Goal: Task Accomplishment & Management: Use online tool/utility

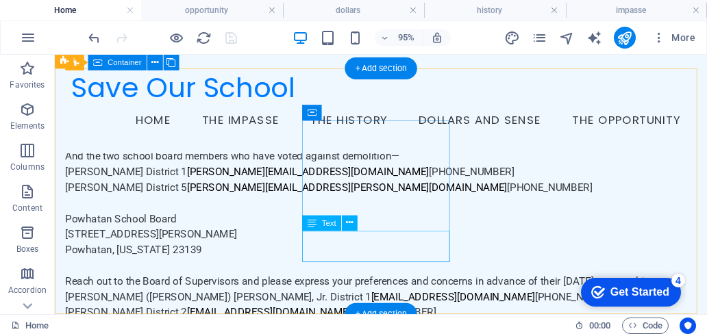
scroll to position [2848, 0]
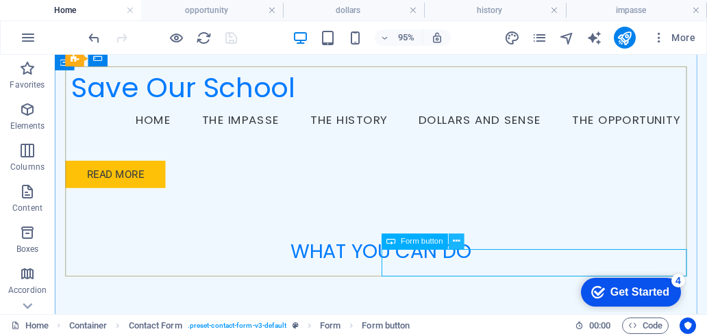
click at [458, 240] on icon at bounding box center [456, 242] width 7 height 14
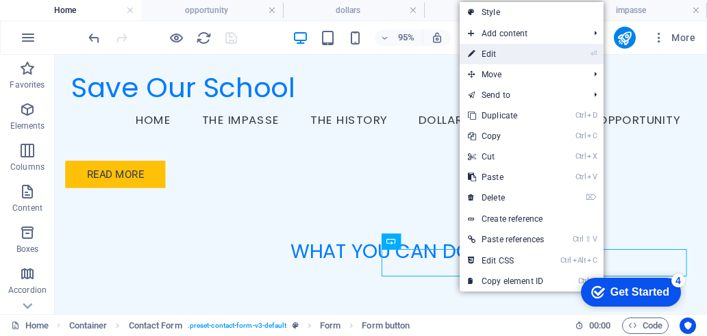
click at [490, 49] on link "⏎ Edit" at bounding box center [505, 54] width 92 height 21
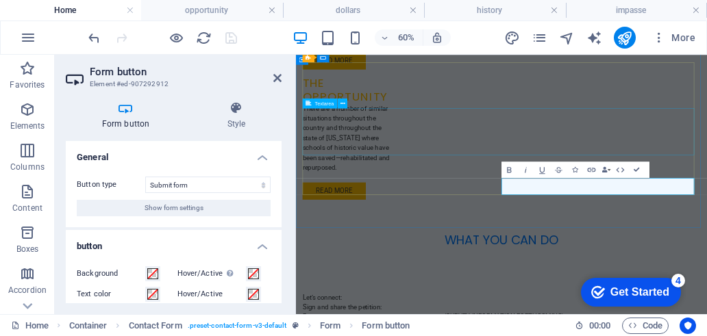
scroll to position [2949, 0]
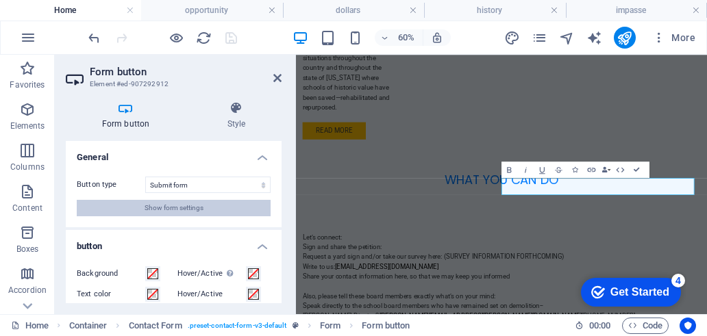
click at [221, 203] on button "Show form settings" at bounding box center [174, 208] width 194 height 16
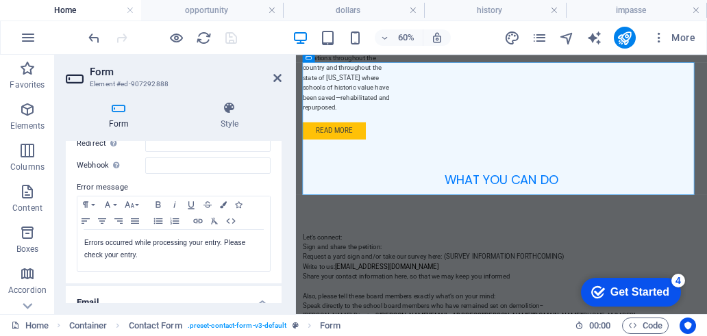
scroll to position [137, 0]
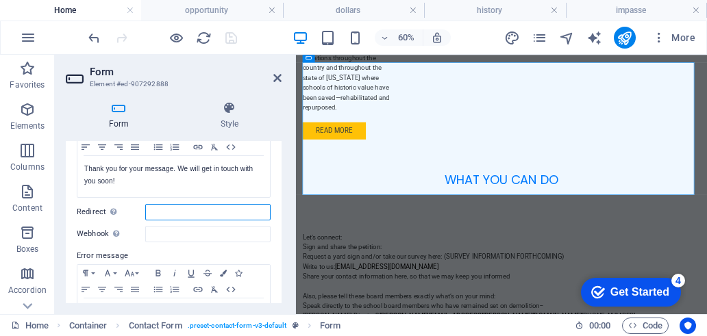
click at [181, 215] on input "Redirect Define a redirect target upon successful form submission; for example,…" at bounding box center [207, 212] width 125 height 16
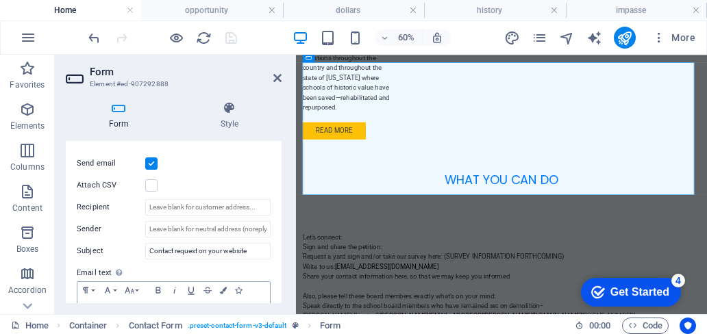
scroll to position [342, 0]
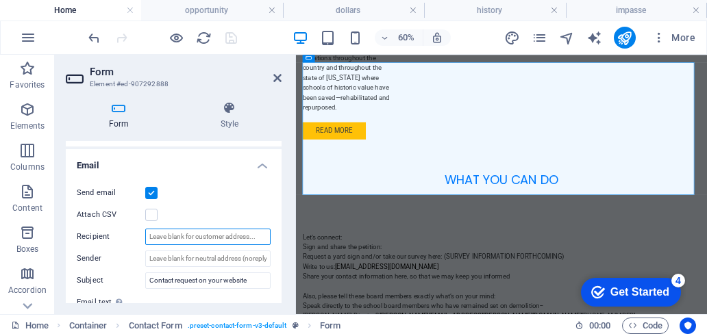
click at [173, 233] on input "Recipient" at bounding box center [207, 237] width 125 height 16
type input "webwilla@msn.com"
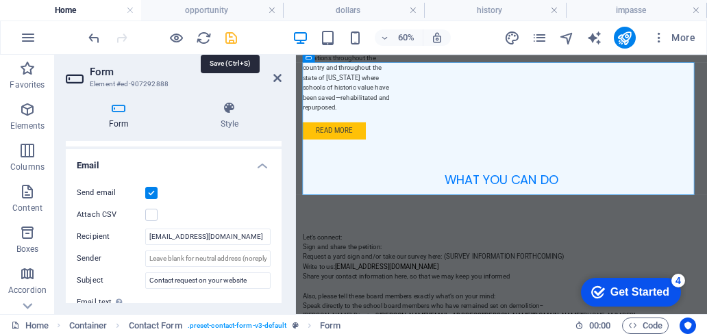
click at [227, 41] on icon "save" at bounding box center [231, 38] width 16 height 16
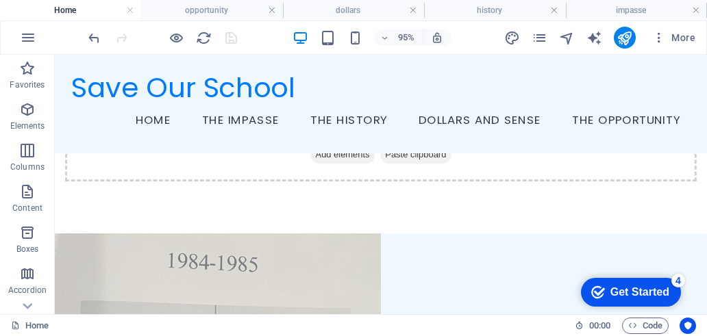
scroll to position [471, 0]
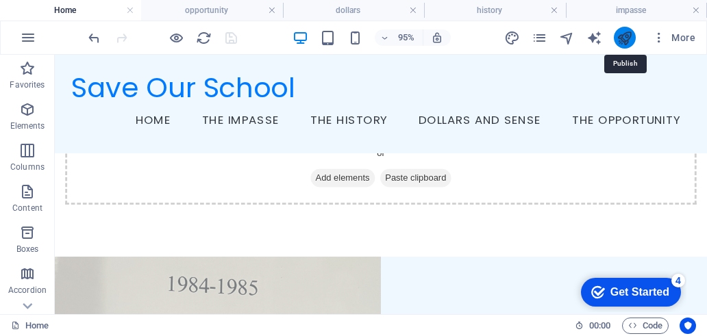
click at [625, 34] on icon "publish" at bounding box center [624, 38] width 16 height 16
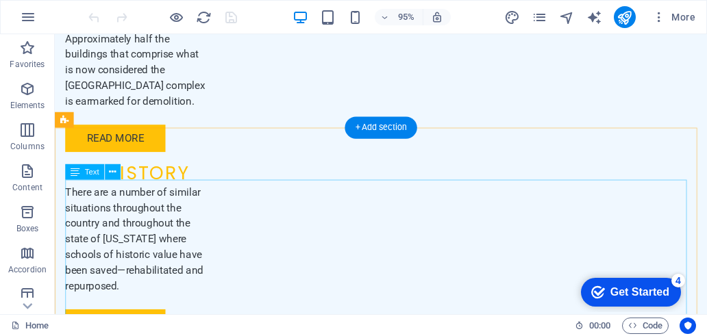
scroll to position [2348, 0]
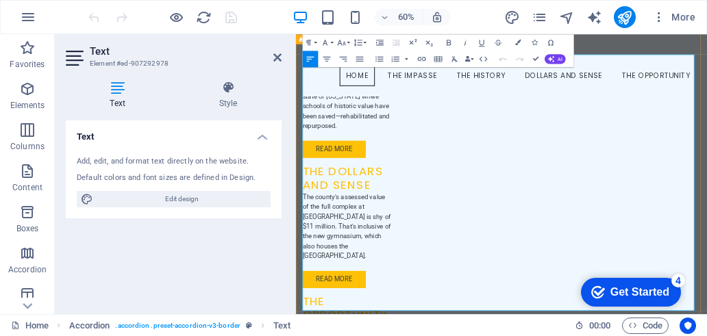
scroll to position [2174, 0]
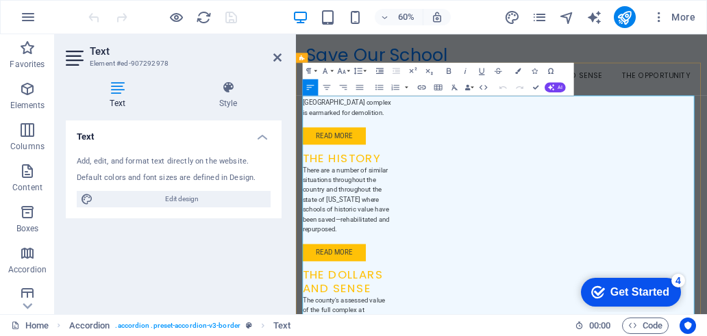
drag, startPoint x: 546, startPoint y: 179, endPoint x: 739, endPoint y: 180, distance: 193.1
click at [421, 88] on icon "button" at bounding box center [421, 87] width 10 height 10
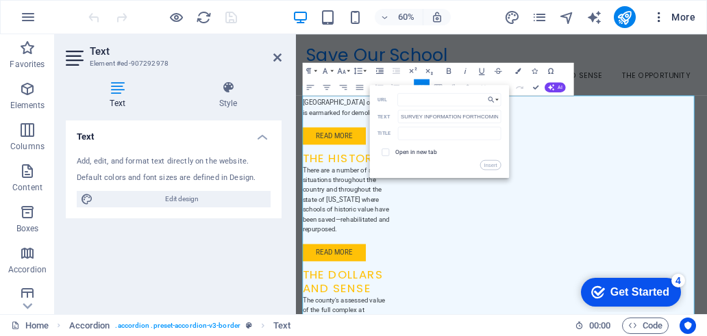
click at [681, 11] on span "More" at bounding box center [673, 17] width 43 height 14
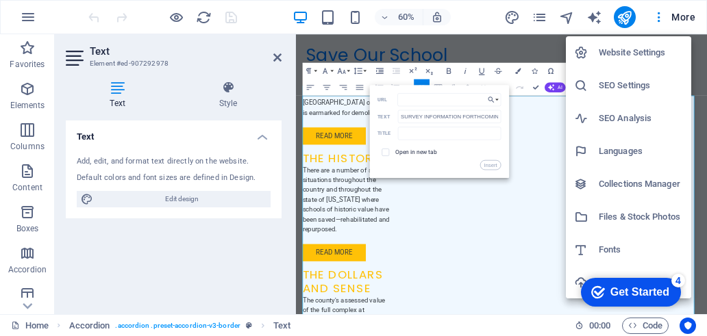
click at [634, 220] on h6 "Files & Stock Photos" at bounding box center [640, 217] width 84 height 16
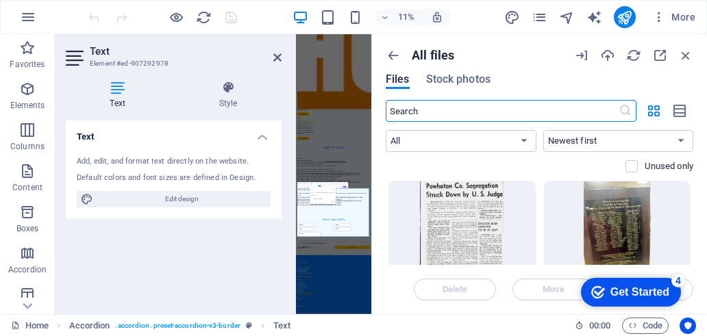
scroll to position [1019, 0]
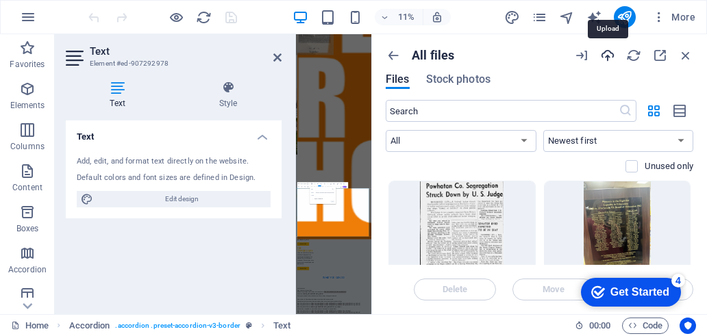
click at [603, 60] on icon "button" at bounding box center [607, 55] width 15 height 15
click at [607, 55] on icon "button" at bounding box center [607, 55] width 15 height 15
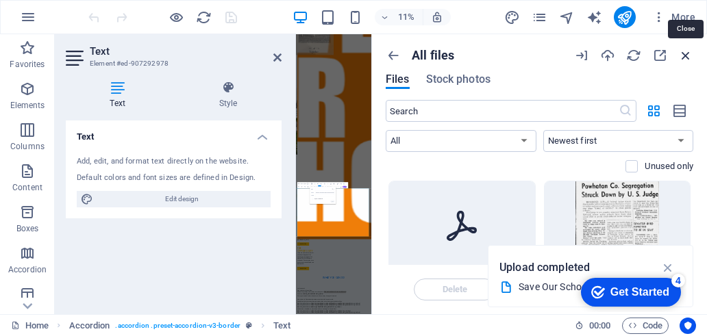
click at [681, 54] on icon "button" at bounding box center [685, 55] width 15 height 15
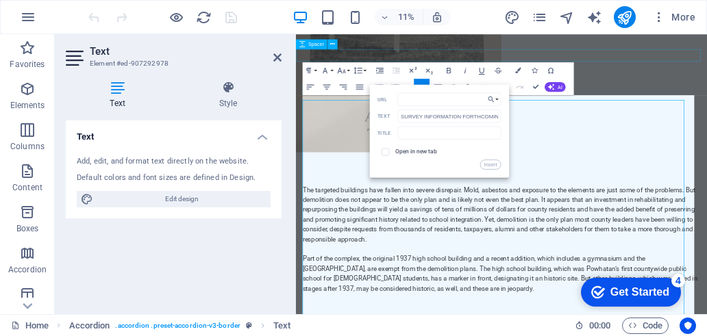
scroll to position [2278, 0]
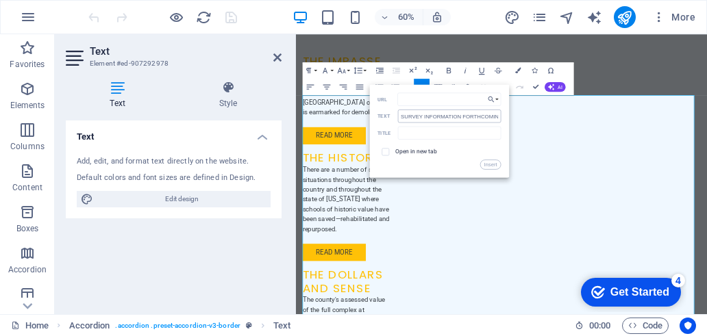
click at [428, 116] on input "SURVEY INFORMATION FORTHCOMING" at bounding box center [449, 116] width 103 height 13
click at [427, 101] on input "URL" at bounding box center [448, 98] width 103 height 13
click at [496, 99] on button "Choose Link" at bounding box center [493, 98] width 16 height 13
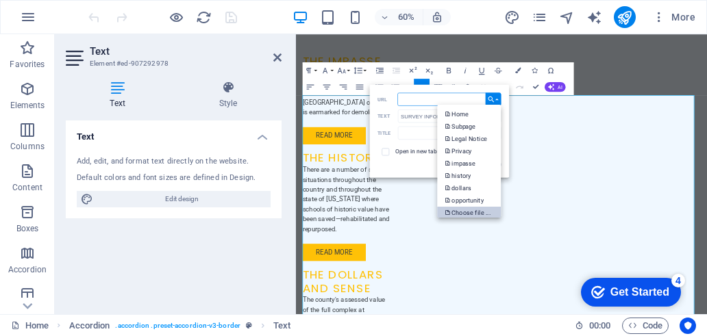
click at [471, 212] on p "Choose file ..." at bounding box center [468, 212] width 47 height 12
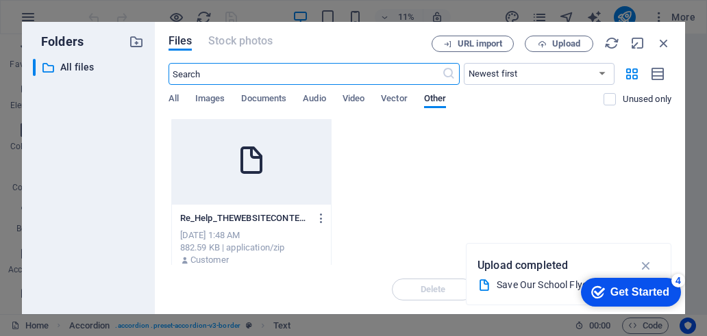
scroll to position [0, 0]
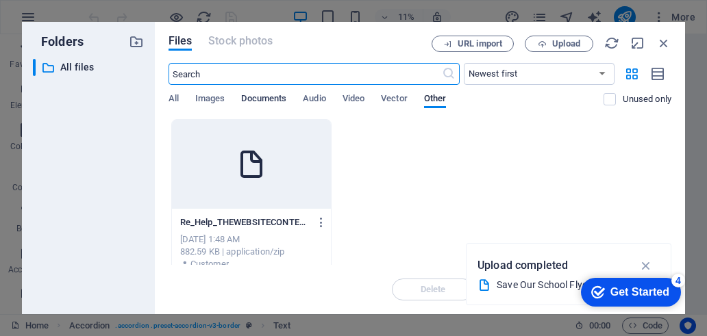
click at [260, 99] on span "Documents" at bounding box center [263, 99] width 45 height 19
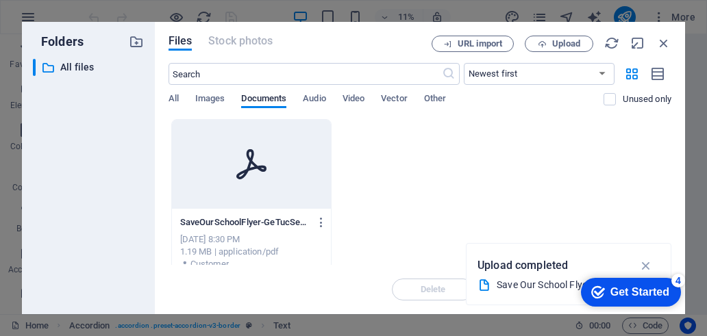
click at [270, 173] on div at bounding box center [251, 164] width 159 height 89
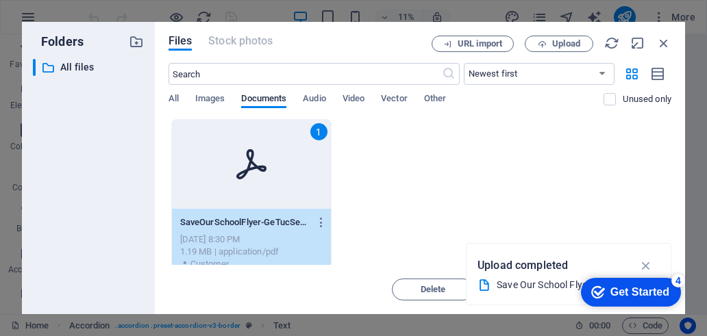
click at [261, 179] on icon at bounding box center [251, 164] width 33 height 33
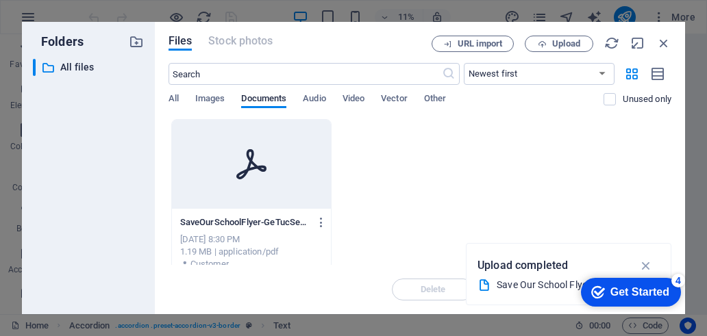
click at [261, 179] on icon at bounding box center [251, 164] width 33 height 33
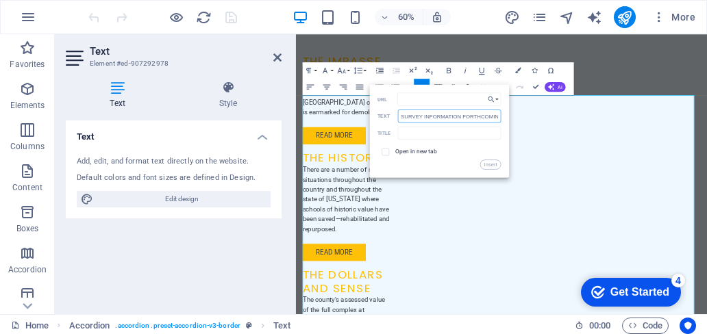
scroll to position [0, 8]
drag, startPoint x: 696, startPoint y: 150, endPoint x: 770, endPoint y: 191, distance: 85.2
click at [472, 117] on input "SURVEY INFORMATION FORTHCOMING" at bounding box center [449, 116] width 103 height 13
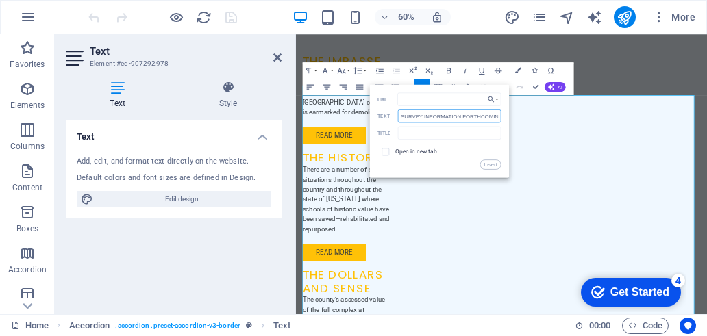
click at [472, 117] on input "SURVEY INFORMATION FORTHCOMING" at bounding box center [449, 116] width 103 height 13
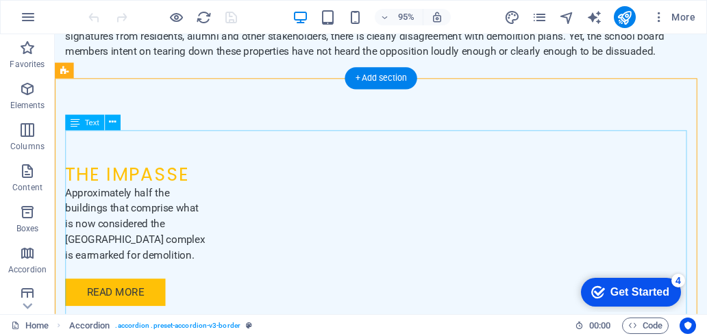
scroll to position [2350, 0]
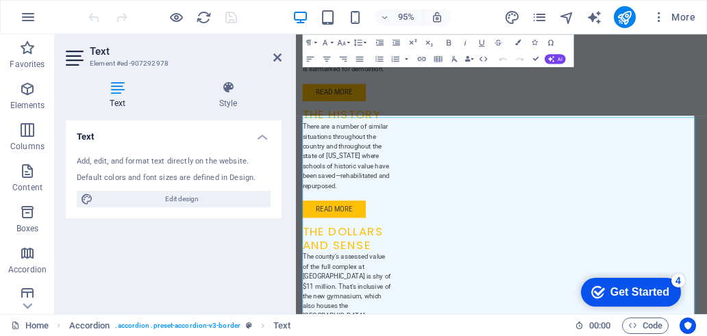
scroll to position [2347, 0]
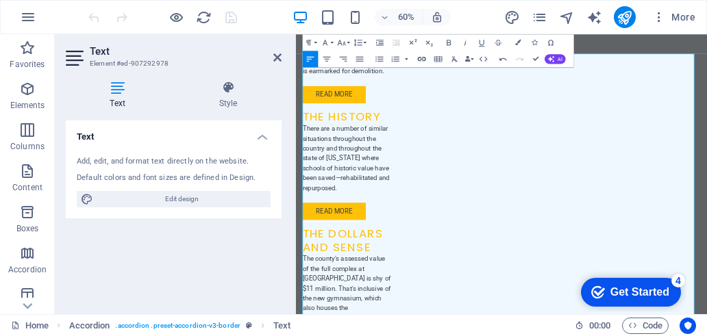
click at [422, 60] on icon "button" at bounding box center [421, 59] width 10 height 10
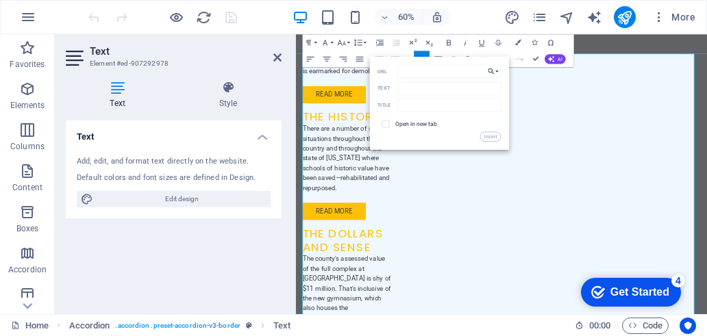
click at [497, 71] on button "Choose Link" at bounding box center [493, 70] width 16 height 13
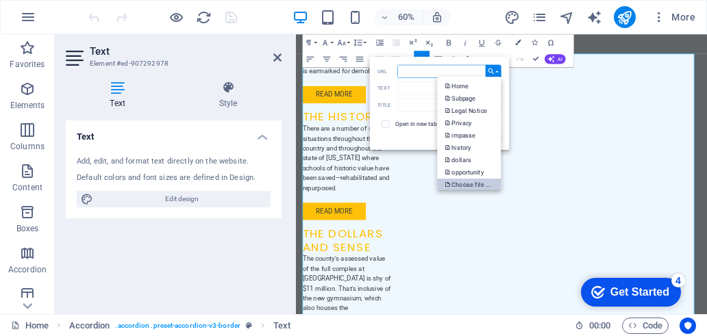
click at [479, 181] on p "Choose file ..." at bounding box center [468, 184] width 47 height 12
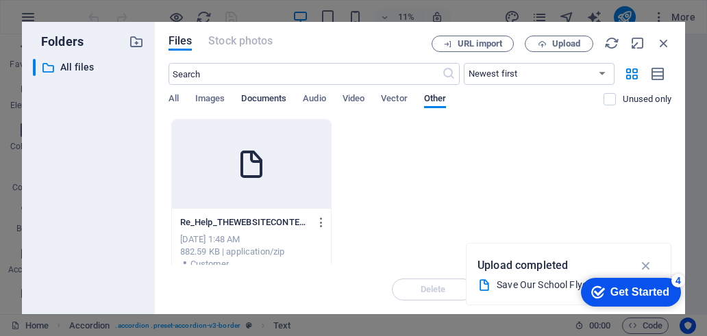
click at [264, 97] on span "Documents" at bounding box center [263, 99] width 45 height 19
click at [246, 184] on div at bounding box center [251, 164] width 159 height 89
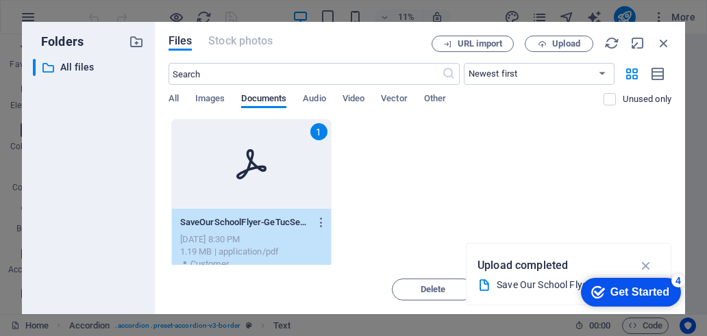
click at [236, 169] on icon at bounding box center [251, 164] width 33 height 33
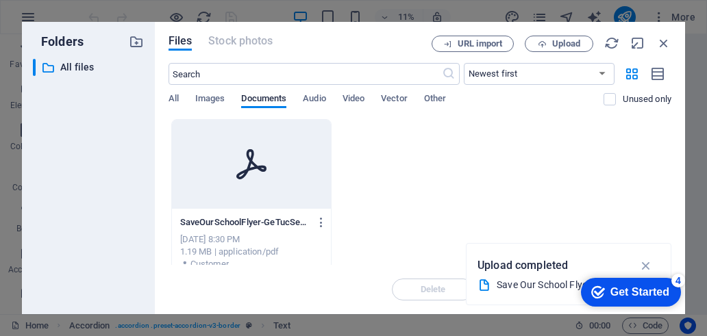
click at [236, 169] on icon at bounding box center [251, 164] width 33 height 33
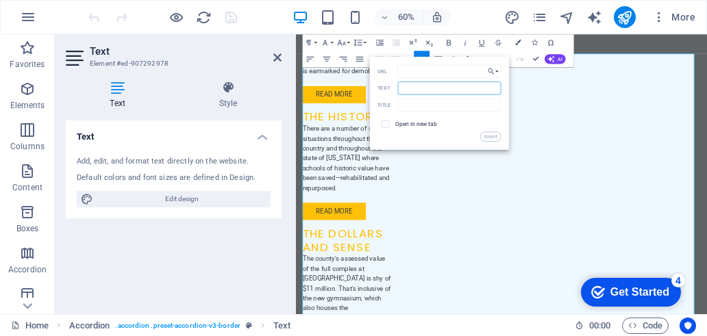
click at [451, 88] on input "Text" at bounding box center [449, 87] width 103 height 13
drag, startPoint x: 747, startPoint y: 123, endPoint x: 700, endPoint y: 124, distance: 47.3
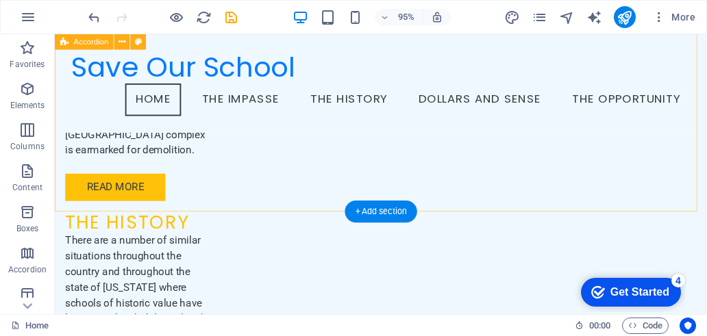
scroll to position [2177, 0]
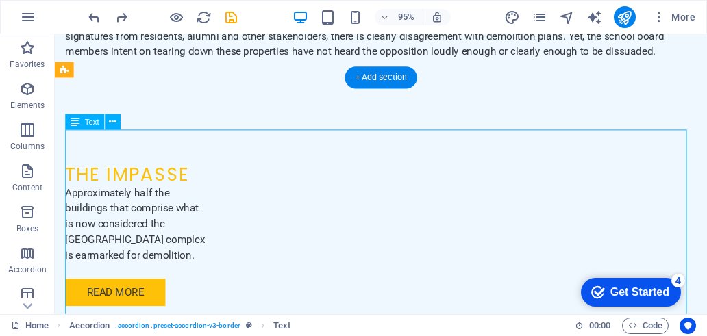
scroll to position [2279, 0]
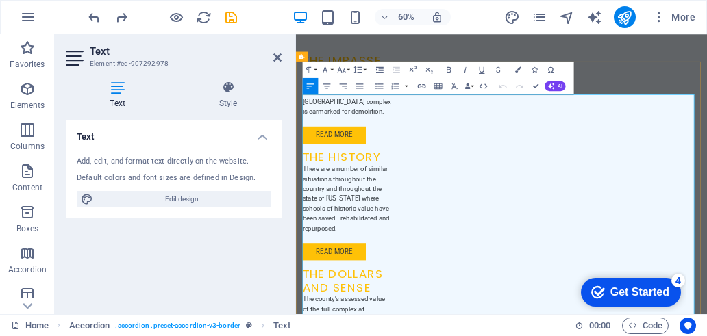
click at [420, 86] on icon "button" at bounding box center [421, 86] width 10 height 10
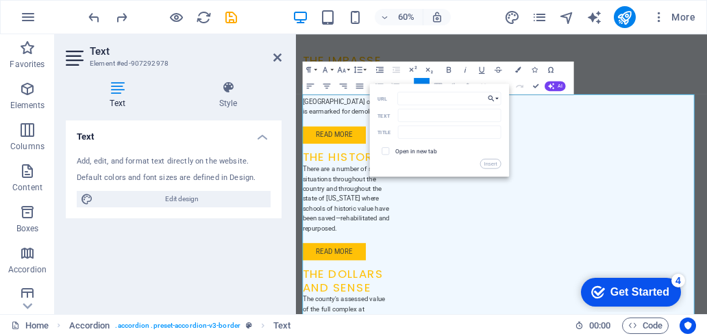
click at [494, 99] on icon "button" at bounding box center [491, 99] width 8 height 10
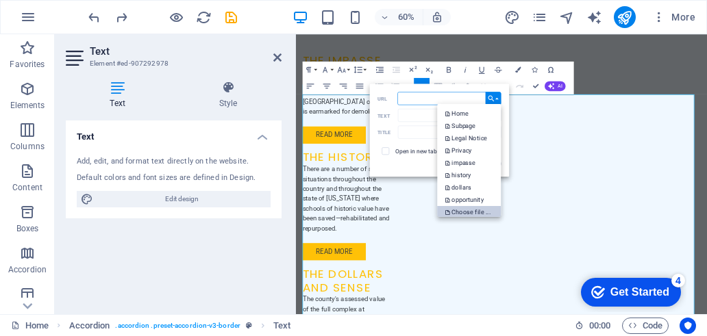
click at [477, 209] on p "Choose file ..." at bounding box center [468, 211] width 47 height 12
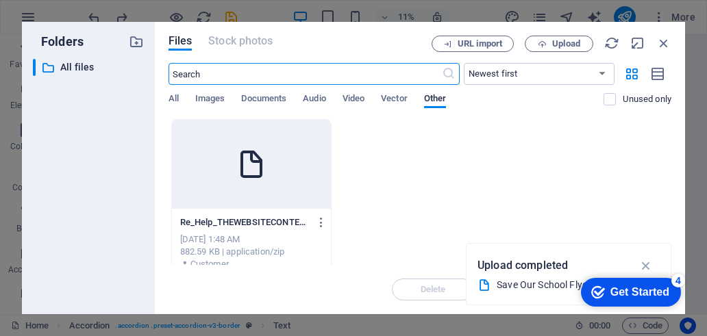
scroll to position [1035, 0]
click at [255, 94] on span "Documents" at bounding box center [263, 99] width 45 height 19
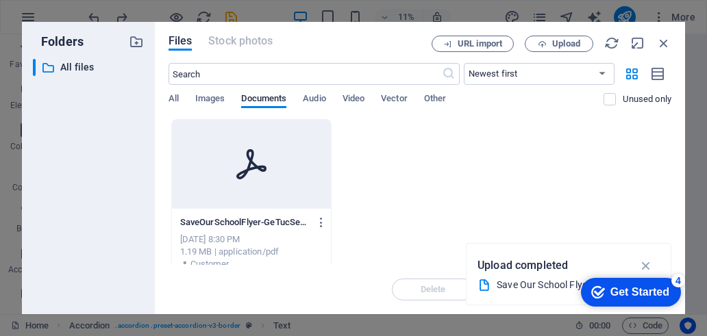
click at [229, 157] on div at bounding box center [251, 164] width 159 height 89
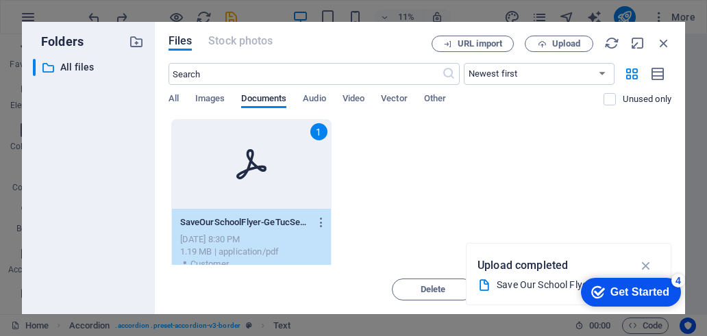
click at [229, 157] on div "1" at bounding box center [251, 164] width 159 height 89
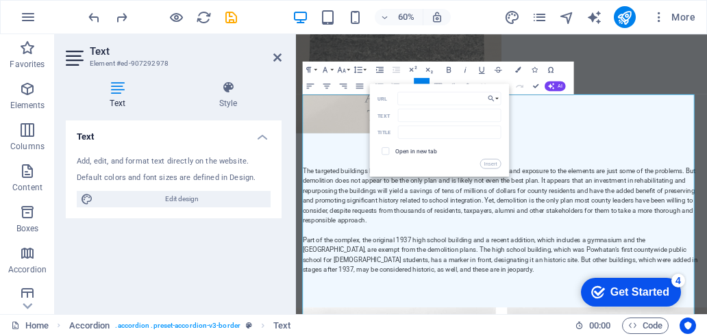
scroll to position [2279, 0]
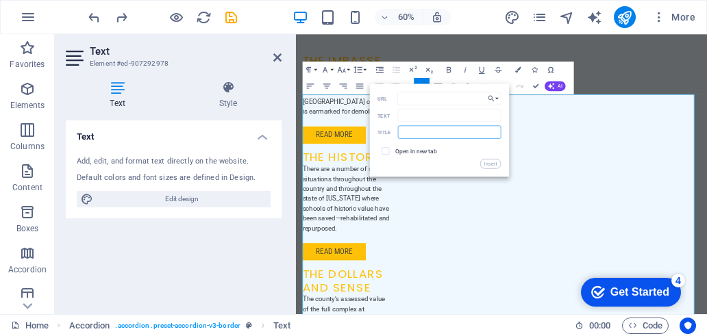
click at [433, 134] on input "text" at bounding box center [449, 131] width 103 height 13
type input "Save our School Survey"
click at [492, 164] on button "Insert" at bounding box center [490, 164] width 21 height 10
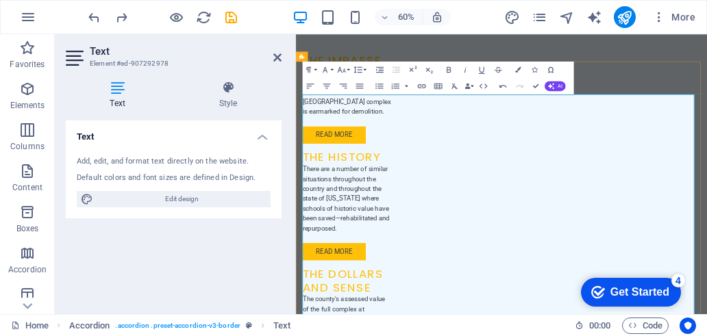
drag, startPoint x: 308, startPoint y: 205, endPoint x: 555, endPoint y: 207, distance: 246.5
drag, startPoint x: 553, startPoint y: 207, endPoint x: 730, endPoint y: 212, distance: 176.7
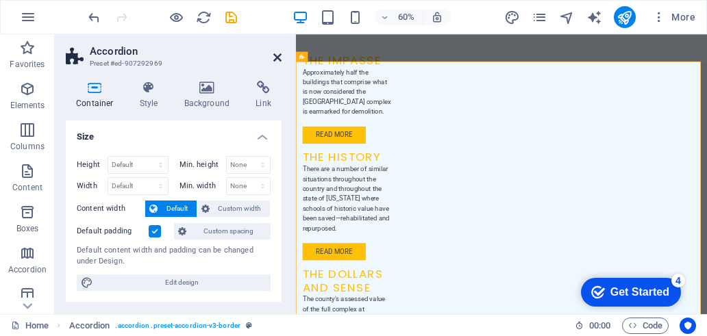
click at [273, 60] on icon at bounding box center [277, 57] width 8 height 11
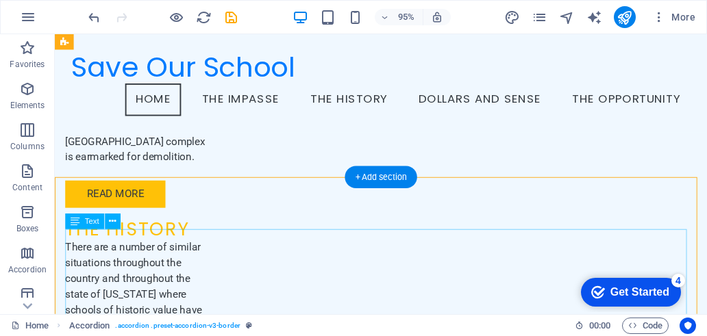
scroll to position [2176, 0]
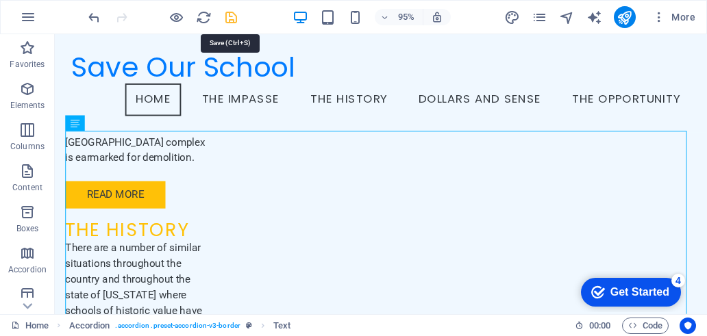
click at [231, 14] on icon "save" at bounding box center [231, 18] width 16 height 16
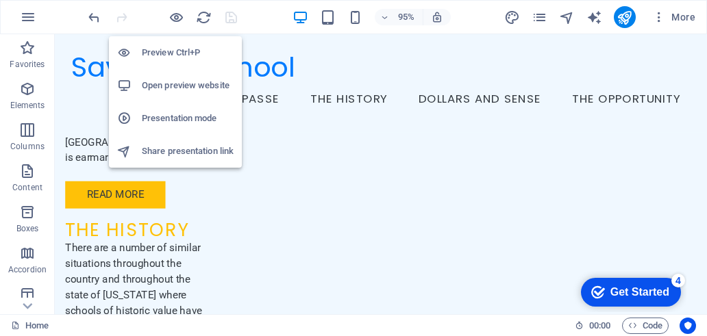
click at [178, 90] on h6 "Open preview website" at bounding box center [188, 85] width 92 height 16
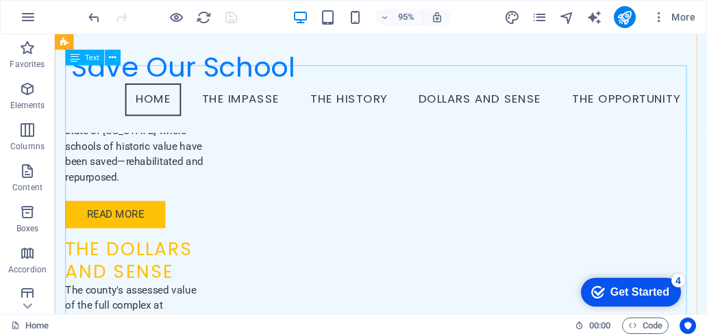
scroll to position [2177, 0]
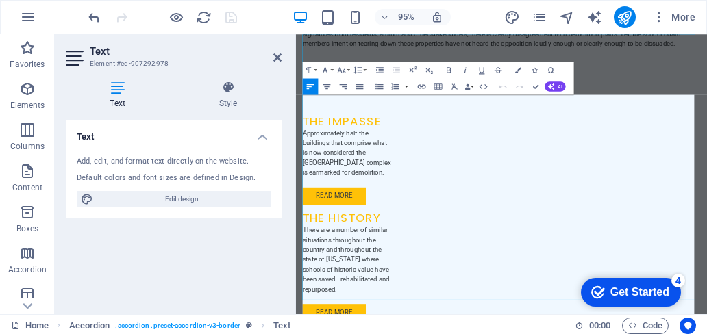
scroll to position [2278, 0]
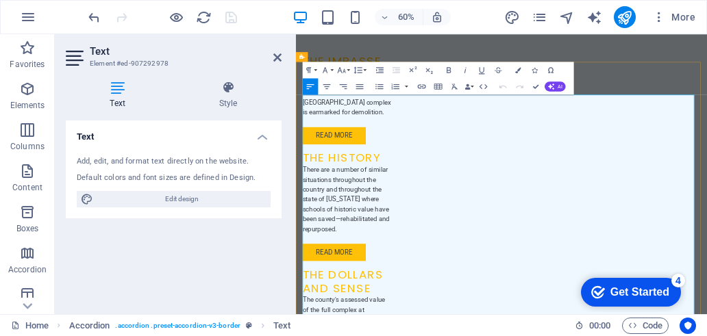
click at [437, 126] on icon "button" at bounding box center [438, 125] width 10 height 10
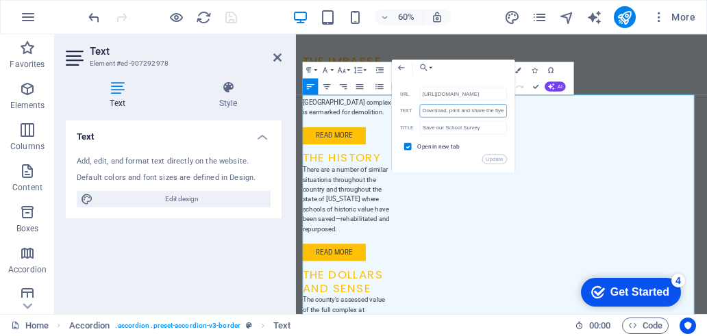
scroll to position [0, 0]
click at [482, 108] on input "Download, print and share the flyer: SaveOurSchoolFlyer-GeTucSesny4Cln1025rI6A.…" at bounding box center [463, 110] width 87 height 13
click at [493, 109] on input "Download, print and share the flyer: SaveOurSchoolFlyer-GeTucSesny4Cln1025rI6A.…" at bounding box center [463, 110] width 87 height 13
drag, startPoint x: 772, startPoint y: 143, endPoint x: 680, endPoint y: 159, distance: 93.8
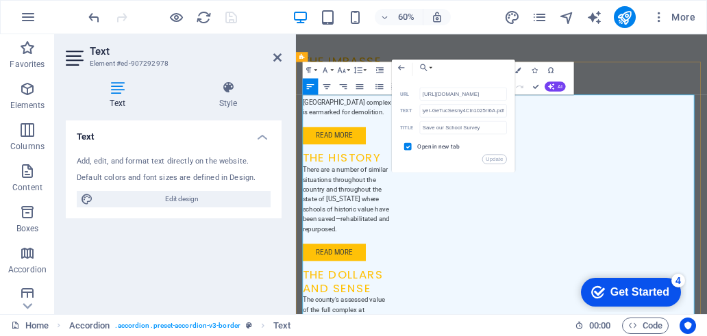
scroll to position [0, 0]
click at [479, 107] on input "Download, print and share the flyer: SaveOurSchoolFlyer-GeTucSesny4Cln1025rI6A.…" at bounding box center [463, 107] width 87 height 13
drag, startPoint x: 498, startPoint y: 107, endPoint x: 509, endPoint y: 107, distance: 11.0
click at [509, 107] on div "Back Choose Link Home Subpage Legal Notice Privacy impasse history dollars oppo…" at bounding box center [453, 114] width 123 height 110
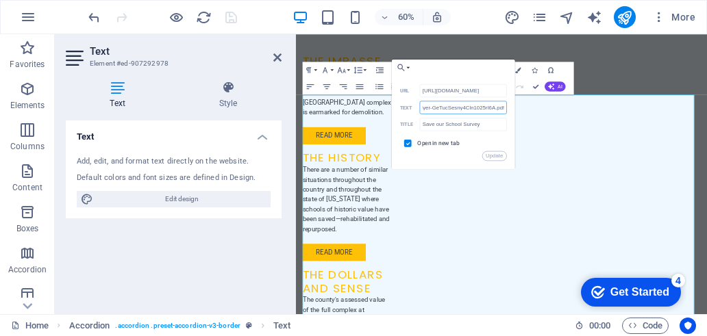
click at [457, 105] on input "Download, print and share the flyer: SaveOurSchoolFlyer-GeTucSesny4Cln1025rI6A.…" at bounding box center [463, 107] width 87 height 13
drag, startPoint x: 505, startPoint y: 107, endPoint x: 441, endPoint y: 110, distance: 63.8
click at [441, 110] on input "Download, print and share the flyer: SaveOurSchoolFlyer-GeTucSesny4Cln1025rI6A.…" at bounding box center [463, 107] width 87 height 13
type input "Download, print and share the flyer"
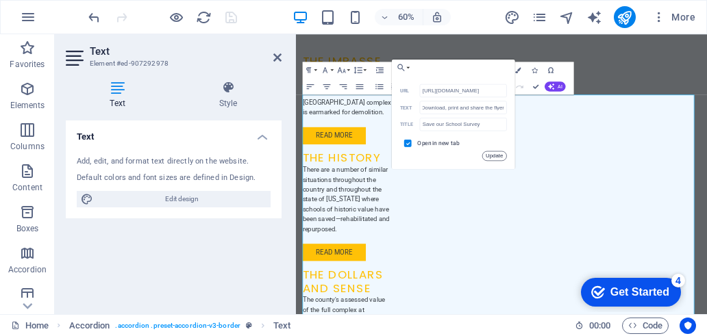
click at [494, 157] on button "Update" at bounding box center [494, 156] width 25 height 10
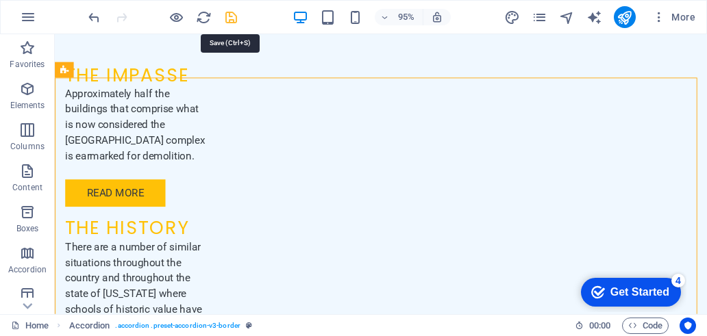
click at [227, 16] on icon "save" at bounding box center [231, 18] width 16 height 16
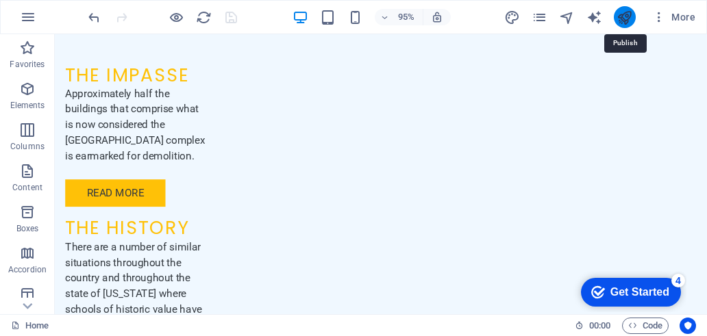
click at [617, 23] on icon "publish" at bounding box center [624, 18] width 16 height 16
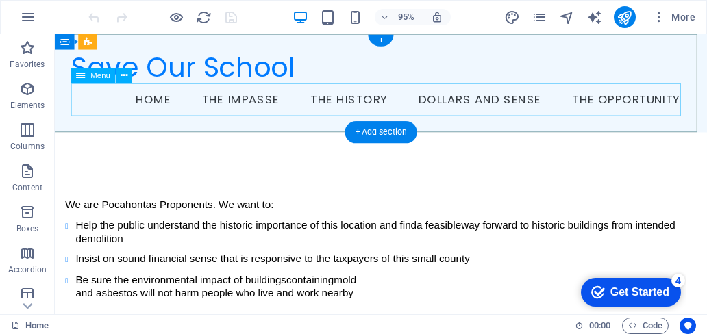
click at [359, 103] on nav "Home The Impasse The History Dollars and Sense The Opportunity" at bounding box center [398, 103] width 652 height 34
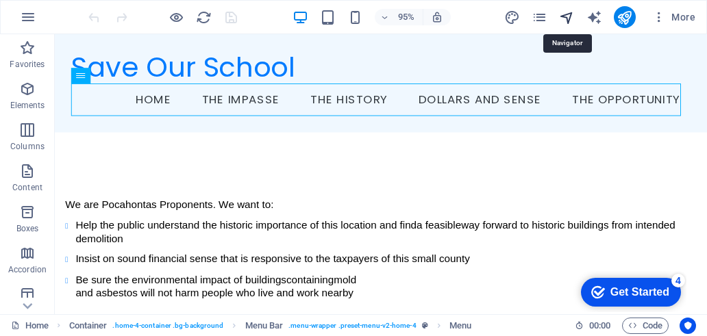
click at [573, 17] on icon "navigator" at bounding box center [567, 18] width 16 height 16
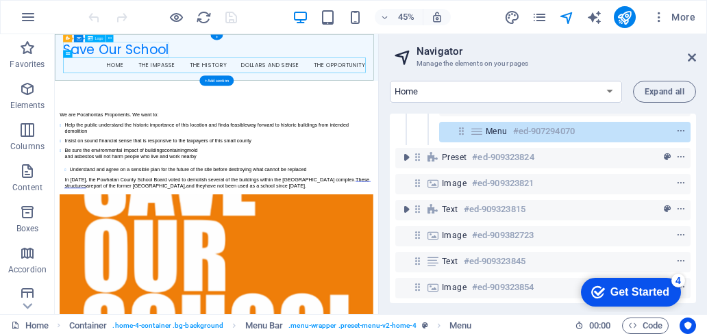
scroll to position [137, 0]
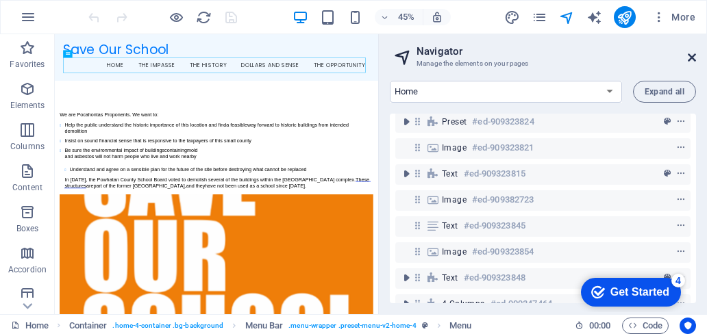
click at [692, 55] on icon at bounding box center [691, 57] width 8 height 11
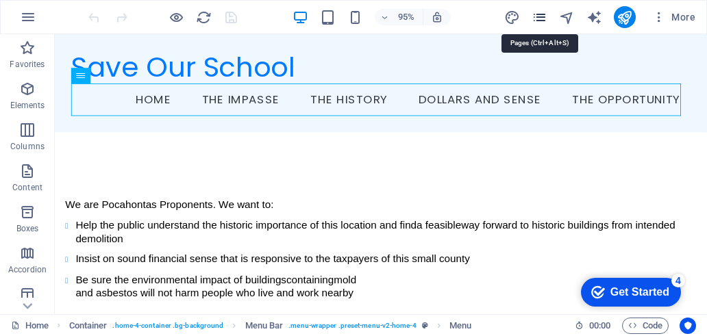
click at [541, 14] on icon "pages" at bounding box center [539, 18] width 16 height 16
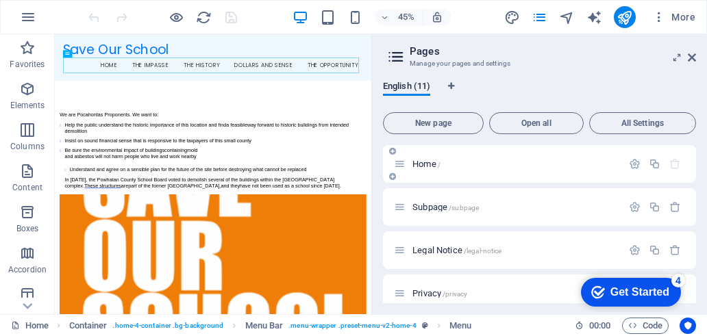
click at [494, 175] on div "Home /" at bounding box center [539, 164] width 313 height 38
click at [430, 162] on span "Home /" at bounding box center [426, 164] width 28 height 10
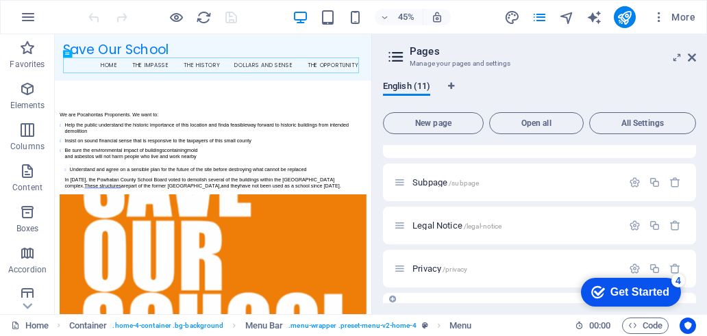
scroll to position [0, 0]
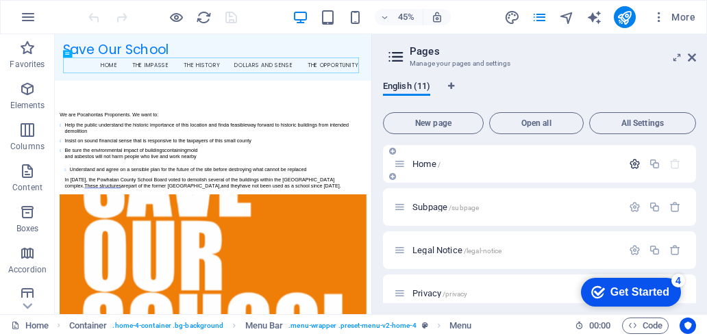
click at [628, 165] on icon "button" at bounding box center [634, 164] width 12 height 12
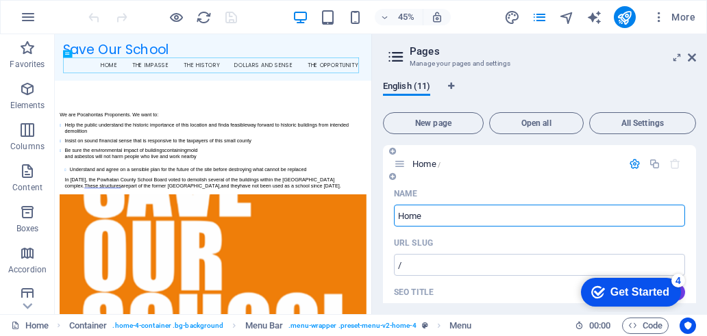
scroll to position [68, 0]
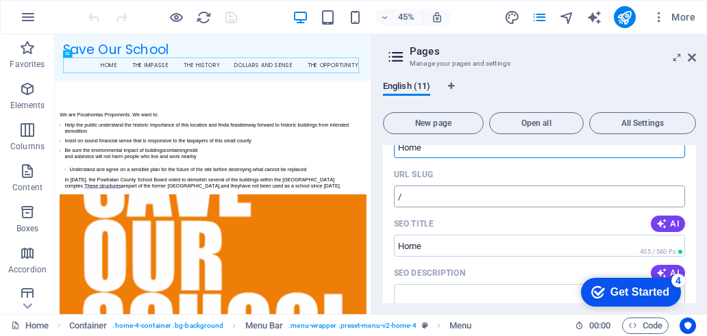
click at [441, 201] on input "/" at bounding box center [539, 197] width 291 height 22
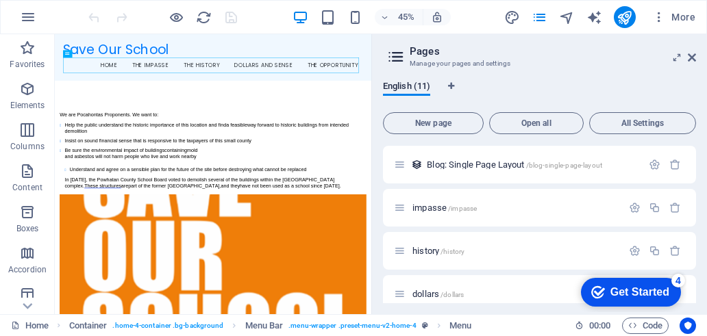
scroll to position [822, 0]
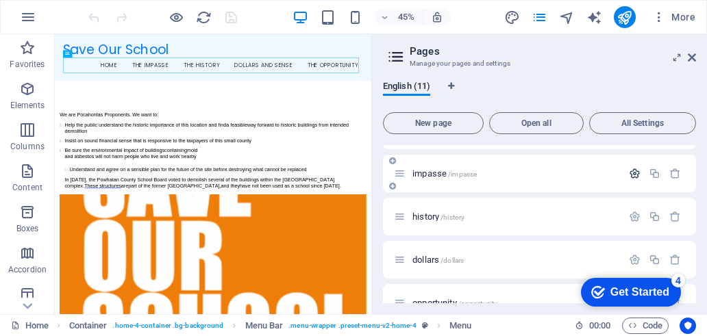
click at [632, 170] on icon "button" at bounding box center [634, 174] width 12 height 12
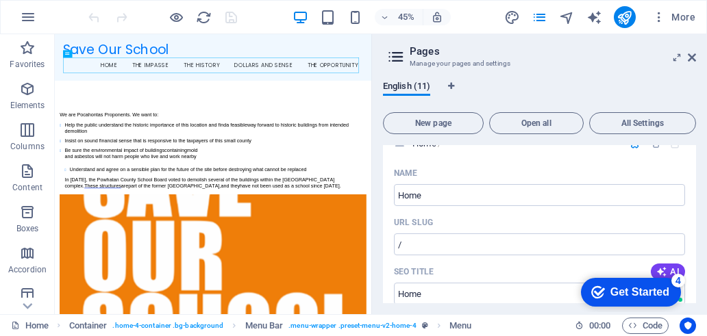
scroll to position [0, 0]
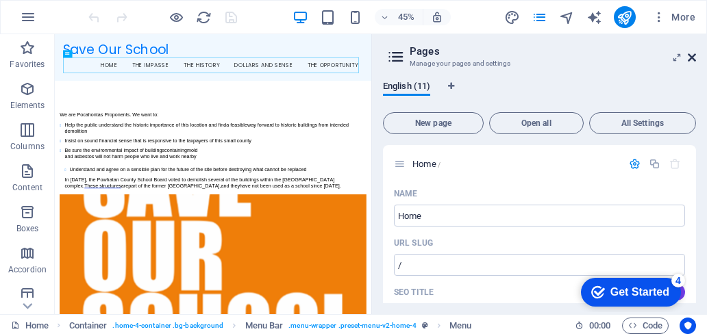
click at [689, 58] on icon at bounding box center [691, 57] width 8 height 11
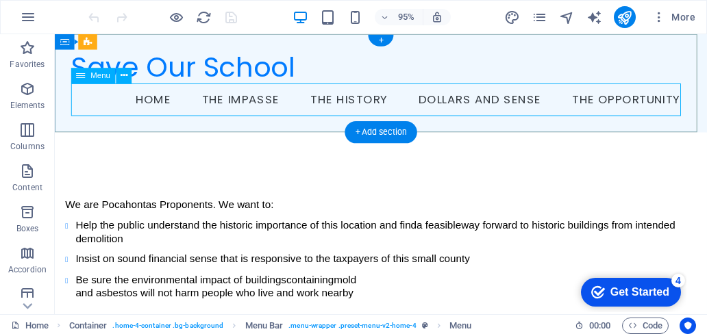
click at [237, 102] on nav "Home The Impasse The History Dollars and Sense The Opportunity" at bounding box center [398, 103] width 652 height 34
click at [246, 102] on nav "Home The Impasse The History Dollars and Sense The Opportunity" at bounding box center [398, 103] width 652 height 34
select select
select select "4"
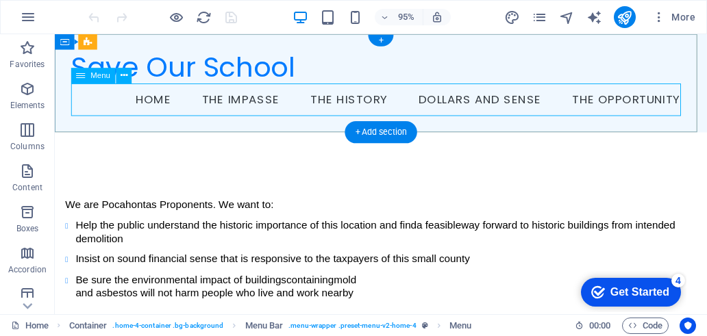
select select
select select "5"
select select
select select "6"
select select
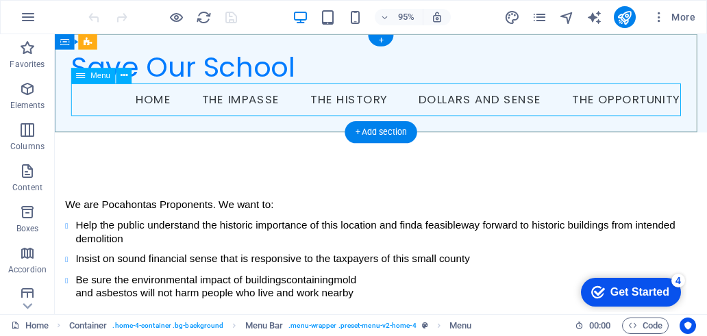
select select "7"
select select
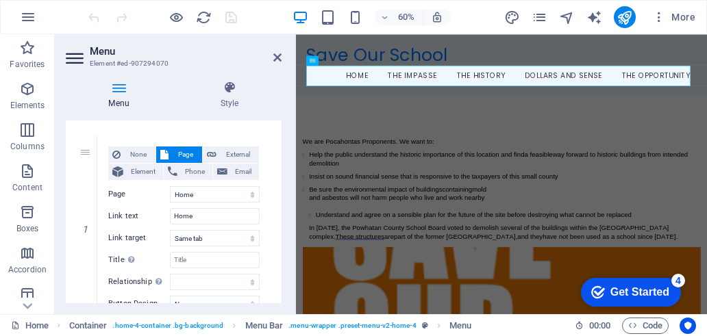
scroll to position [137, 0]
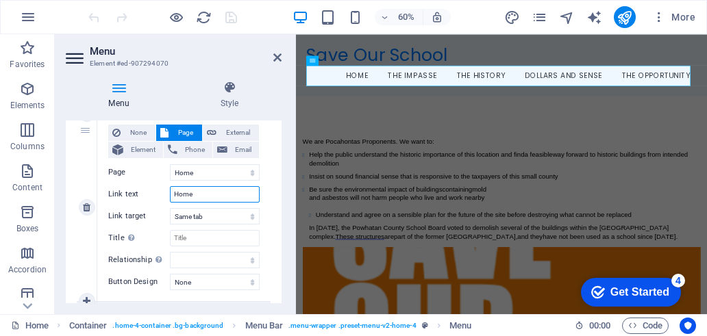
drag, startPoint x: 224, startPoint y: 195, endPoint x: 157, endPoint y: 190, distance: 66.6
click at [157, 190] on div "Link text Home" at bounding box center [183, 194] width 151 height 16
type input "/"
select select
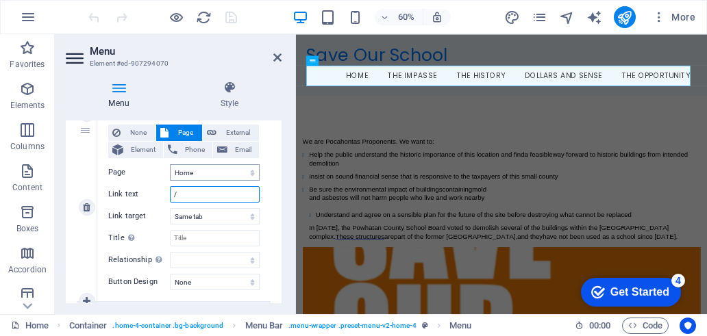
select select
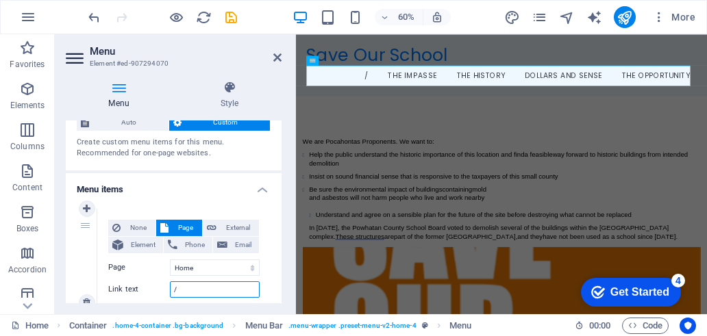
scroll to position [0, 0]
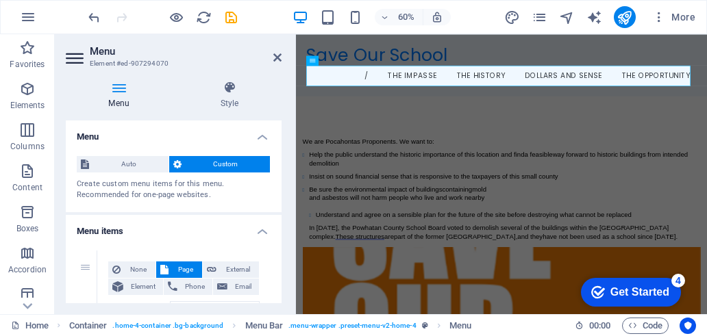
type input "/"
click at [281, 58] on aside "Menu Element #ed-907294070 Menu Style Menu Auto Custom Create custom menu items…" at bounding box center [175, 174] width 241 height 280
click at [275, 57] on icon at bounding box center [277, 57] width 8 height 11
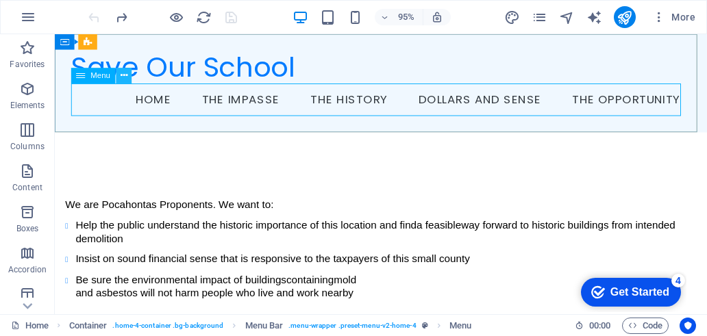
click at [120, 74] on icon at bounding box center [123, 76] width 7 height 14
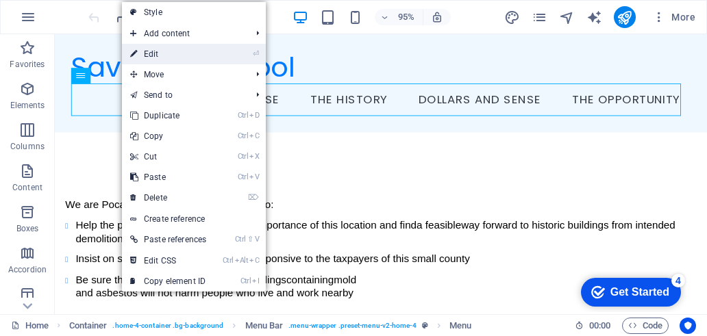
click at [170, 55] on link "⏎ Edit" at bounding box center [168, 54] width 92 height 21
select select
select select "4"
select select
select select "5"
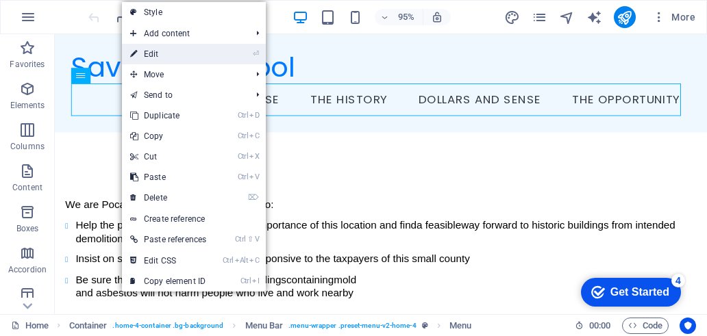
select select
select select "6"
select select
select select "7"
select select
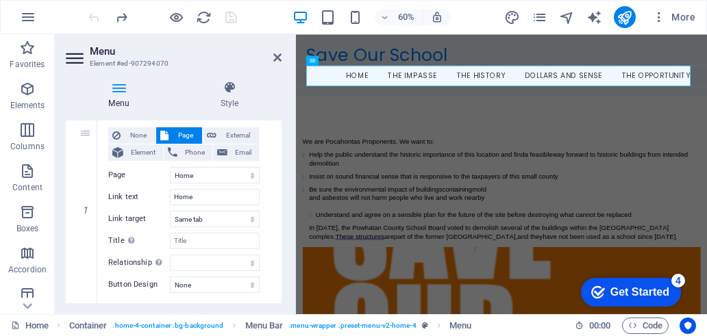
scroll to position [137, 0]
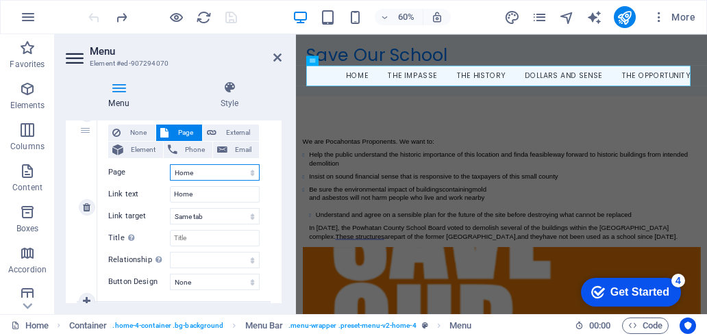
click at [210, 172] on select "Home Subpage Legal Notice Privacy impasse history dollars opportunity" at bounding box center [215, 172] width 90 height 16
click at [170, 164] on select "Home Subpage Legal Notice Privacy impasse history dollars opportunity" at bounding box center [215, 172] width 90 height 16
click at [274, 58] on icon at bounding box center [277, 57] width 8 height 11
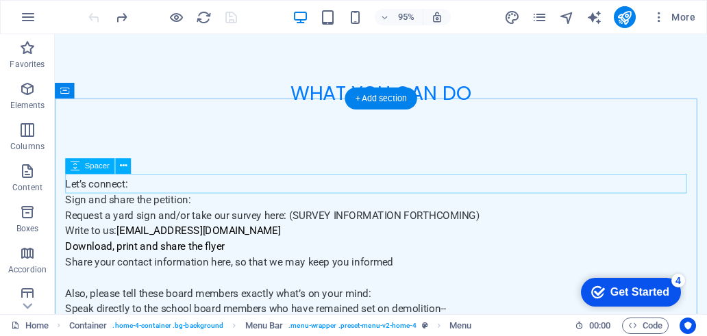
scroll to position [3221, 0]
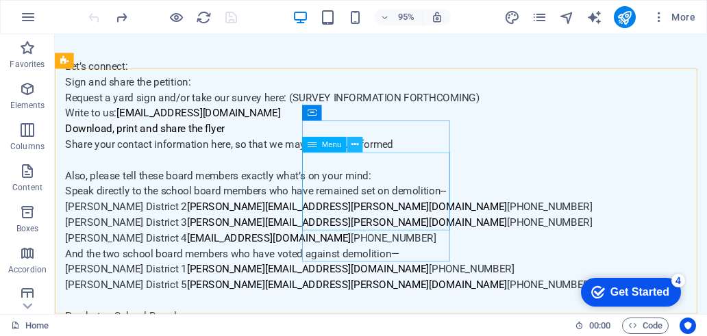
click at [359, 147] on button at bounding box center [355, 145] width 16 height 16
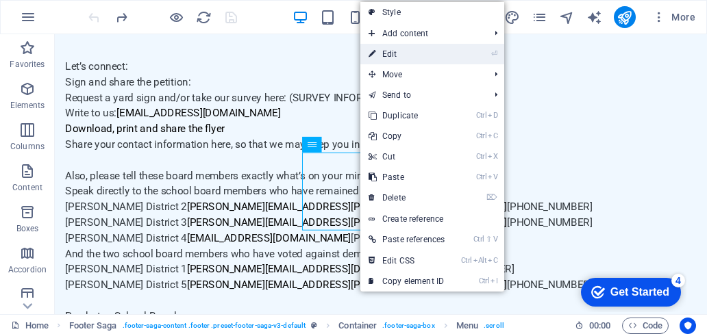
click at [405, 50] on link "⏎ Edit" at bounding box center [406, 54] width 92 height 21
select select
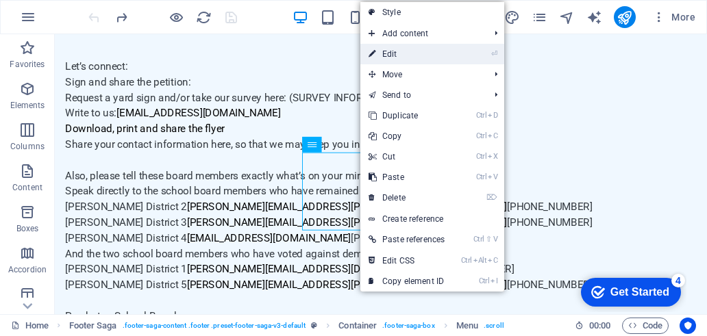
select select
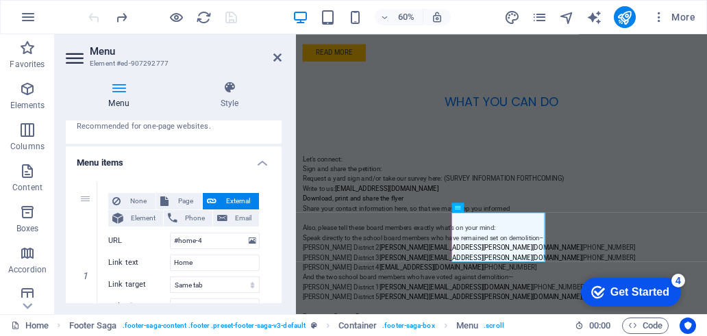
scroll to position [137, 0]
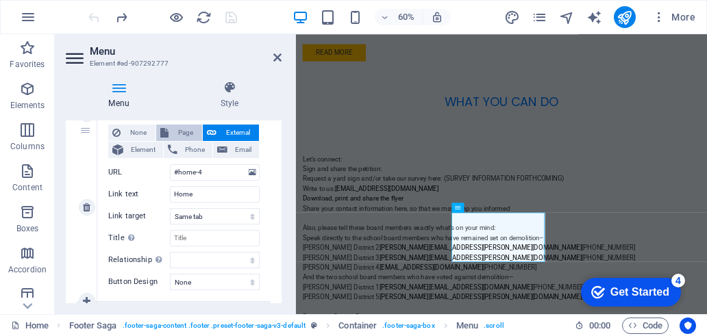
click at [186, 134] on span "Page" at bounding box center [185, 133] width 25 height 16
select select
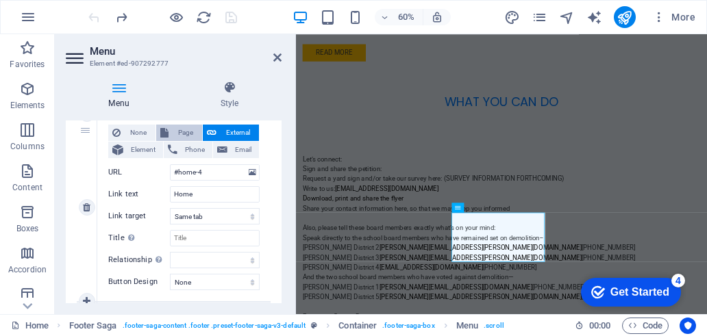
select select
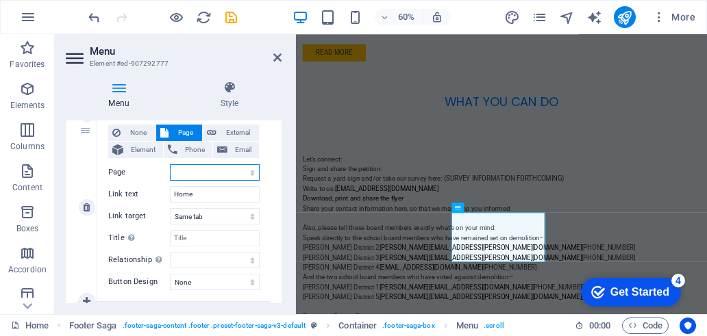
click at [193, 173] on select "Home Subpage Legal Notice Privacy impasse history dollars opportunity" at bounding box center [215, 172] width 90 height 16
select select "0"
click at [170, 164] on select "Home Subpage Legal Notice Privacy impasse history dollars opportunity" at bounding box center [215, 172] width 90 height 16
select select
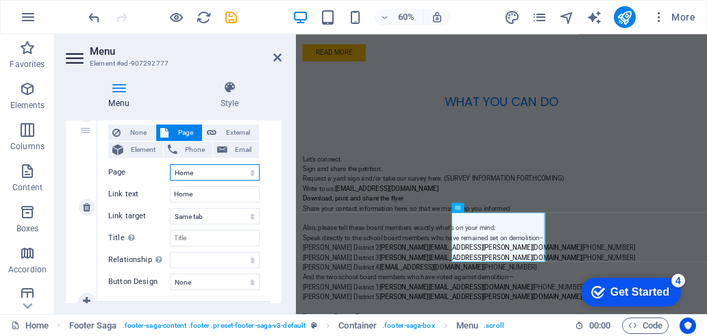
select select
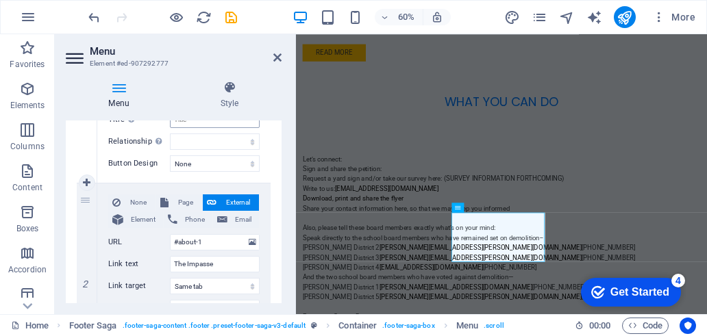
scroll to position [274, 0]
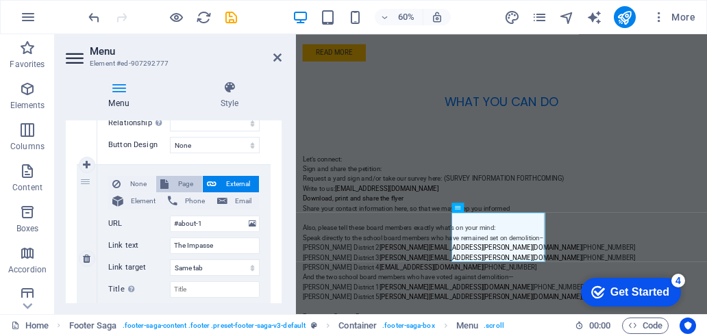
click at [181, 183] on span "Page" at bounding box center [185, 184] width 25 height 16
select select
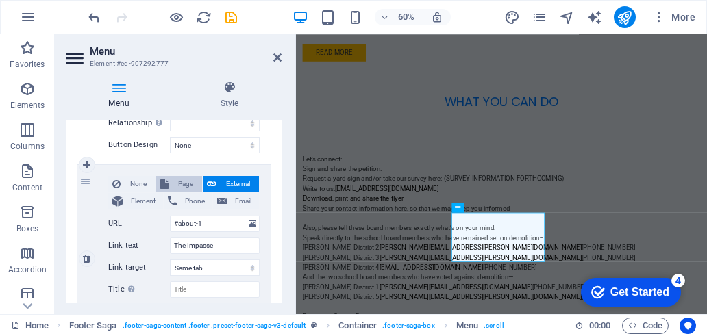
select select
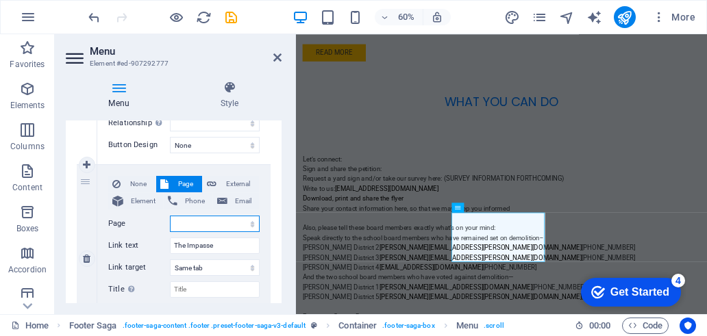
click at [190, 223] on select "Home Subpage Legal Notice Privacy impasse history dollars opportunity" at bounding box center [215, 224] width 90 height 16
select select "4"
click at [170, 216] on select "Home Subpage Legal Notice Privacy impasse history dollars opportunity" at bounding box center [215, 224] width 90 height 16
select select
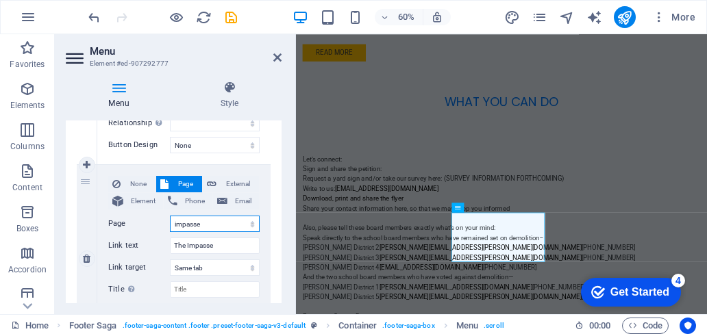
select select
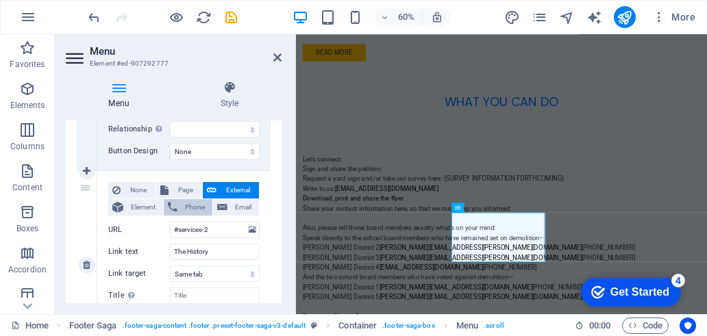
scroll to position [479, 0]
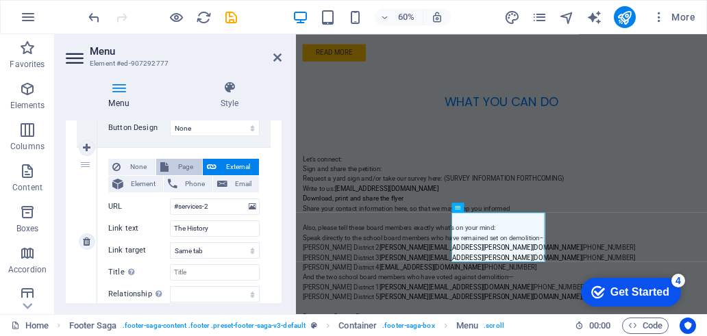
click at [186, 162] on span "Page" at bounding box center [185, 167] width 25 height 16
select select
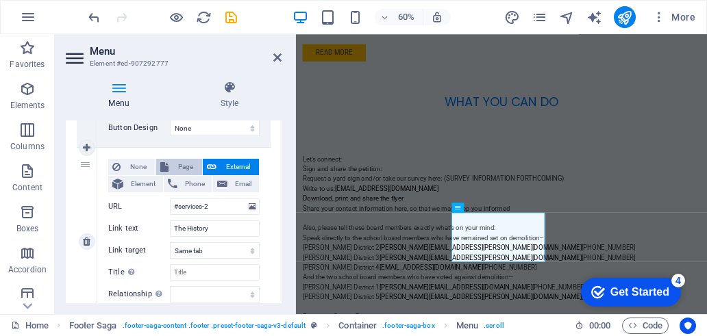
select select
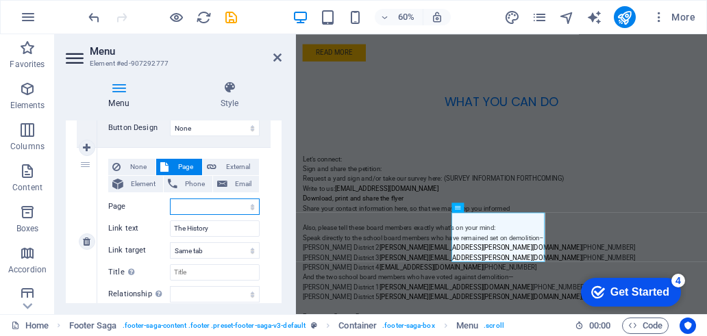
click at [194, 208] on select "Home Subpage Legal Notice Privacy impasse history dollars opportunity" at bounding box center [215, 207] width 90 height 16
select select "5"
click at [170, 199] on select "Home Subpage Legal Notice Privacy impasse history dollars opportunity" at bounding box center [215, 207] width 90 height 16
select select
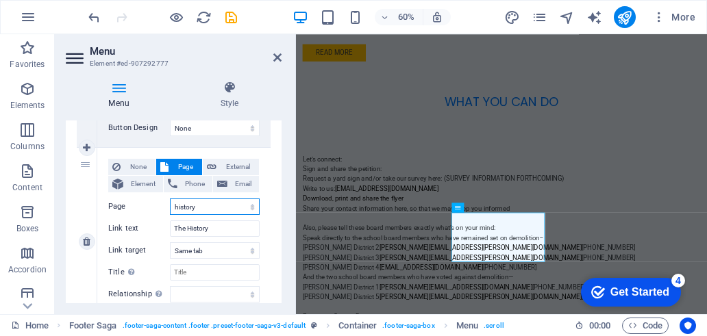
select select
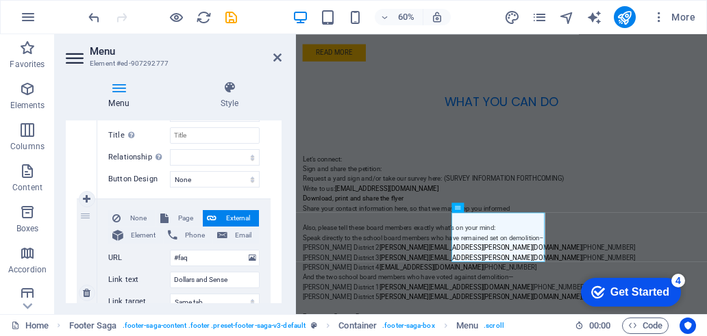
scroll to position [685, 0]
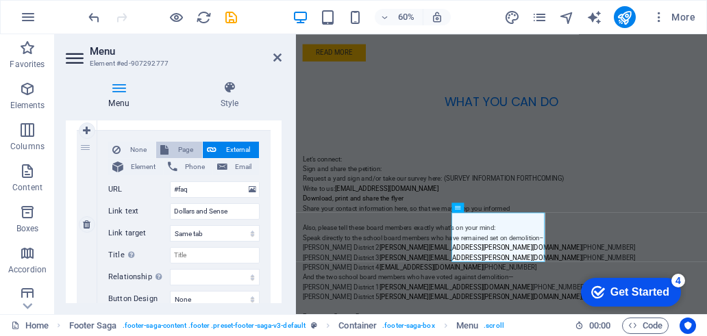
click at [181, 146] on span "Page" at bounding box center [185, 150] width 25 height 16
select select
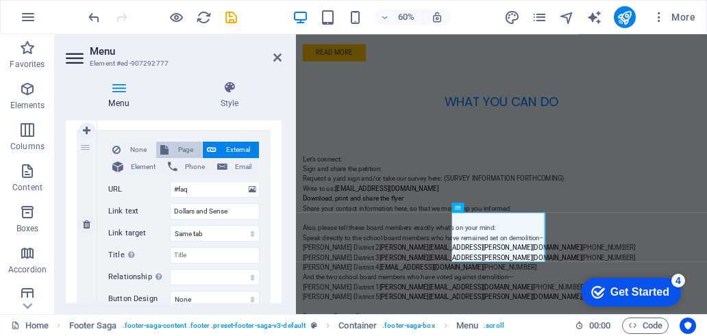
select select
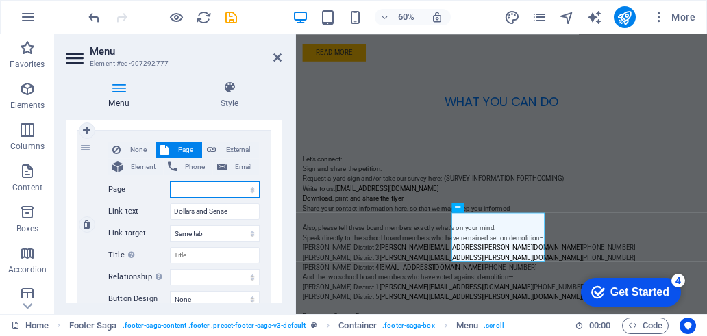
click at [200, 192] on select "Home Subpage Legal Notice Privacy impasse history dollars opportunity" at bounding box center [215, 189] width 90 height 16
select select "6"
click at [170, 181] on select "Home Subpage Legal Notice Privacy impasse history dollars opportunity" at bounding box center [215, 189] width 90 height 16
select select
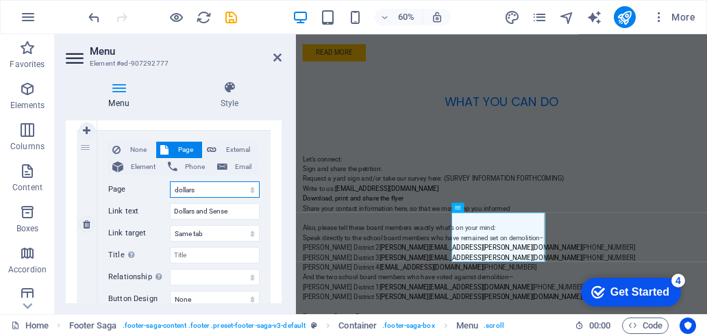
select select
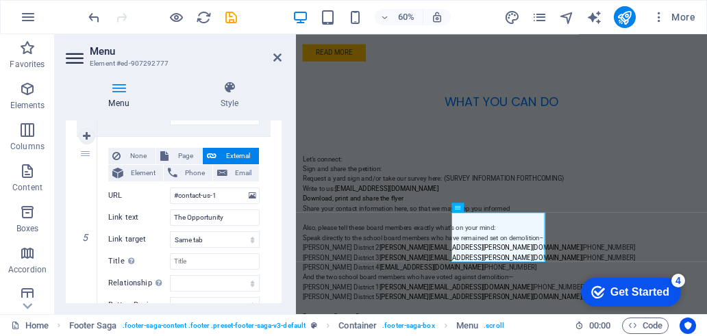
scroll to position [890, 0]
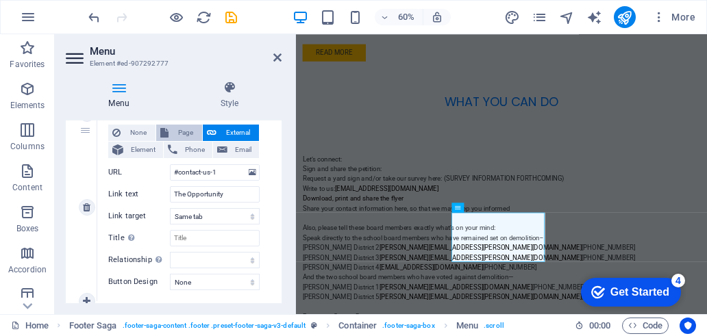
click at [186, 127] on span "Page" at bounding box center [185, 133] width 25 height 16
select select
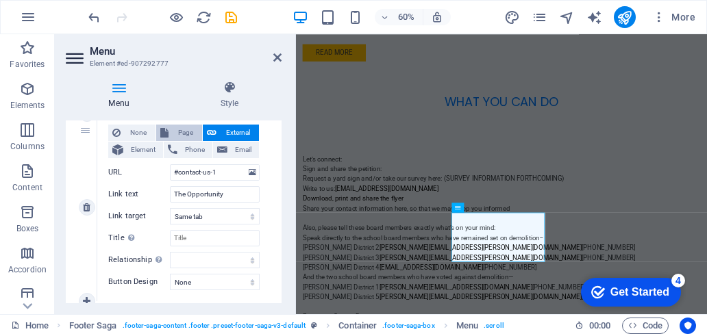
select select
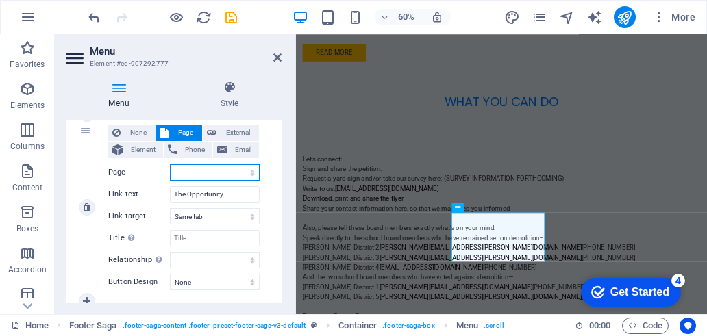
click at [213, 169] on select "Home Subpage Legal Notice Privacy impasse history dollars opportunity" at bounding box center [215, 172] width 90 height 16
select select "7"
click at [170, 164] on select "Home Subpage Legal Notice Privacy impasse history dollars opportunity" at bounding box center [215, 172] width 90 height 16
select select
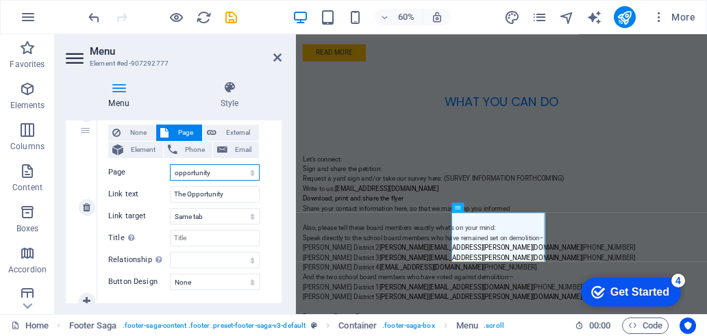
select select
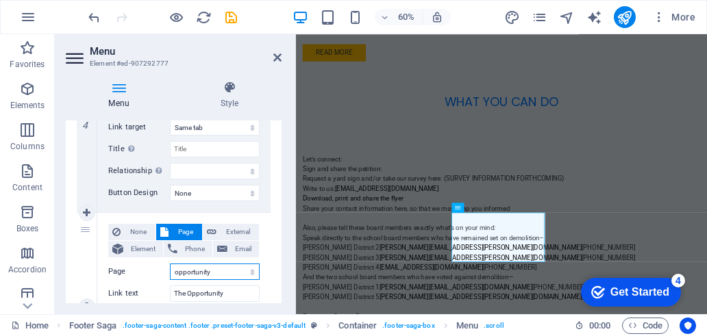
scroll to position [789, 0]
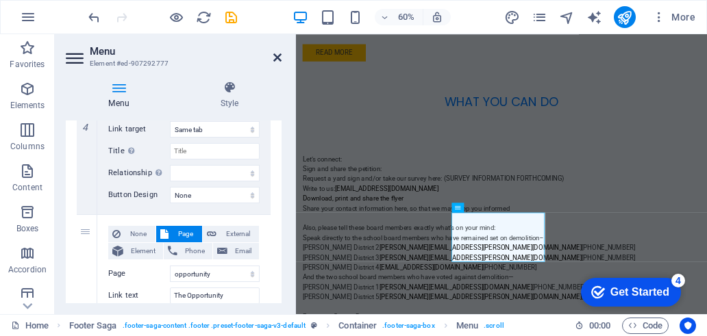
click at [277, 60] on icon at bounding box center [277, 57] width 8 height 11
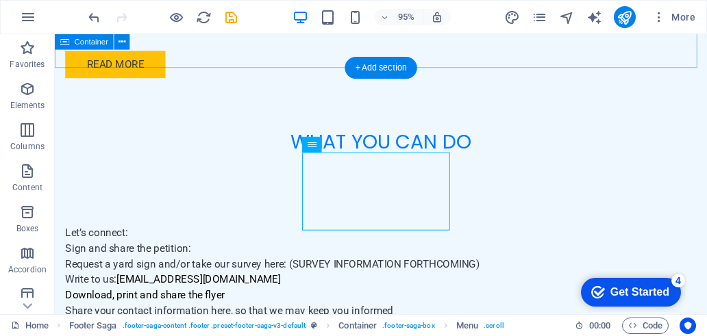
scroll to position [3221, 0]
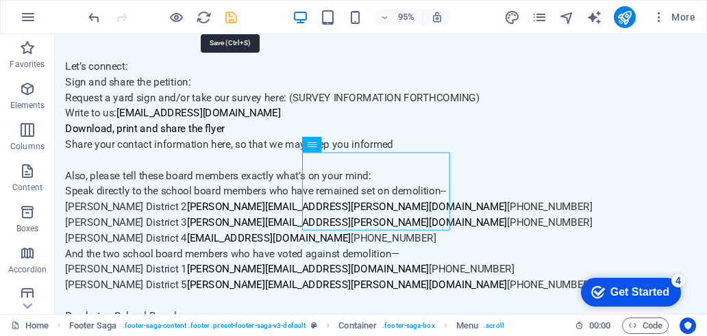
click at [228, 18] on icon "save" at bounding box center [231, 18] width 16 height 16
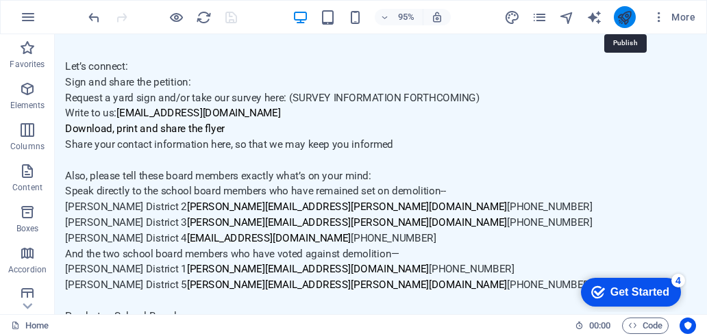
click at [621, 20] on icon "publish" at bounding box center [624, 18] width 16 height 16
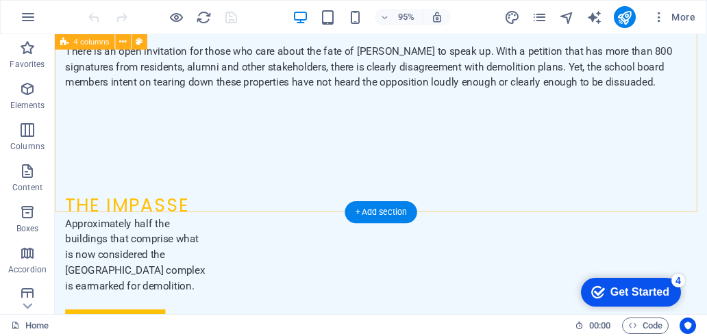
scroll to position [2227, 0]
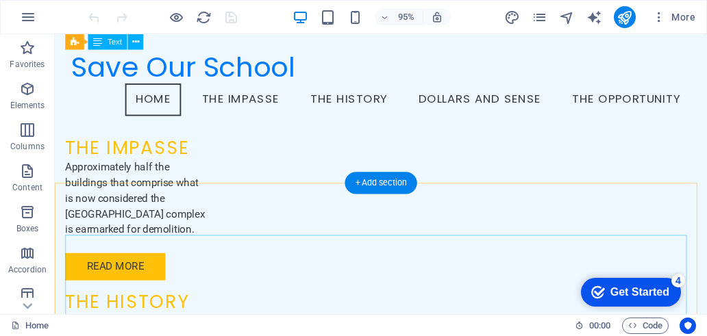
scroll to position [2055, 0]
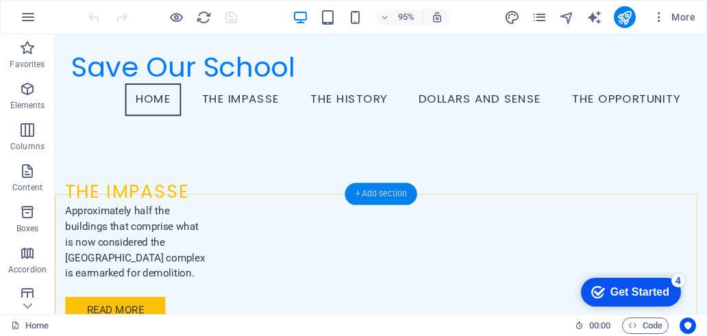
click at [380, 196] on div "+ Add section" at bounding box center [380, 194] width 72 height 22
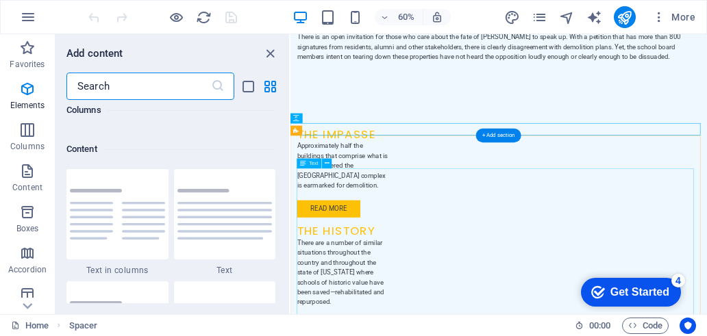
scroll to position [2396, 0]
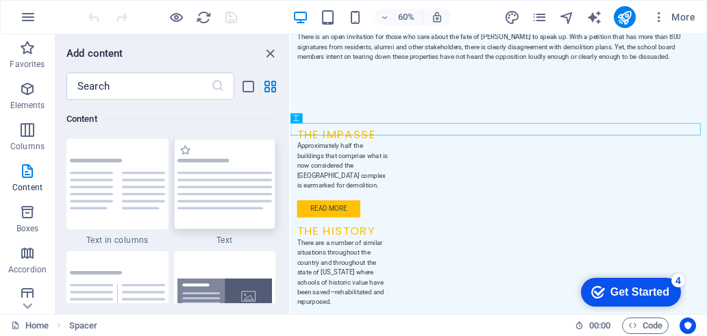
click at [221, 201] on img at bounding box center [224, 184] width 95 height 51
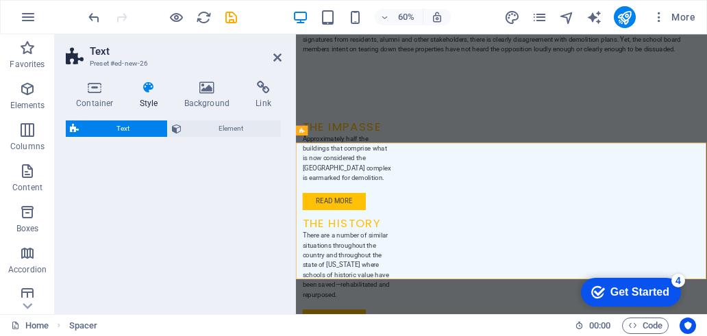
select select "preset-text-v2-default"
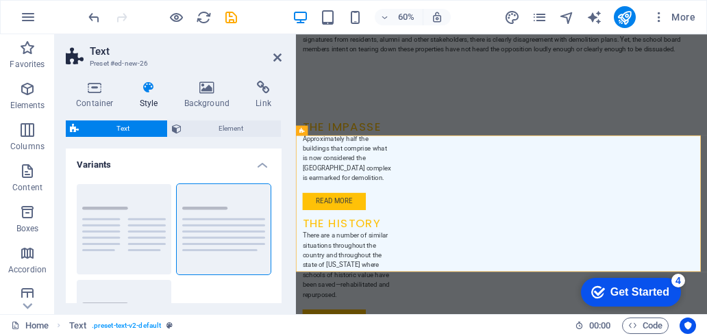
scroll to position [2157, 0]
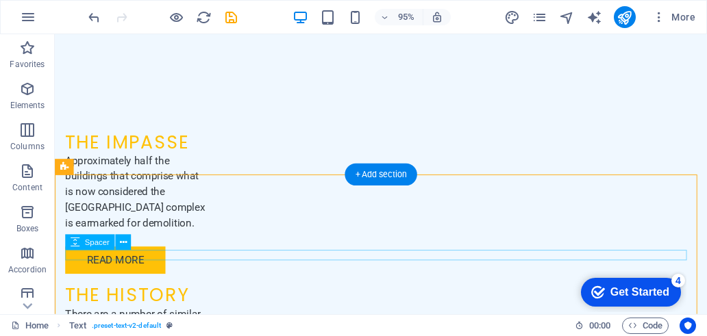
scroll to position [2227, 0]
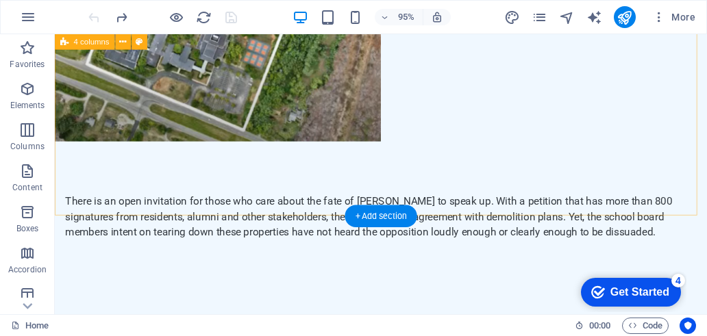
scroll to position [2159, 0]
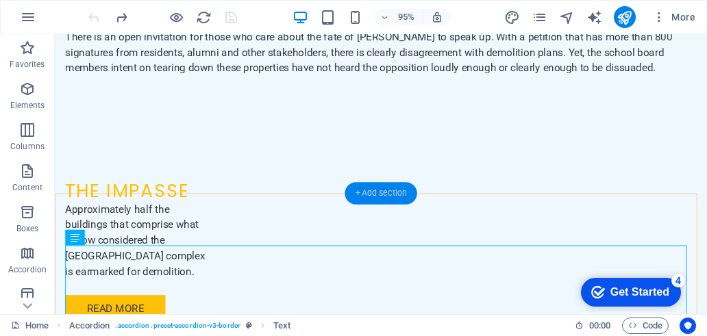
click at [372, 195] on div "+ Add section" at bounding box center [380, 194] width 72 height 22
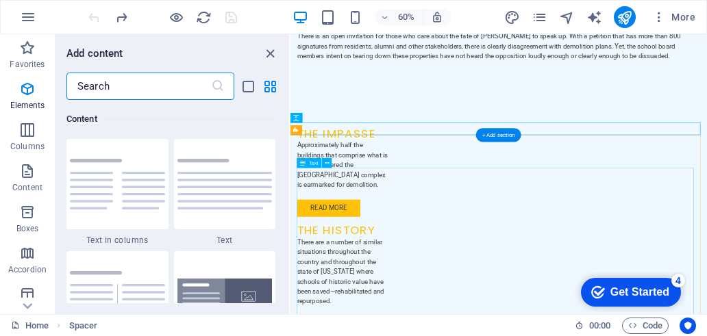
scroll to position [2396, 0]
click at [36, 101] on p "Elements" at bounding box center [27, 105] width 35 height 11
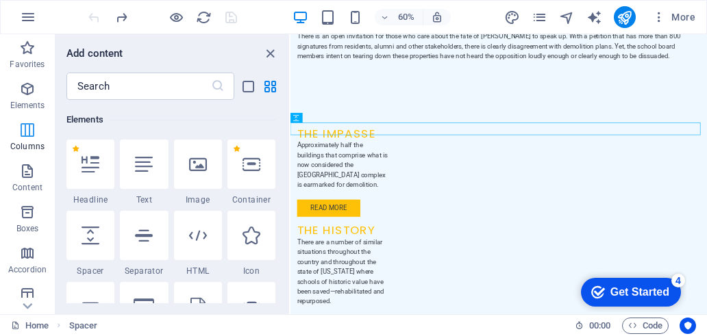
scroll to position [145, 0]
click at [95, 178] on div at bounding box center [90, 164] width 48 height 49
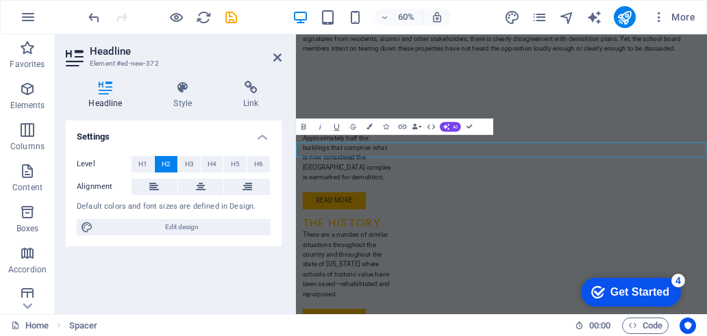
scroll to position [2157, 0]
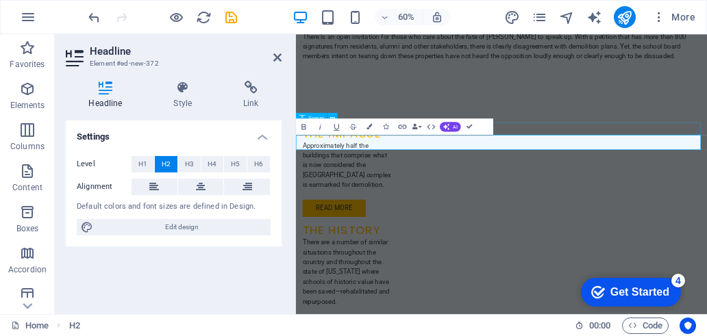
select select "px"
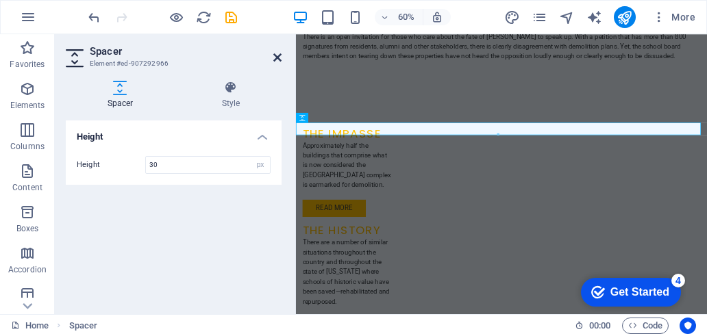
click at [275, 58] on icon at bounding box center [277, 57] width 8 height 11
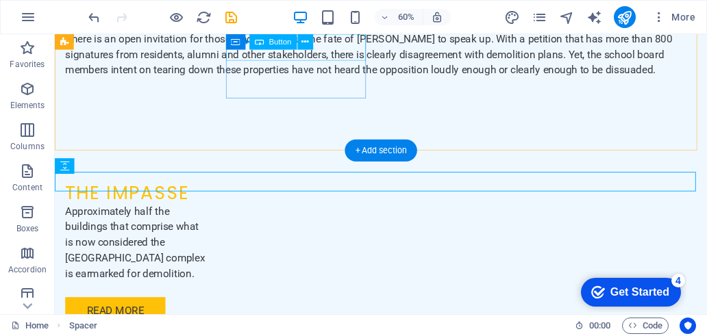
scroll to position [2159, 0]
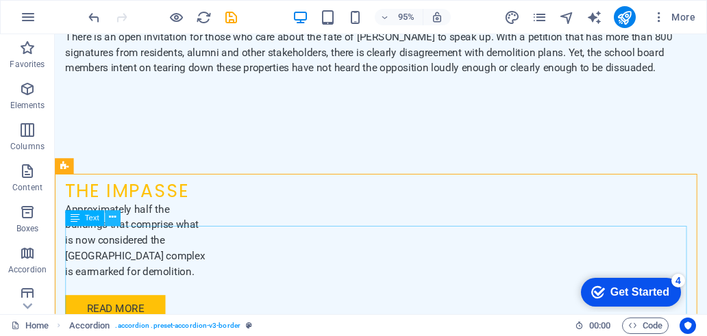
click at [115, 217] on icon at bounding box center [112, 219] width 7 height 14
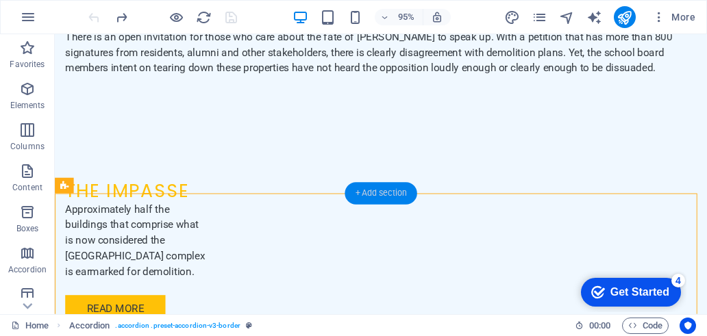
click at [385, 194] on div "+ Add section" at bounding box center [380, 194] width 72 height 22
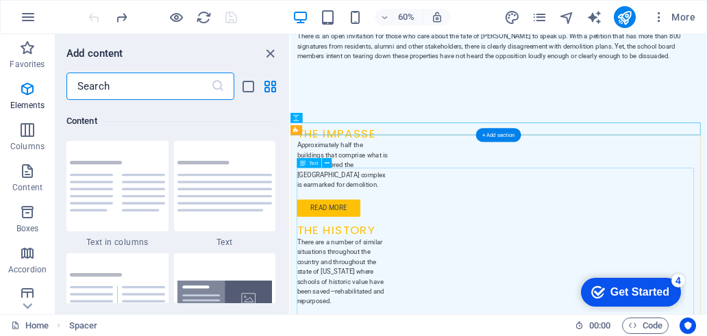
scroll to position [2396, 0]
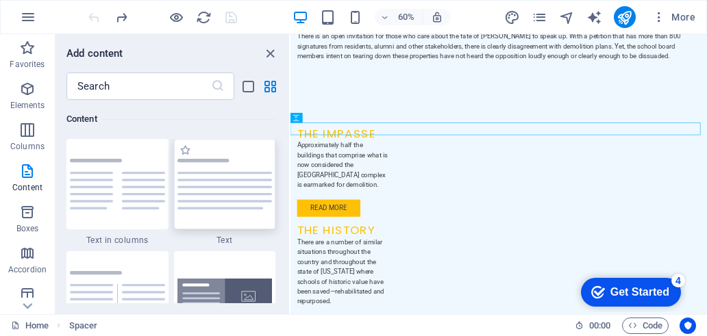
click at [237, 202] on img at bounding box center [224, 184] width 95 height 51
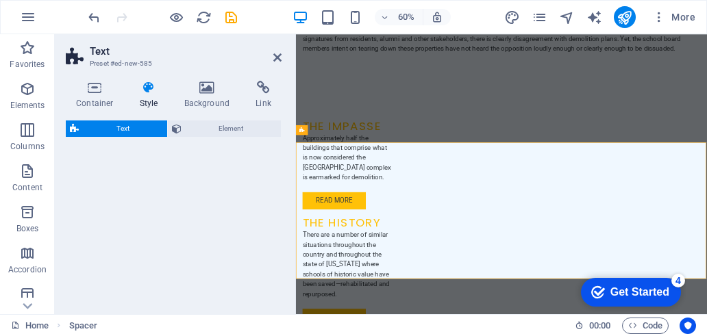
select select "preset-text-v2-default"
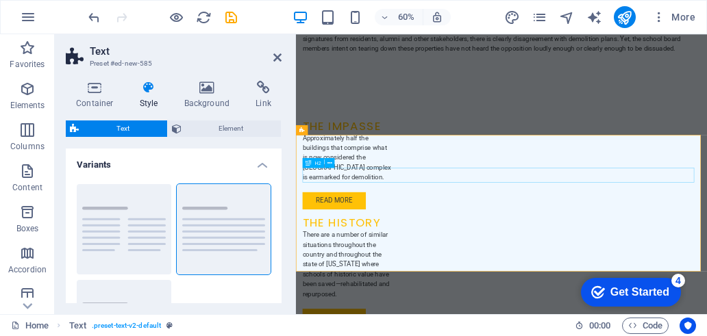
scroll to position [2157, 0]
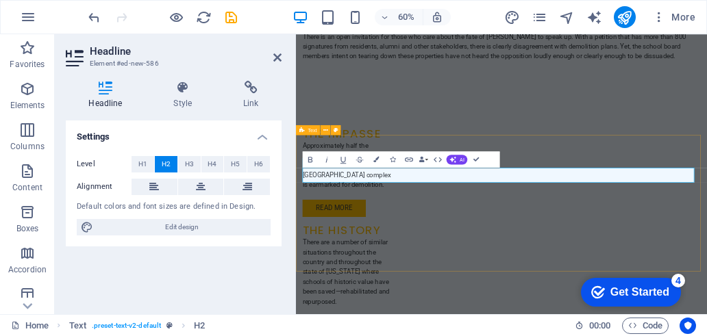
select select "preset-text-v2-default"
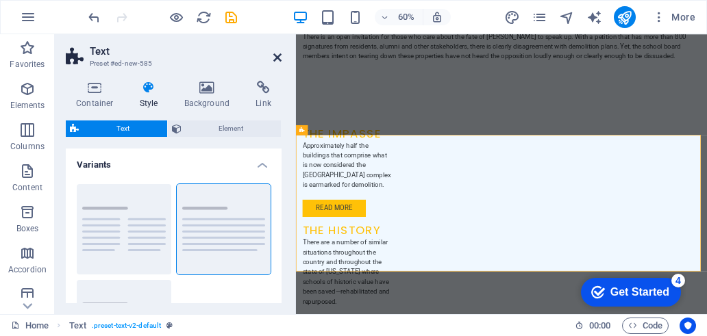
click at [276, 58] on icon at bounding box center [277, 57] width 8 height 11
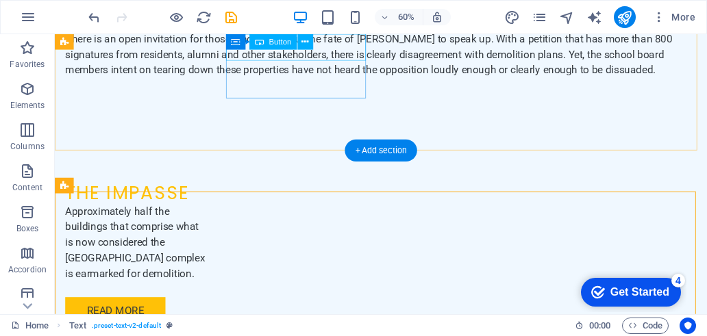
scroll to position [2159, 0]
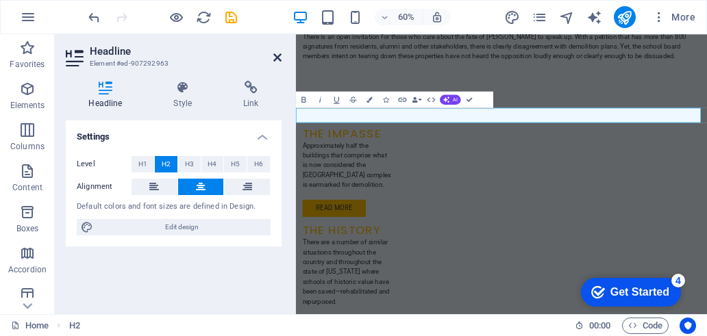
click at [281, 55] on aside "Headline Element #ed-907292963 Headline Style Link Settings Level H1 H2 H3 H4 H…" at bounding box center [175, 174] width 241 height 280
click at [281, 56] on icon at bounding box center [277, 57] width 8 height 11
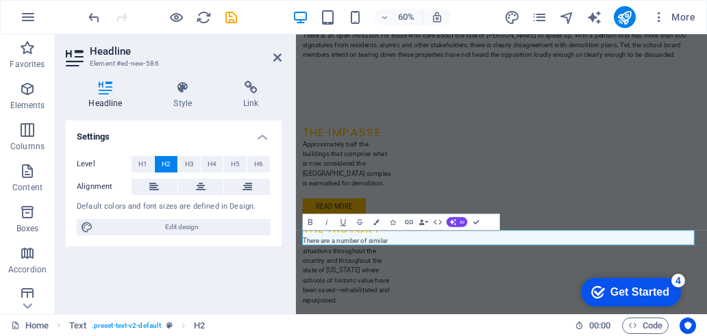
scroll to position [2157, 0]
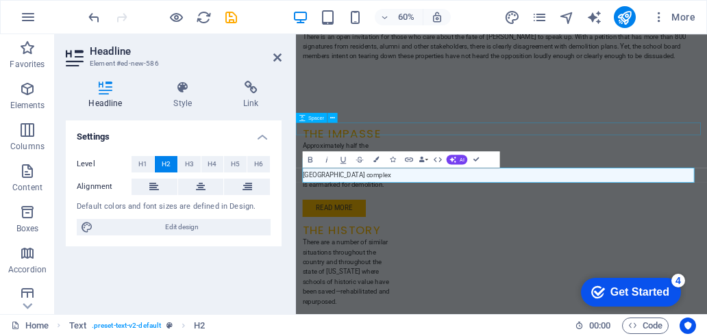
click at [706, 131] on div "Save Our School Menu Home The Impasse The History Dollars and Sense The Opportu…" at bounding box center [638, 305] width 685 height 4856
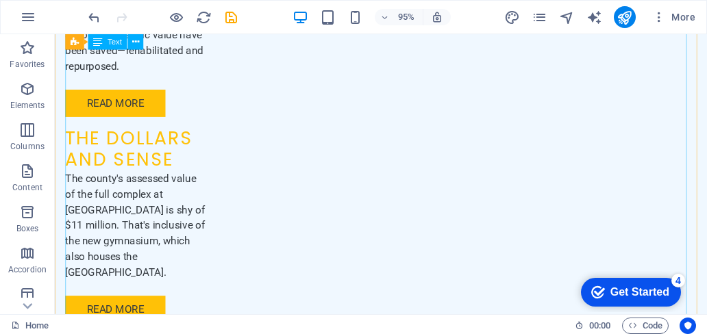
scroll to position [2775, 0]
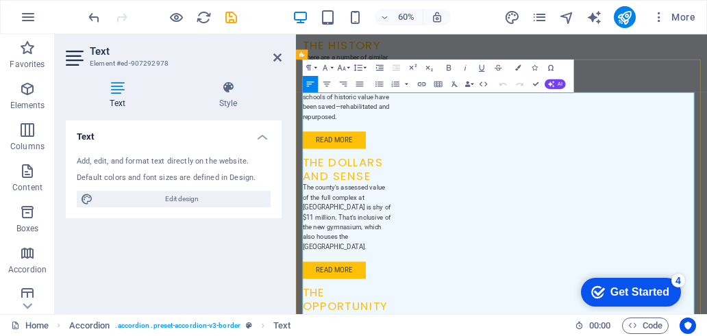
scroll to position [2670, 0]
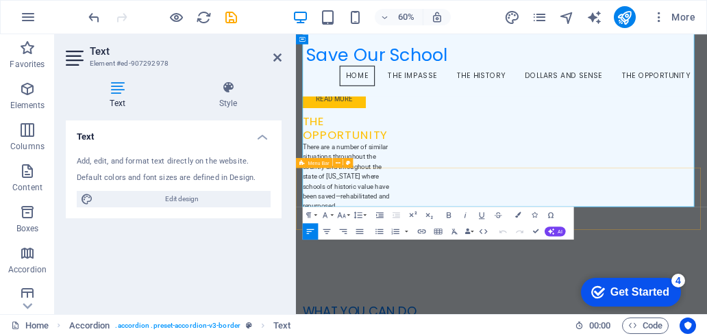
scroll to position [2564, 0]
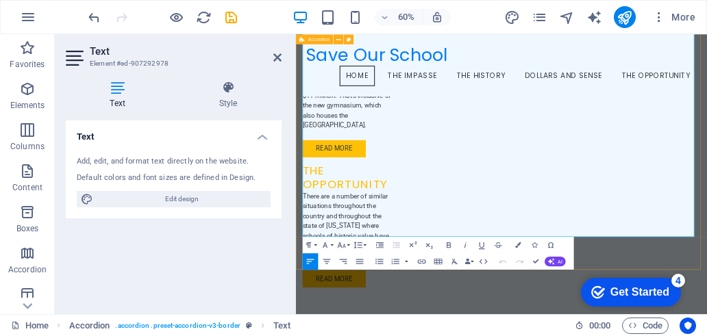
drag, startPoint x: 307, startPoint y: 205, endPoint x: 751, endPoint y: 376, distance: 475.3
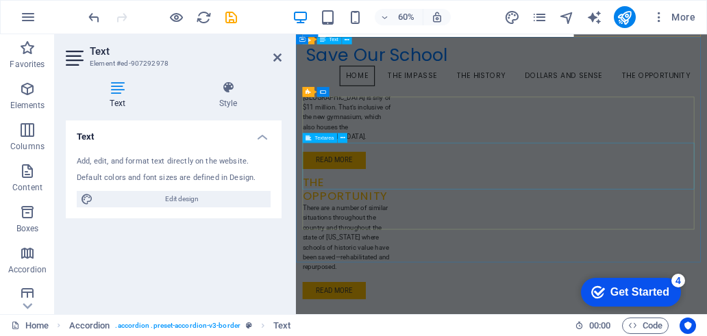
scroll to position [2427, 0]
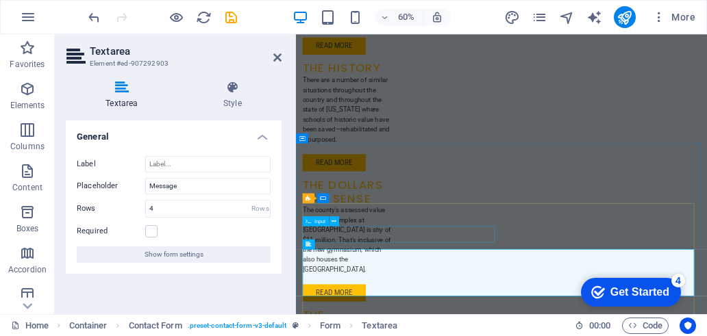
scroll to position [2531, 0]
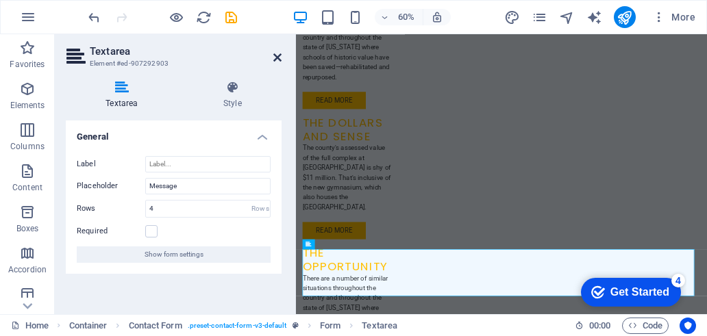
click at [275, 60] on icon at bounding box center [277, 57] width 8 height 11
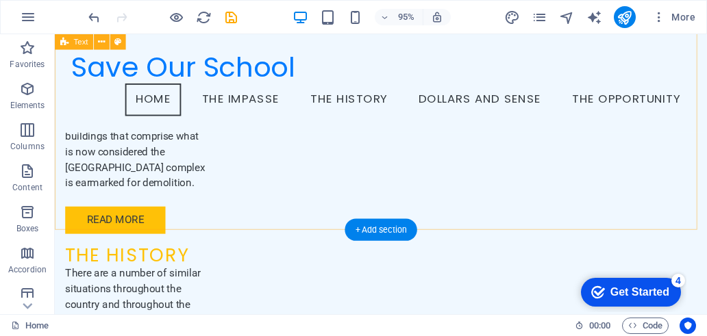
scroll to position [2131, 0]
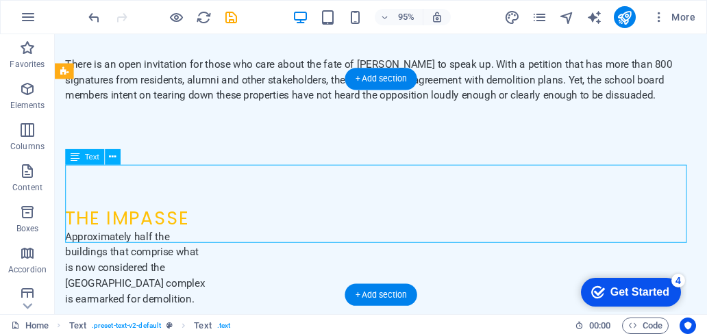
scroll to position [2233, 0]
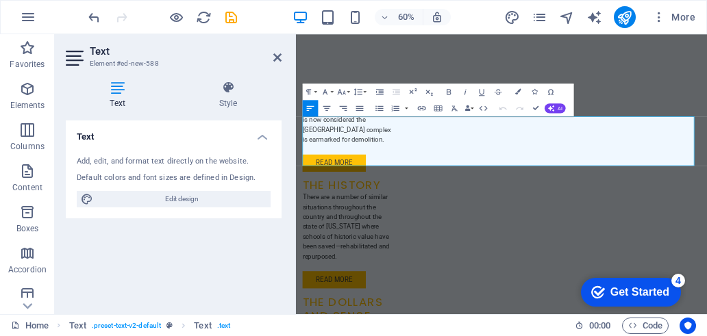
drag, startPoint x: 752, startPoint y: 246, endPoint x: 270, endPoint y: 147, distance: 492.0
click at [296, 147] on html "Skip to main content Save Our School Menu Home The Impasse The History Dollars …" at bounding box center [638, 42] width 685 height 4481
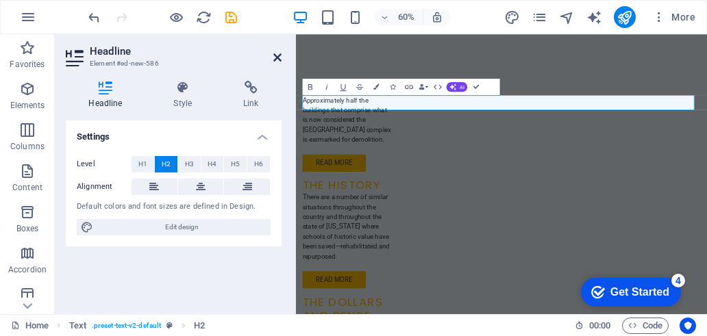
click at [281, 57] on icon at bounding box center [277, 57] width 8 height 11
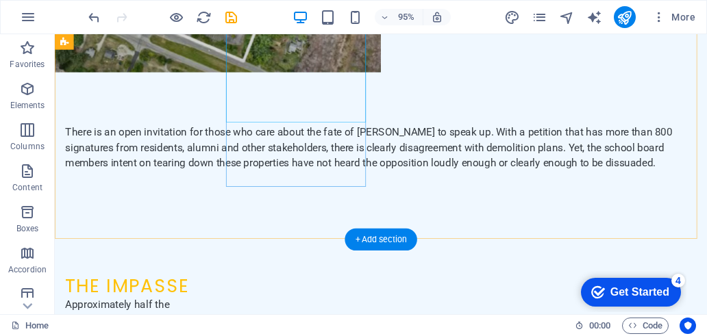
scroll to position [2098, 0]
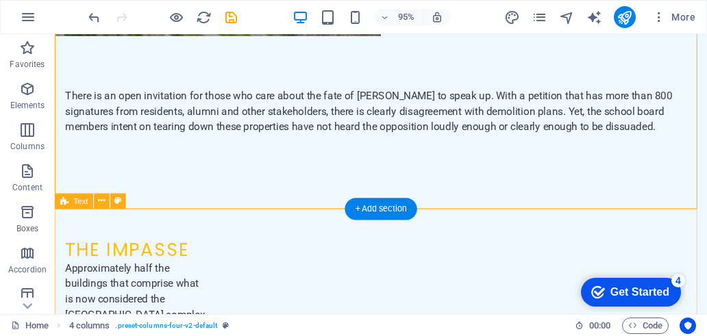
scroll to position [2166, 0]
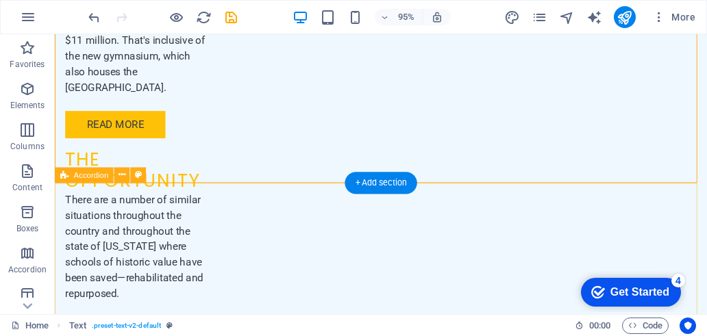
scroll to position [2782, 0]
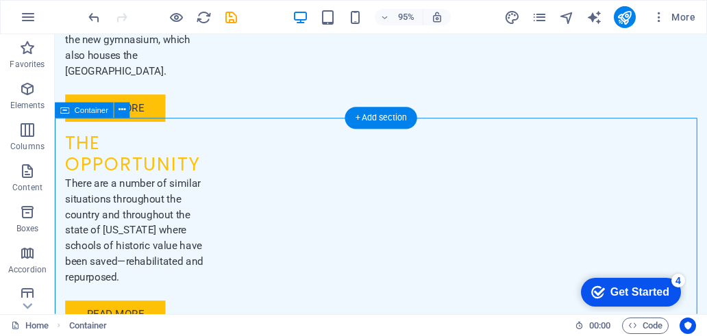
drag, startPoint x: 230, startPoint y: 138, endPoint x: 254, endPoint y: 200, distance: 66.1
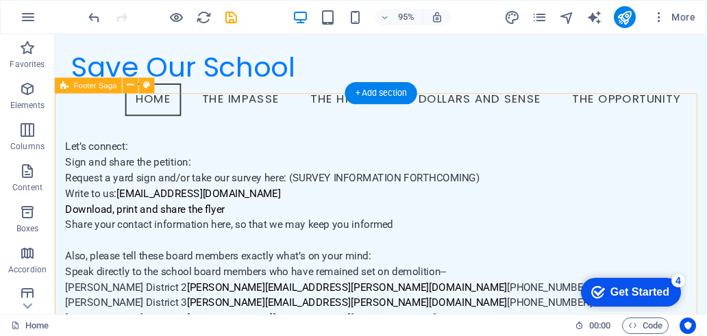
scroll to position [2944, 0]
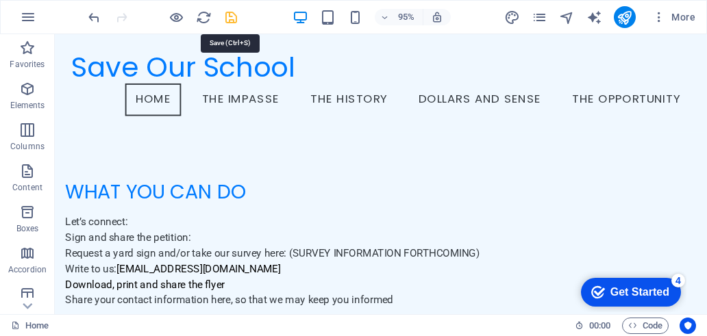
click at [228, 17] on icon "save" at bounding box center [231, 18] width 16 height 16
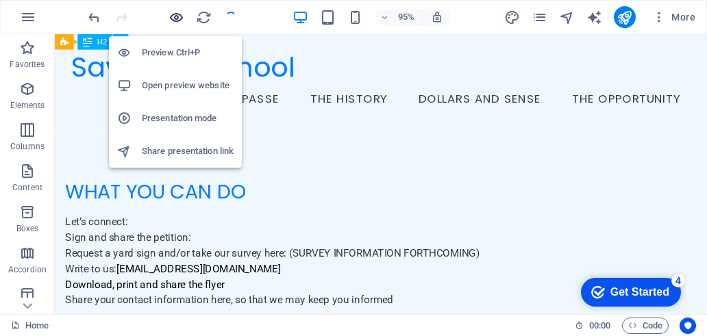
click at [175, 16] on icon "button" at bounding box center [176, 18] width 16 height 16
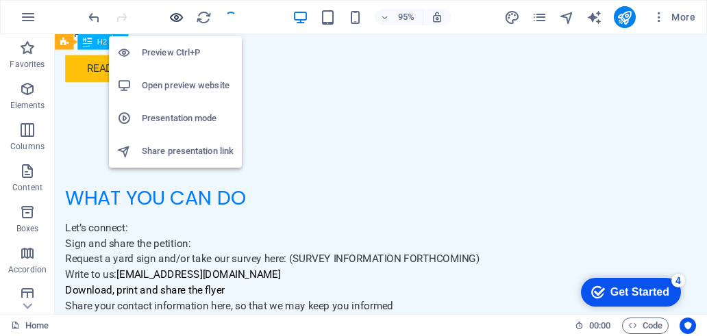
scroll to position [3075, 0]
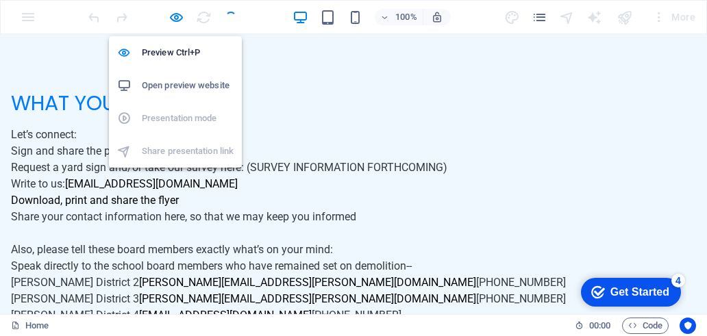
click at [175, 89] on h6 "Open preview website" at bounding box center [188, 85] width 92 height 16
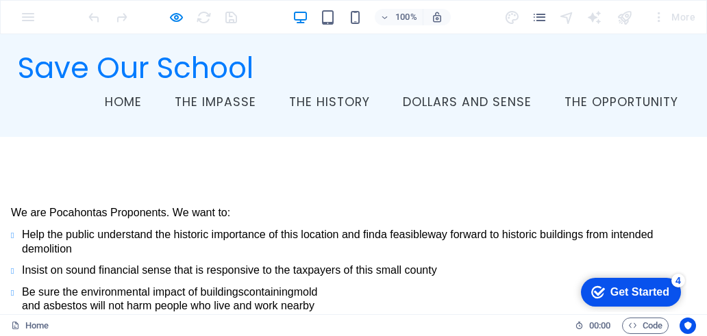
scroll to position [0, 0]
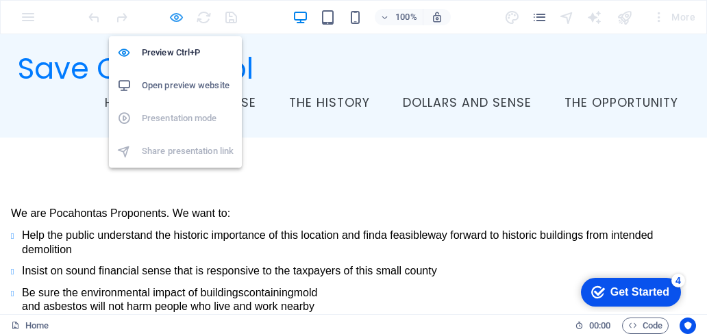
click at [179, 18] on icon "button" at bounding box center [176, 18] width 16 height 16
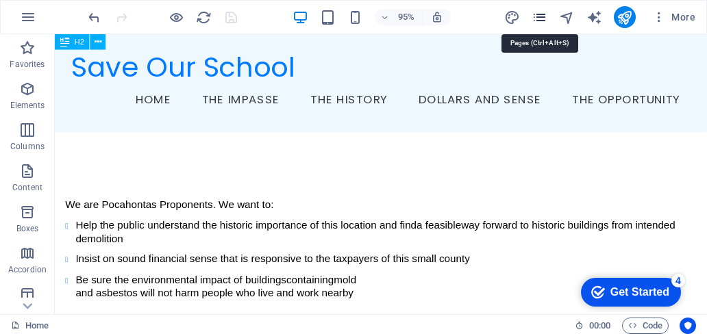
click at [539, 16] on icon "pages" at bounding box center [539, 18] width 16 height 16
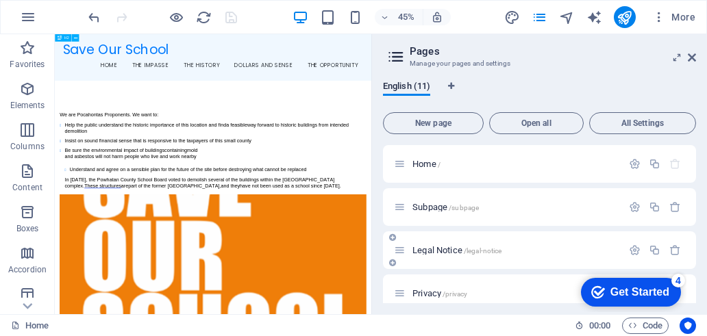
scroll to position [316, 0]
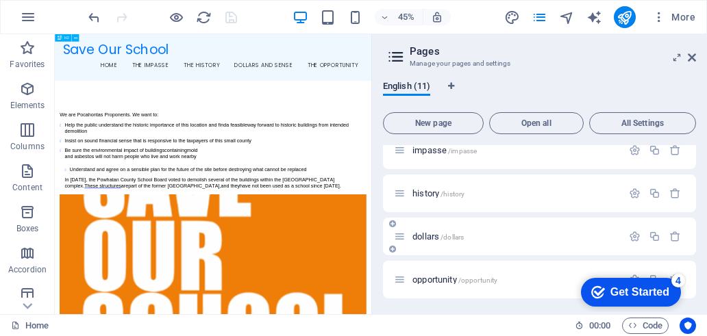
click at [456, 238] on span "/dollars" at bounding box center [451, 237] width 23 height 8
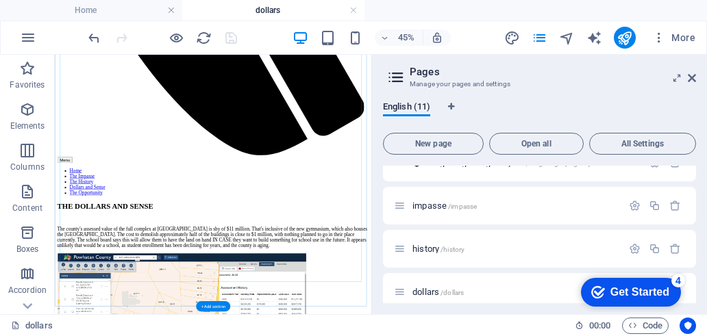
scroll to position [994, 0]
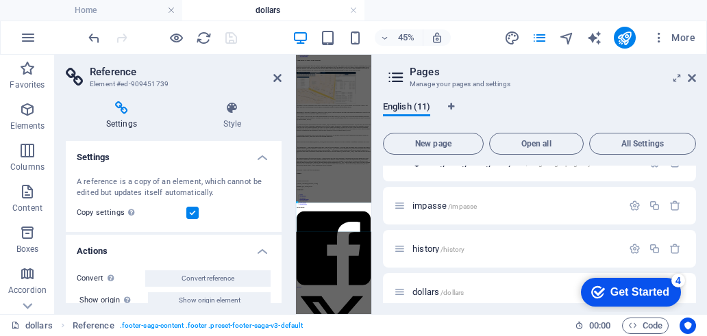
scroll to position [0, 0]
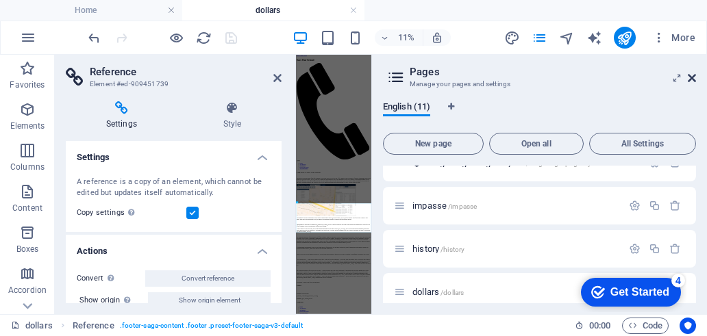
click at [692, 79] on icon at bounding box center [691, 78] width 8 height 11
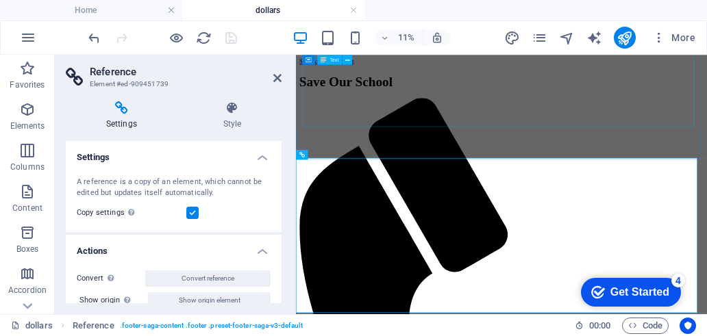
scroll to position [1147, 0]
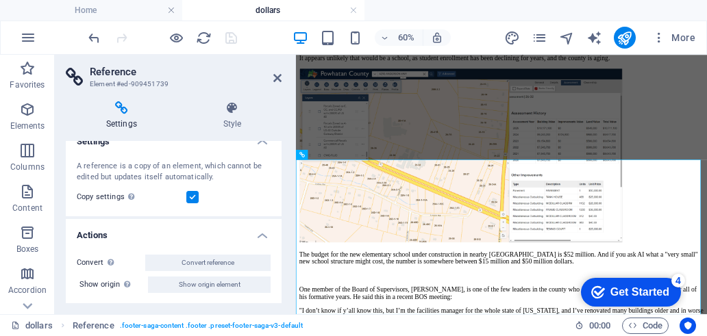
scroll to position [0, 0]
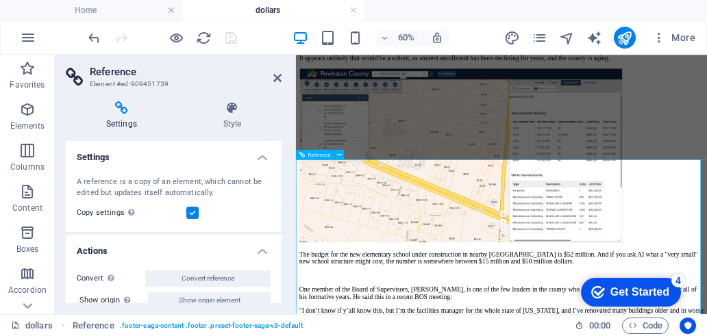
click at [231, 116] on h4 "Style" at bounding box center [232, 115] width 99 height 29
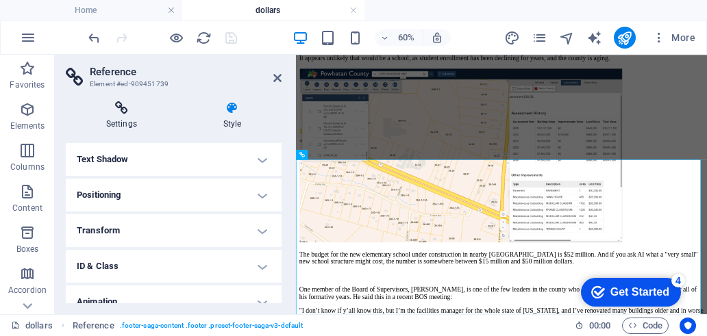
scroll to position [201, 0]
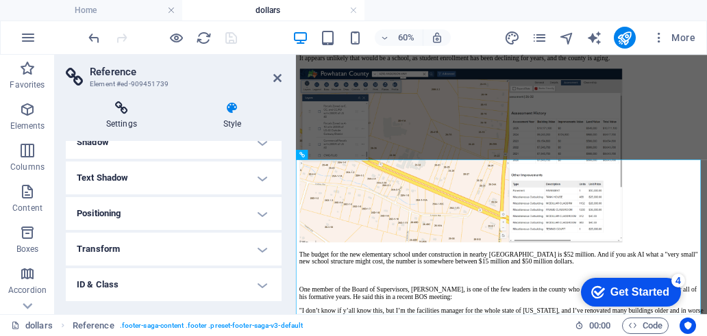
click at [130, 113] on icon at bounding box center [122, 108] width 112 height 14
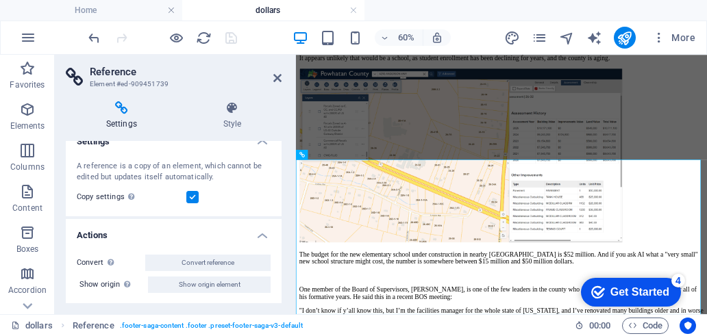
scroll to position [0, 0]
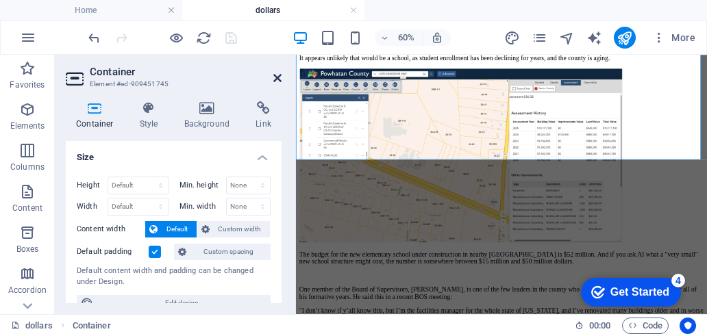
click at [280, 77] on icon at bounding box center [277, 78] width 8 height 11
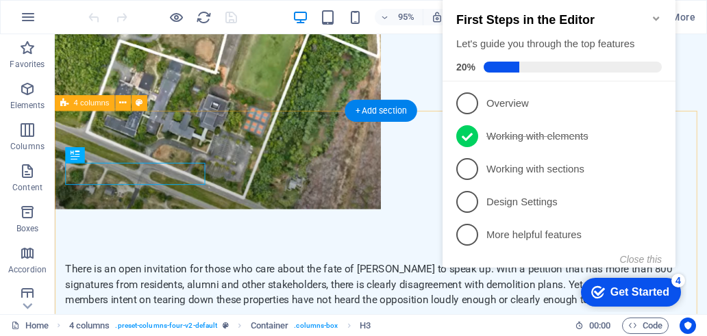
scroll to position [1938, 0]
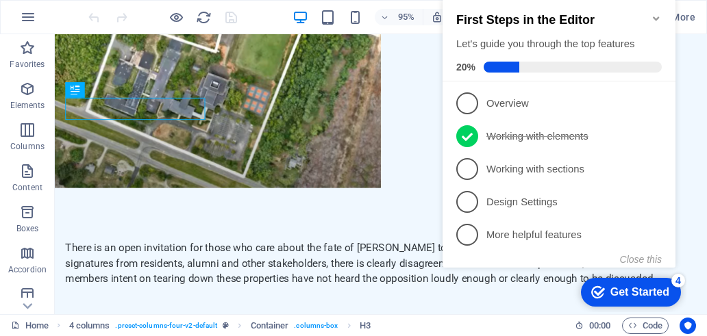
click at [655, 13] on icon "Minimize checklist" at bounding box center [655, 18] width 11 height 11
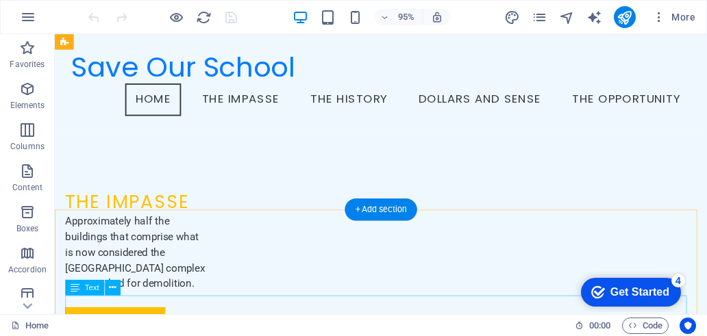
scroll to position [2039, 0]
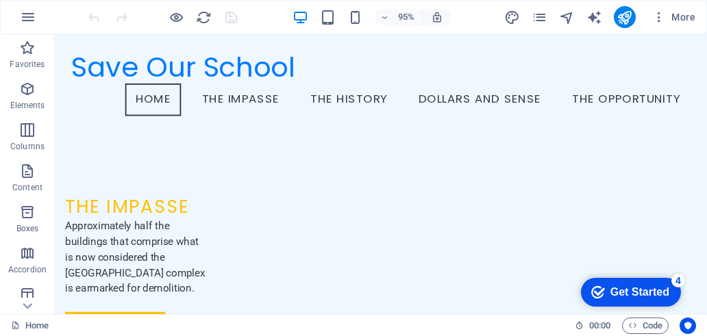
click at [623, 286] on div "Get Started" at bounding box center [639, 292] width 59 height 12
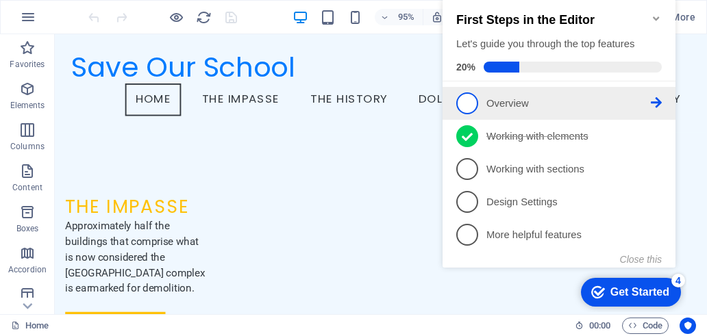
click at [461, 105] on span "1" at bounding box center [467, 103] width 22 height 22
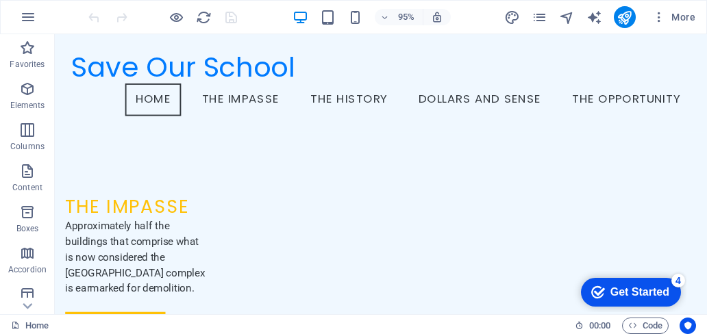
scroll to position [0, 0]
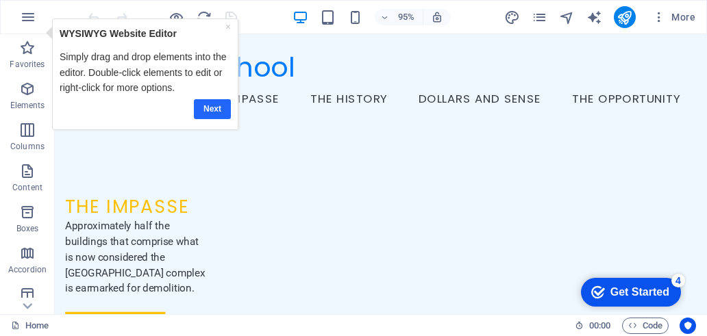
click at [214, 108] on link "Next" at bounding box center [211, 109] width 37 height 20
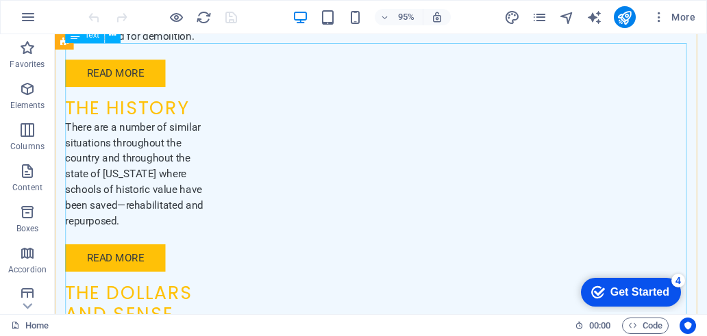
scroll to position [2485, 0]
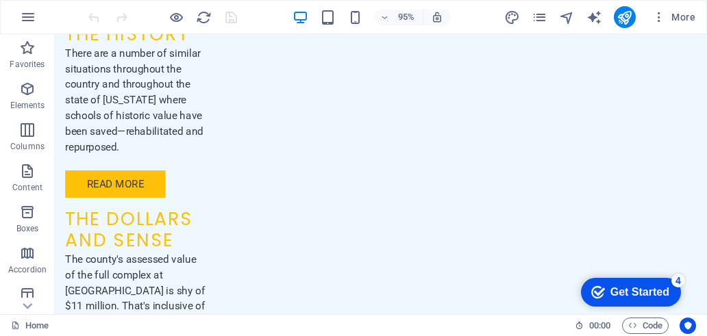
click at [647, 292] on div "Get Started" at bounding box center [639, 292] width 59 height 12
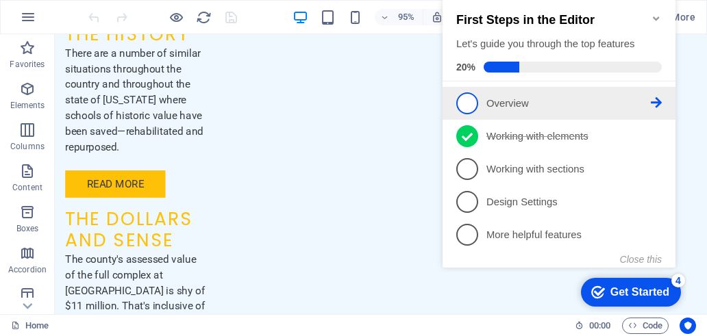
click at [657, 100] on icon at bounding box center [655, 102] width 11 height 11
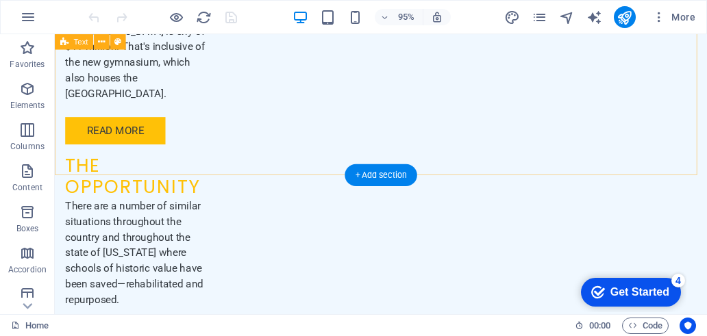
scroll to position [2759, 0]
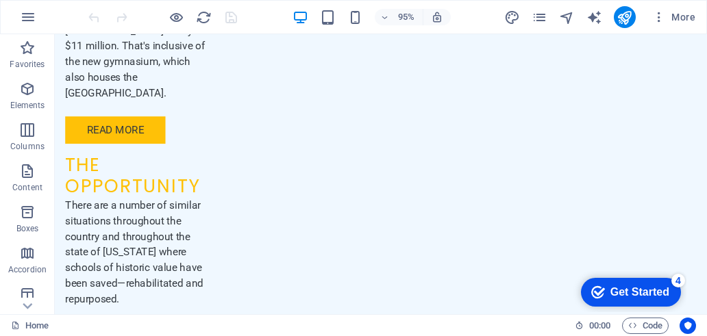
click at [655, 286] on div "Get Started" at bounding box center [639, 292] width 59 height 12
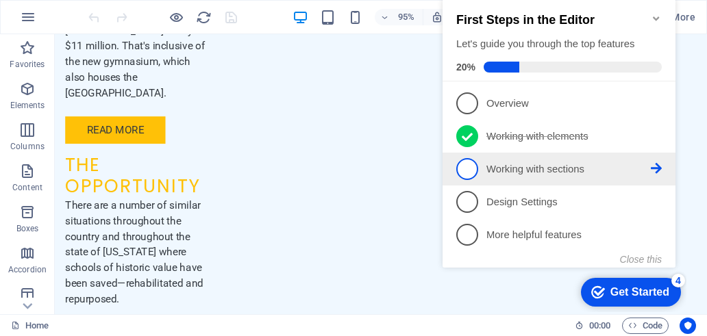
click at [657, 166] on icon at bounding box center [655, 168] width 11 height 11
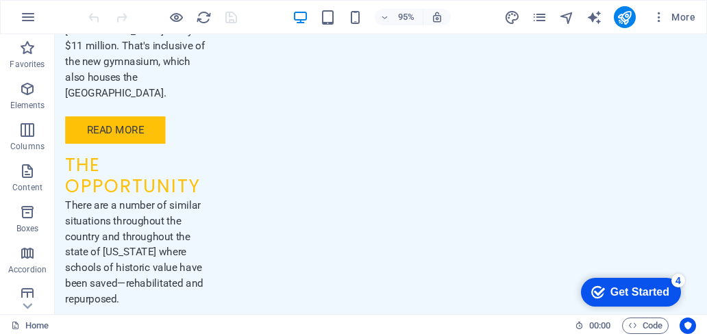
scroll to position [0, 0]
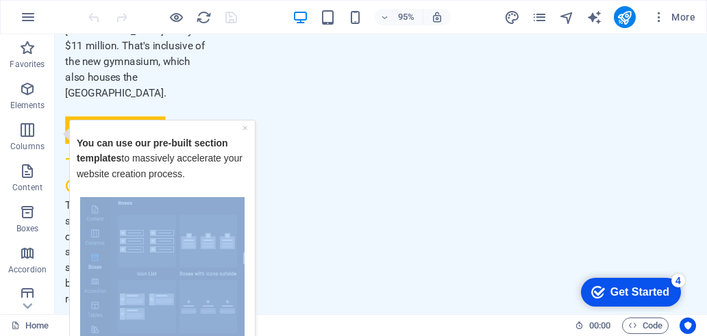
drag, startPoint x: 249, startPoint y: 275, endPoint x: 251, endPoint y: 174, distance: 101.4
click at [257, 201] on html "× You can use our pre-built section templates to massively accelerate your webs…" at bounding box center [158, 296] width 199 height 354
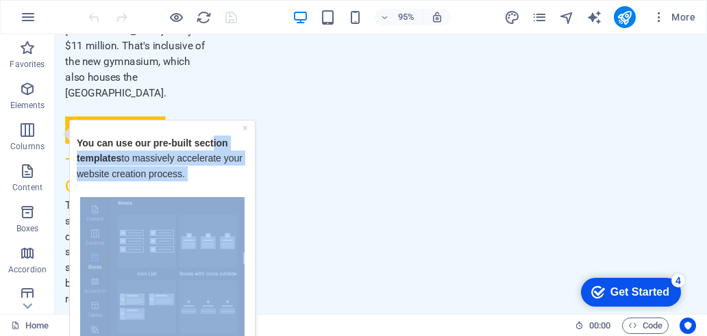
drag, startPoint x: 213, startPoint y: 133, endPoint x: 237, endPoint y: 88, distance: 50.5
click at [237, 119] on html "× You can use our pre-built section templates to massively accelerate your webs…" at bounding box center [158, 296] width 199 height 354
click at [215, 132] on div "You can use our pre-built section templates to massively accelerate your websit…" at bounding box center [162, 162] width 171 height 70
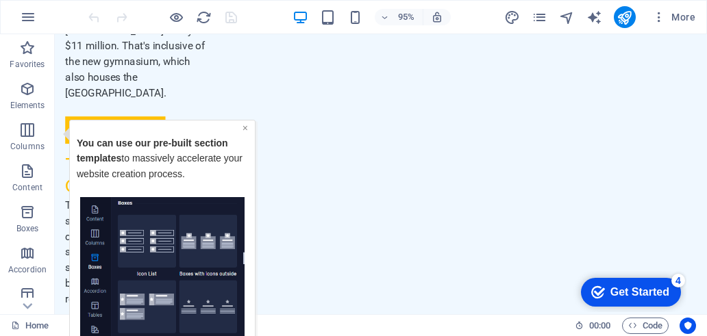
click at [245, 127] on link "×" at bounding box center [244, 127] width 5 height 11
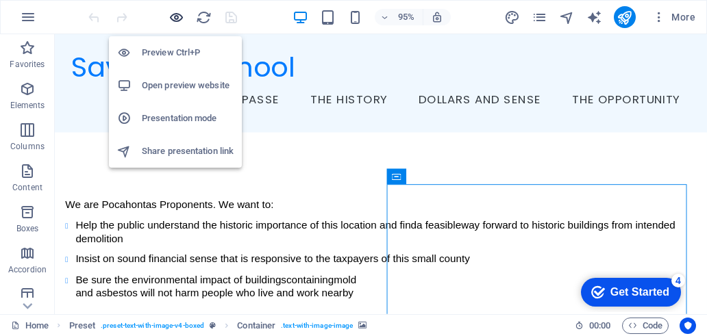
click at [175, 21] on icon "button" at bounding box center [176, 18] width 16 height 16
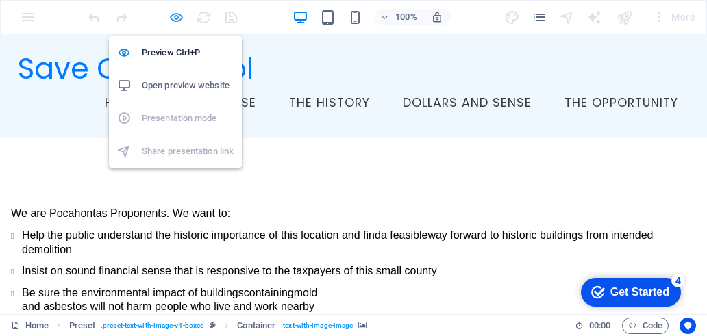
click at [174, 19] on icon "button" at bounding box center [176, 18] width 16 height 16
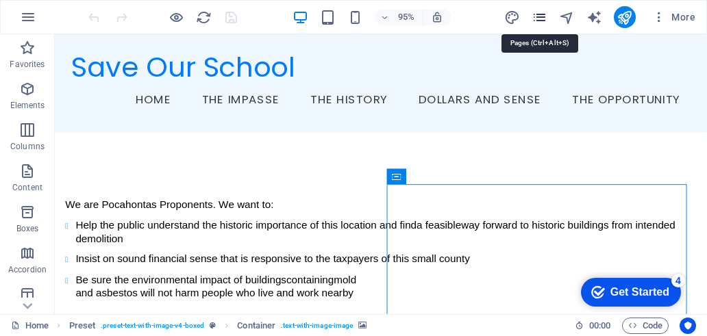
click at [542, 16] on icon "pages" at bounding box center [539, 18] width 16 height 16
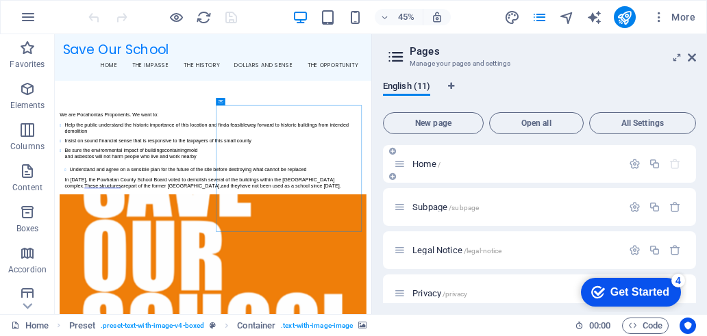
click at [453, 160] on p "Home /" at bounding box center [514, 164] width 205 height 9
click at [633, 165] on icon "button" at bounding box center [634, 164] width 12 height 12
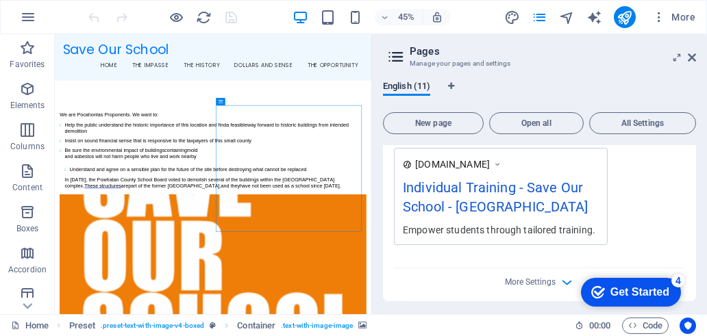
scroll to position [342, 0]
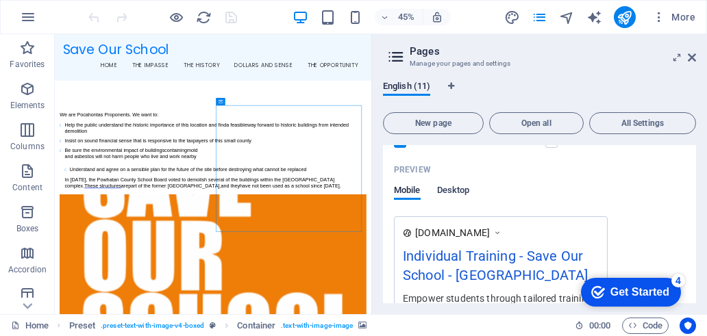
click at [464, 187] on span "Desktop" at bounding box center [453, 191] width 33 height 19
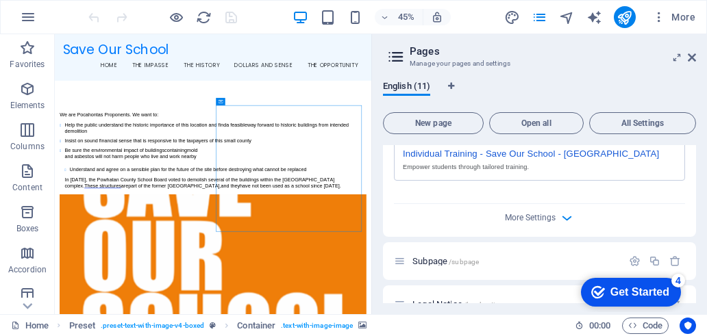
scroll to position [479, 0]
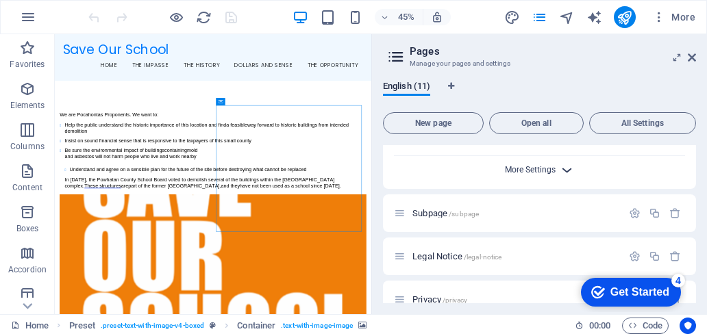
click at [542, 171] on span "More Settings" at bounding box center [530, 170] width 51 height 10
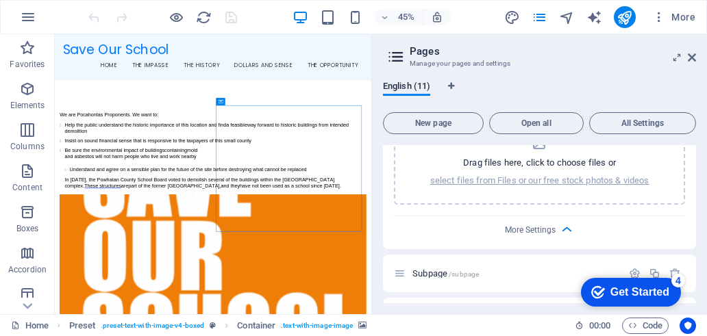
scroll to position [685, 0]
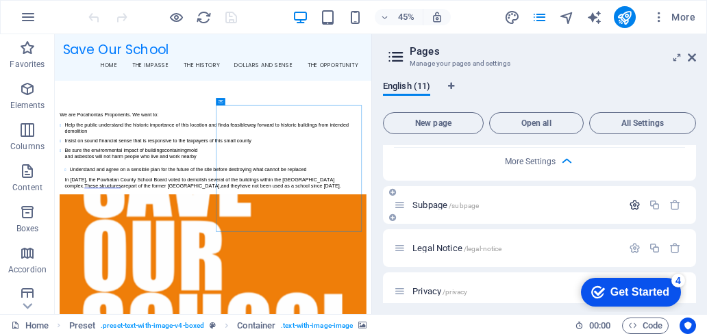
click at [629, 203] on icon "button" at bounding box center [634, 205] width 12 height 12
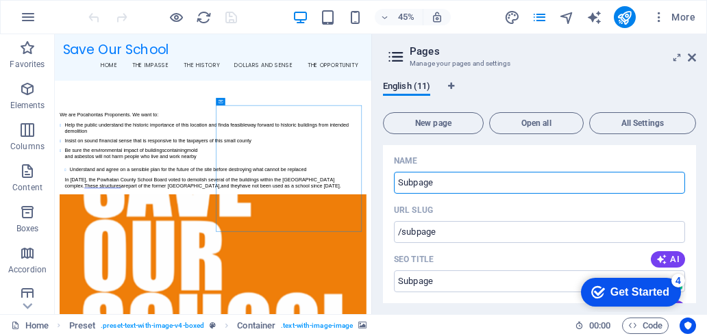
scroll to position [753, 0]
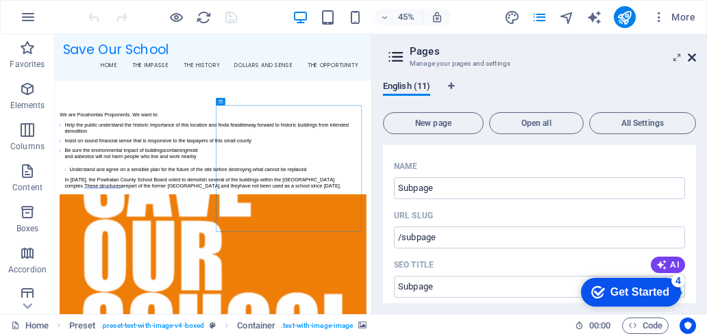
click at [687, 60] on icon at bounding box center [691, 57] width 8 height 11
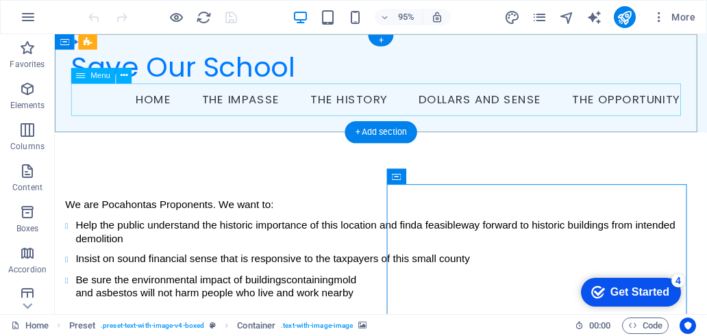
click at [153, 108] on nav "Home The Impasse The History Dollars and Sense The Opportunity" at bounding box center [398, 103] width 652 height 34
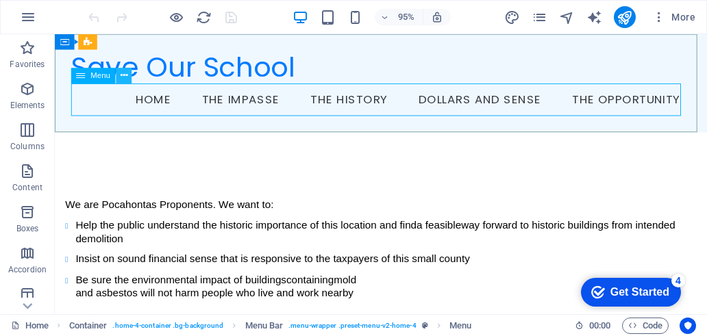
click at [123, 75] on icon at bounding box center [123, 76] width 7 height 14
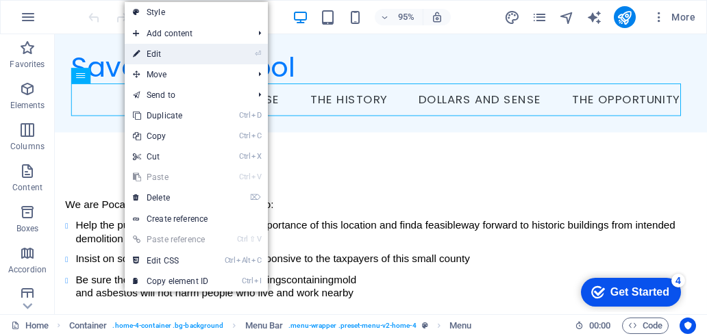
click at [153, 54] on link "⏎ Edit" at bounding box center [171, 54] width 92 height 21
select select
select select "4"
select select
select select "5"
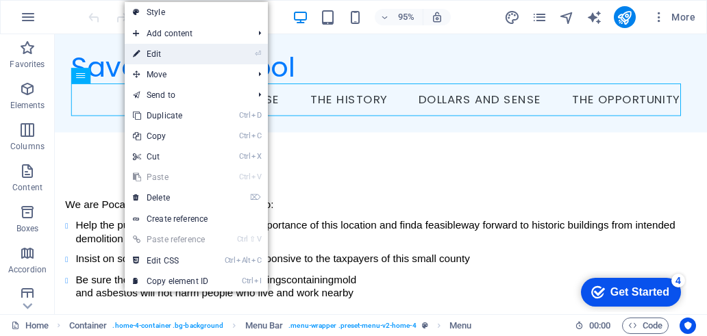
select select
select select "6"
select select
select select "7"
select select
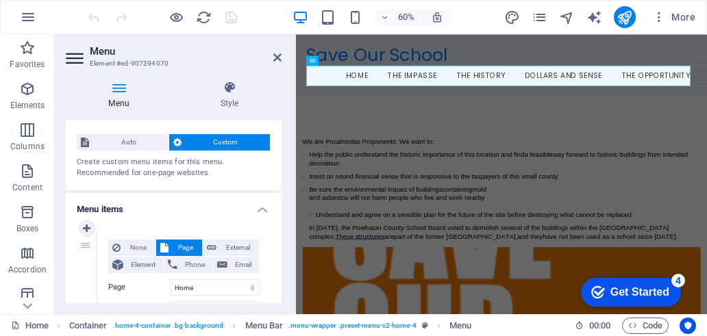
scroll to position [0, 0]
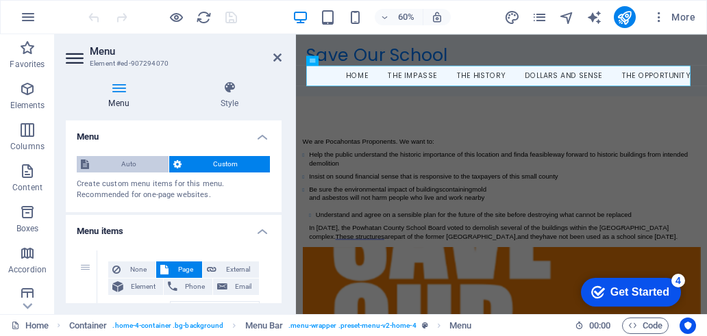
click at [124, 163] on span "Auto" at bounding box center [128, 164] width 71 height 16
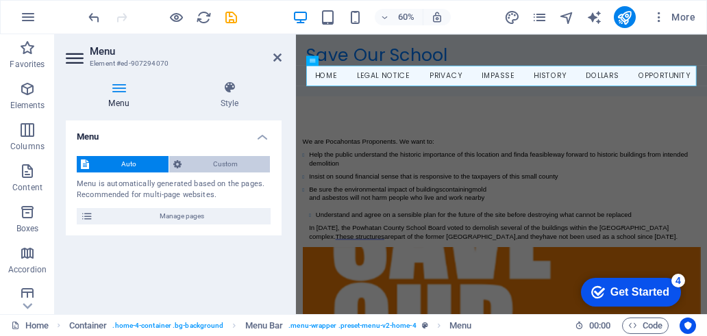
click at [229, 160] on span "Custom" at bounding box center [226, 164] width 81 height 16
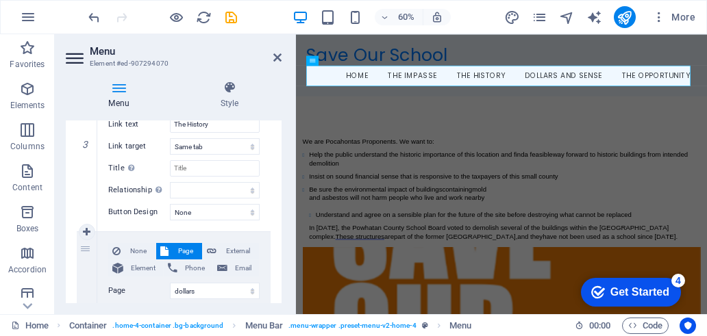
scroll to position [652, 0]
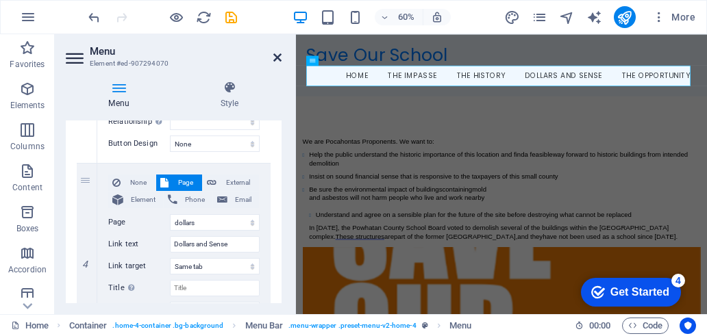
click at [279, 55] on icon at bounding box center [277, 57] width 8 height 11
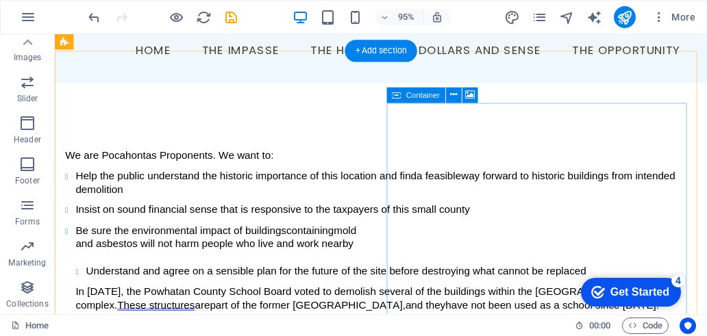
scroll to position [0, 0]
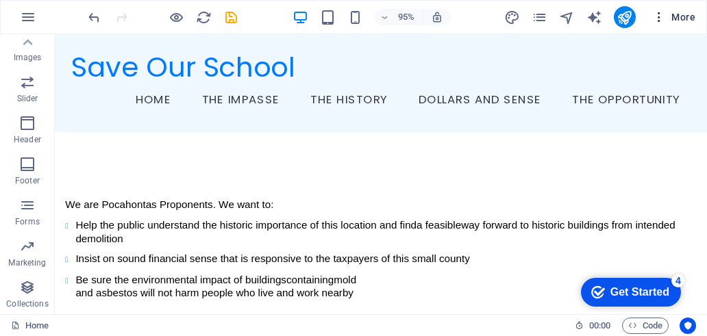
click at [659, 21] on icon "button" at bounding box center [659, 17] width 14 height 14
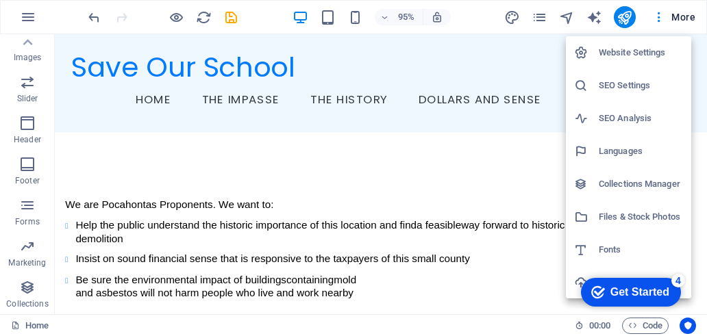
click at [639, 56] on h6 "Website Settings" at bounding box center [640, 53] width 84 height 16
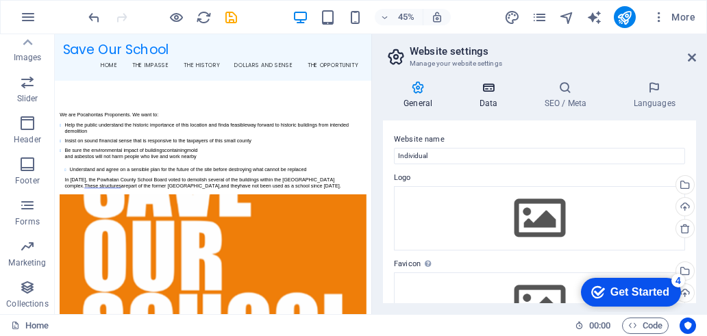
click at [491, 95] on h4 "Data" at bounding box center [490, 95] width 65 height 29
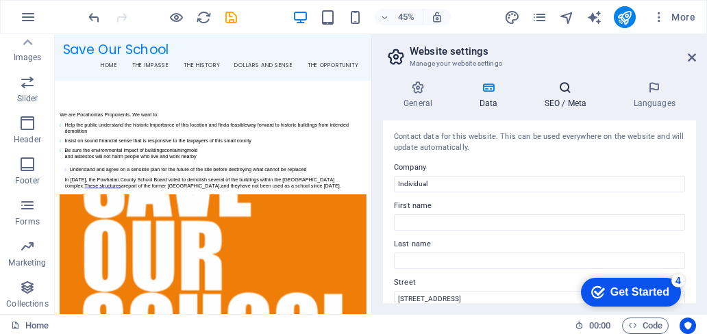
click at [571, 97] on h4 "SEO / Meta" at bounding box center [567, 95] width 89 height 29
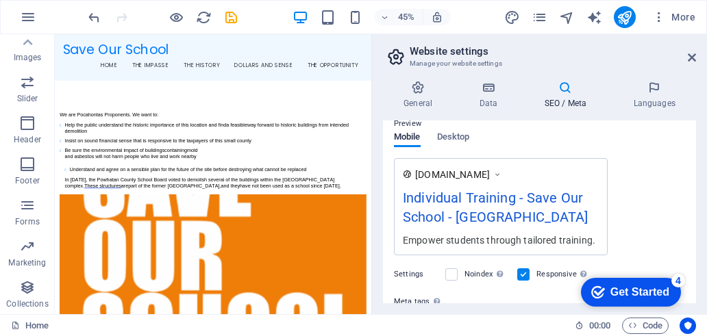
scroll to position [134, 0]
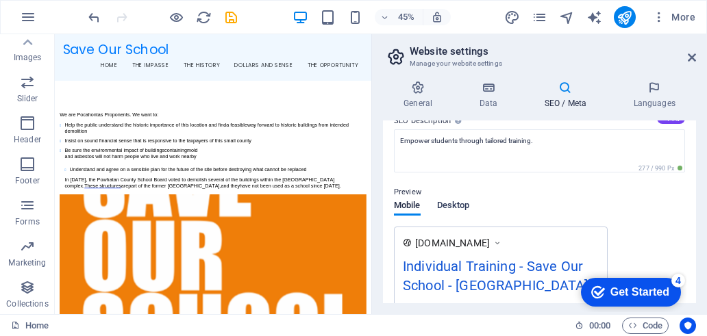
click at [455, 202] on span "Desktop" at bounding box center [453, 206] width 33 height 19
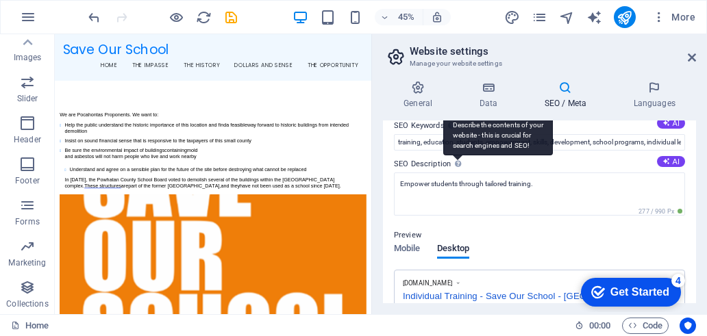
scroll to position [158, 0]
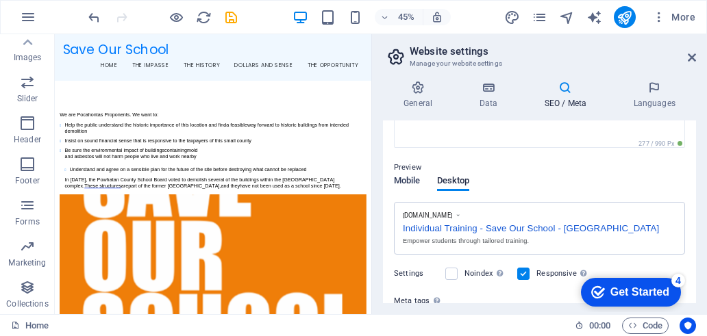
click at [401, 178] on span "Mobile" at bounding box center [407, 182] width 27 height 19
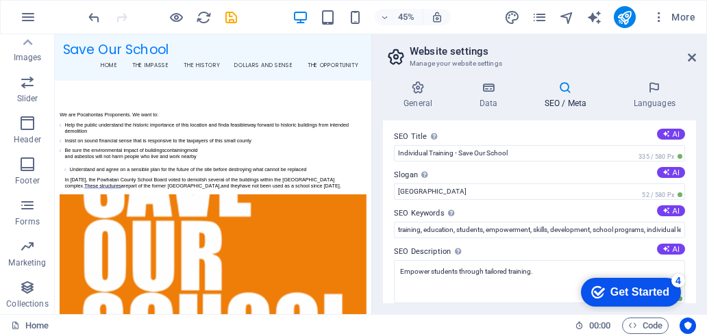
scroll to position [0, 0]
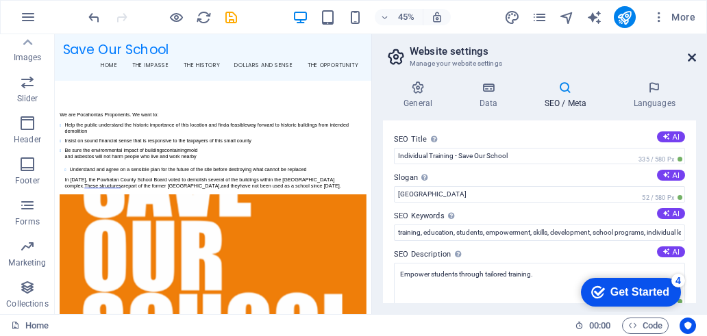
click at [689, 62] on icon at bounding box center [691, 57] width 8 height 11
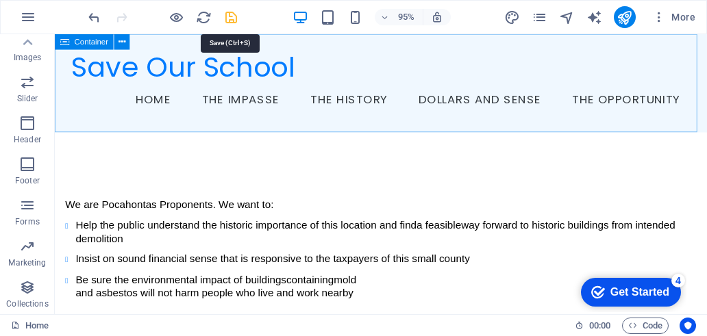
click at [231, 16] on icon "save" at bounding box center [231, 18] width 16 height 16
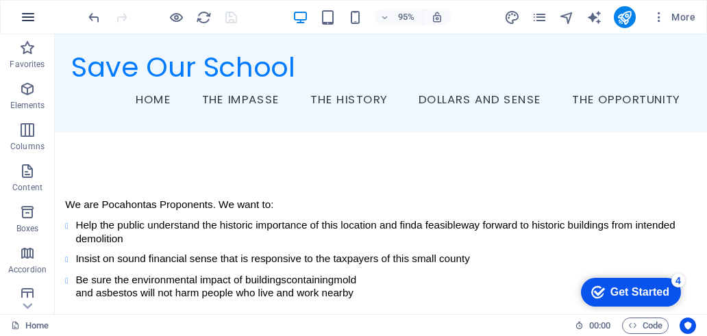
click at [31, 14] on icon "button" at bounding box center [28, 17] width 16 height 16
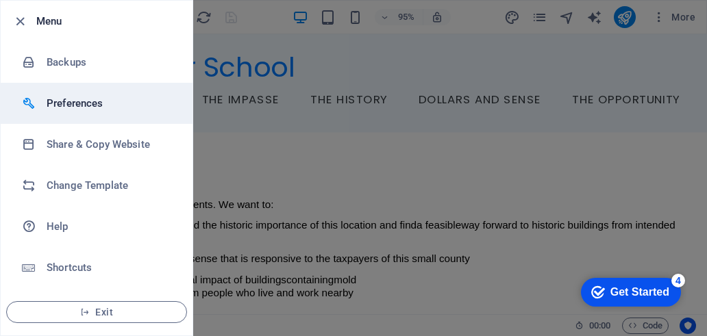
click at [74, 114] on li "Preferences" at bounding box center [97, 103] width 192 height 41
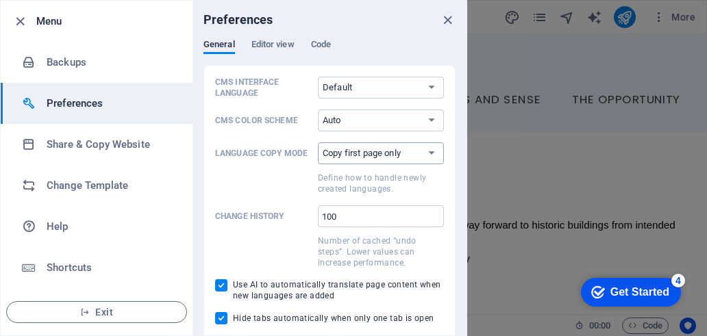
click at [353, 153] on select "Copy first page only Copy all pages" at bounding box center [381, 153] width 126 height 22
click at [272, 47] on span "Editor view" at bounding box center [272, 45] width 43 height 19
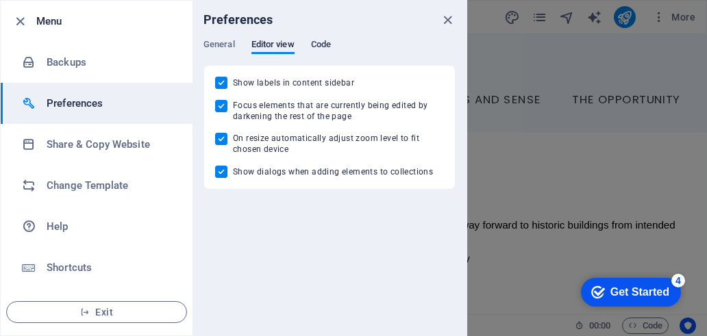
click at [321, 45] on span "Code" at bounding box center [321, 45] width 20 height 19
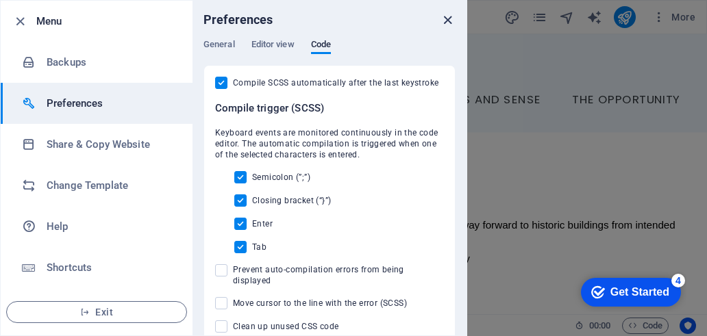
click at [453, 17] on icon "close" at bounding box center [448, 20] width 16 height 16
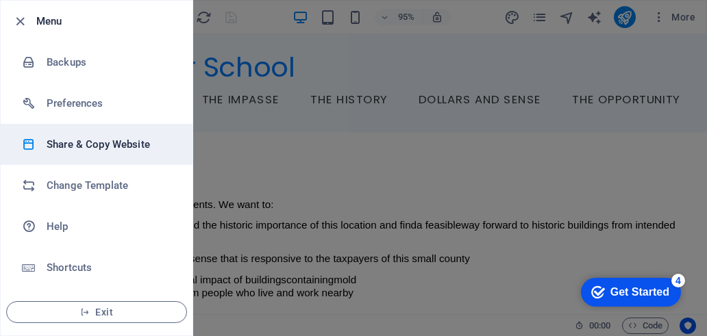
click at [81, 145] on h6 "Share & Copy Website" at bounding box center [110, 144] width 127 height 16
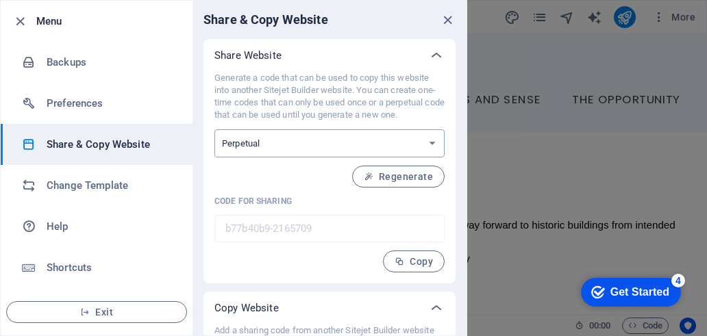
click at [429, 143] on select "One-time Perpetual" at bounding box center [329, 143] width 230 height 28
click at [449, 134] on div "Generate a code that can be used to copy this website into another Sitejet Buil…" at bounding box center [329, 178] width 252 height 212
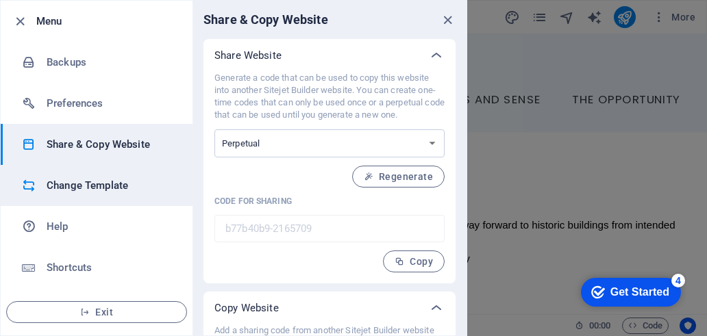
click at [116, 184] on h6 "Change Template" at bounding box center [110, 185] width 127 height 16
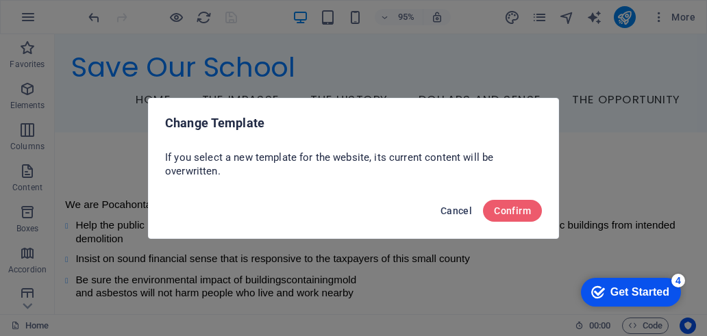
click at [446, 206] on span "Cancel" at bounding box center [455, 210] width 31 height 11
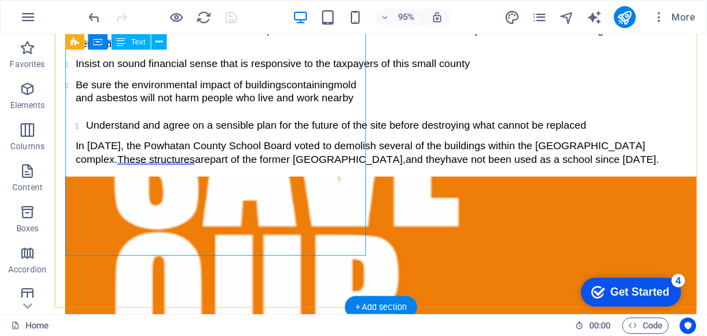
scroll to position [137, 0]
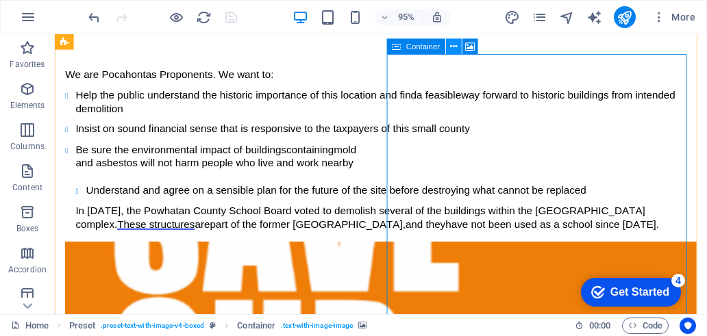
click at [455, 47] on icon at bounding box center [453, 47] width 7 height 14
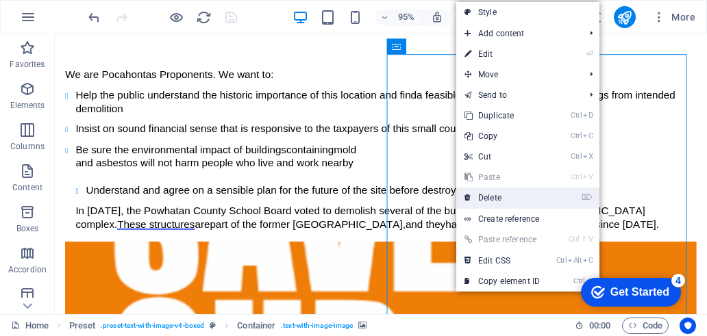
click at [495, 198] on link "⌦ Delete" at bounding box center [502, 198] width 92 height 21
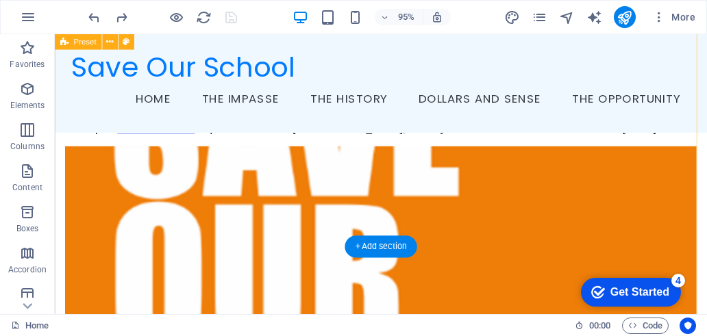
scroll to position [33, 0]
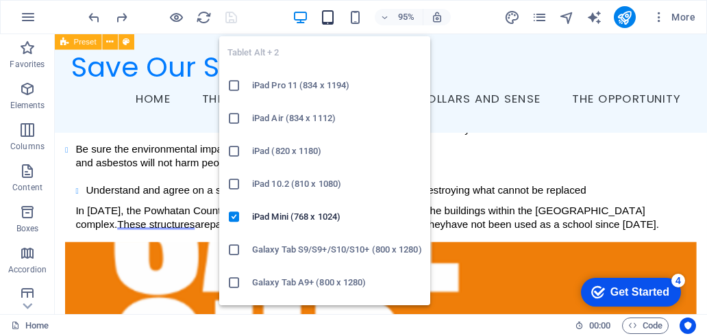
click at [331, 21] on icon "button" at bounding box center [328, 18] width 16 height 16
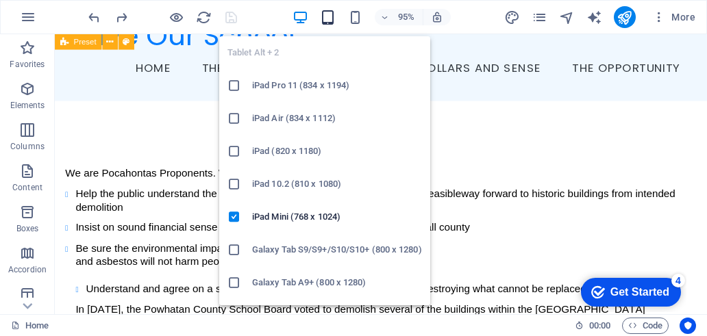
scroll to position [97, 0]
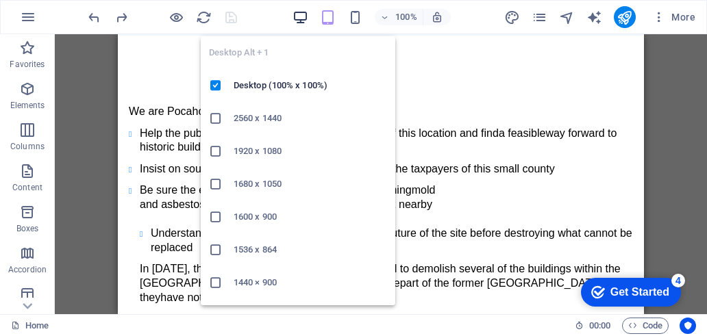
click at [303, 13] on icon "button" at bounding box center [300, 18] width 16 height 16
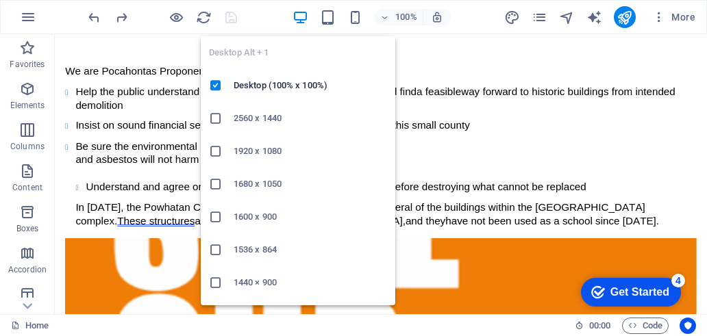
scroll to position [136, 0]
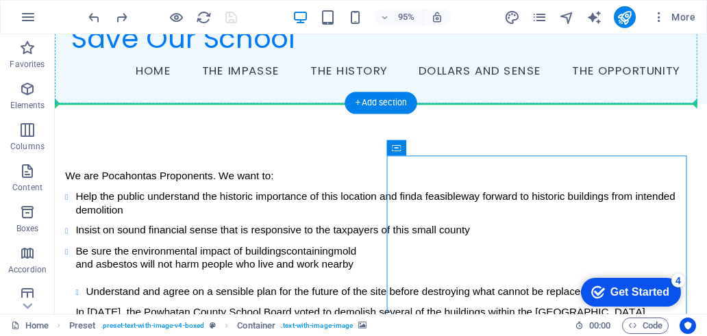
scroll to position [0, 0]
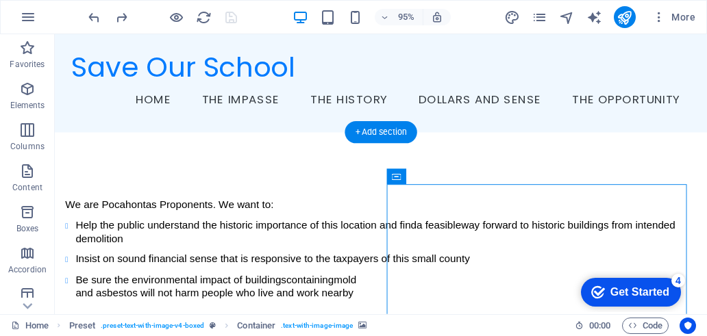
drag, startPoint x: 453, startPoint y: 83, endPoint x: 468, endPoint y: 219, distance: 137.0
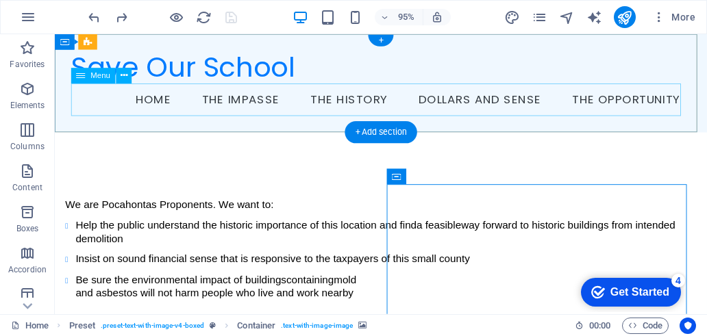
click at [135, 105] on nav "Home The Impasse The History Dollars and Sense The Opportunity" at bounding box center [398, 103] width 652 height 34
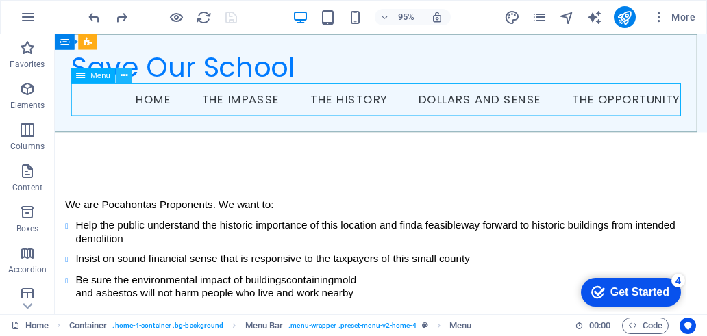
click at [123, 77] on icon at bounding box center [123, 76] width 7 height 14
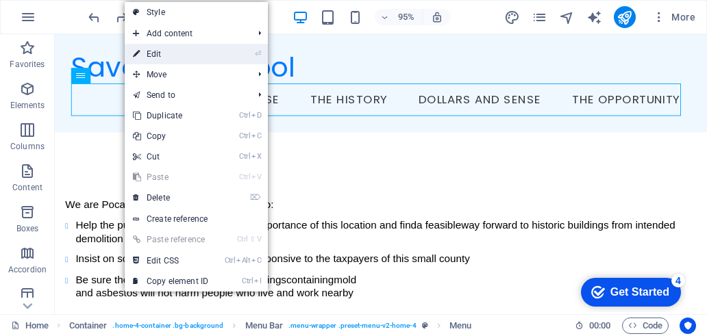
click at [178, 54] on link "⏎ Edit" at bounding box center [171, 54] width 92 height 21
select select
select select "4"
select select
select select "5"
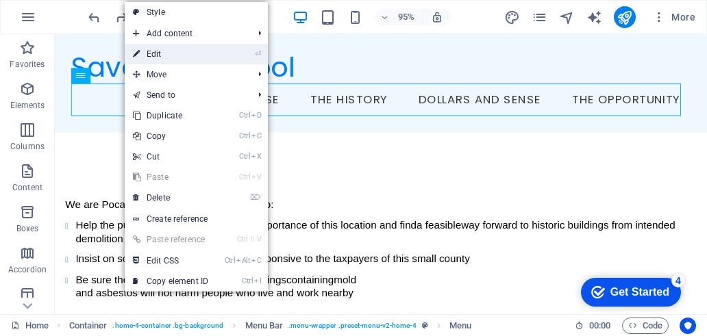
select select
select select "6"
select select
select select "7"
select select
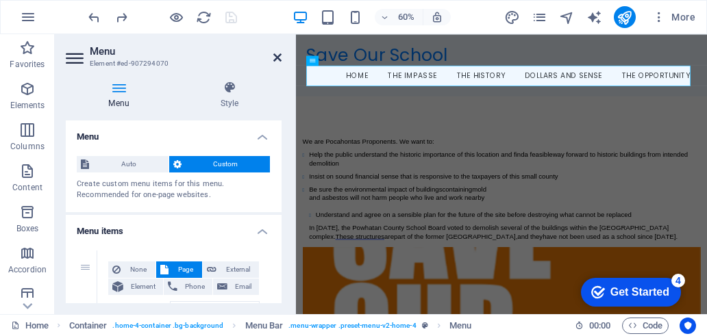
click at [277, 58] on icon at bounding box center [277, 57] width 8 height 11
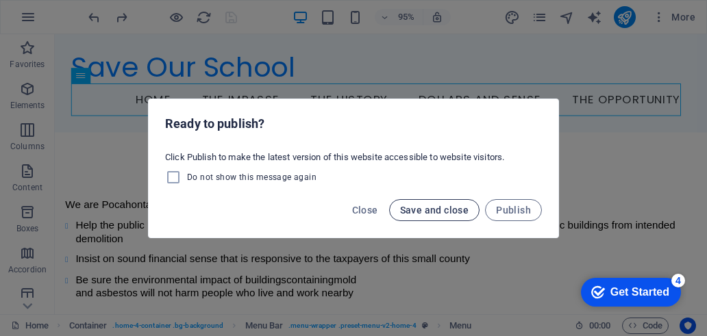
click at [439, 214] on span "Save and close" at bounding box center [434, 210] width 69 height 11
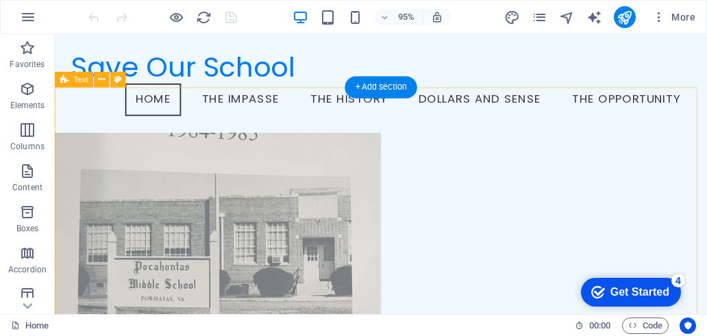
scroll to position [602, 0]
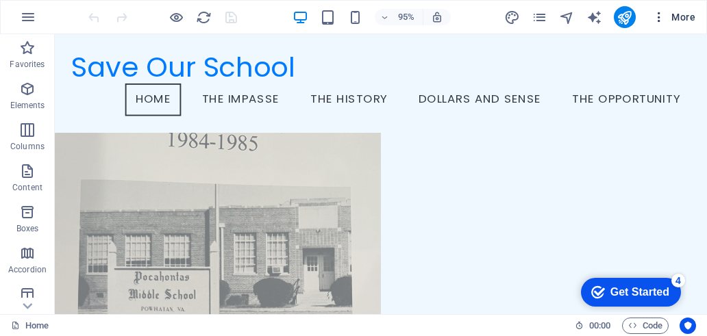
click at [659, 23] on icon "button" at bounding box center [659, 17] width 14 height 14
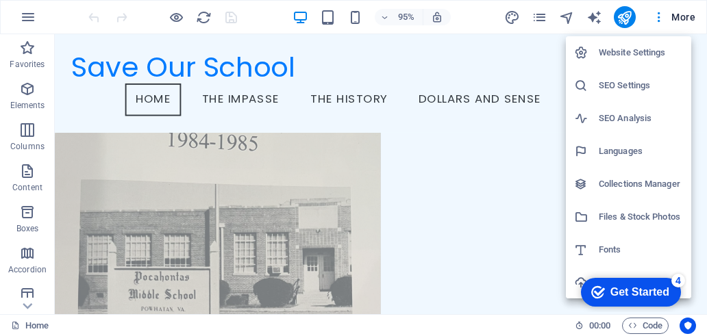
click at [634, 54] on h6 "Website Settings" at bounding box center [640, 53] width 84 height 16
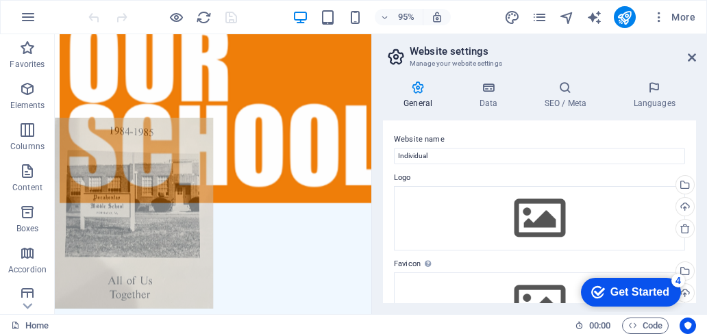
scroll to position [706, 0]
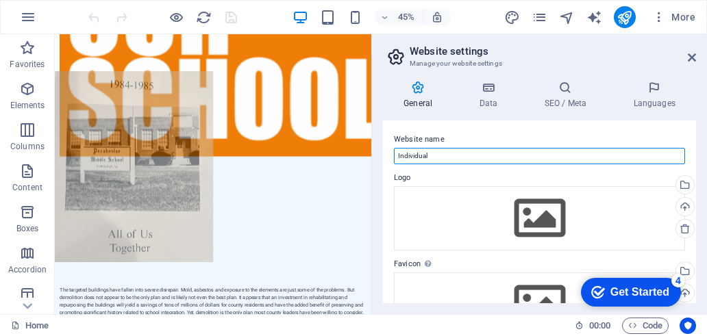
drag, startPoint x: 503, startPoint y: 151, endPoint x: 389, endPoint y: 141, distance: 114.1
click at [389, 141] on div "Website name Individual Logo Drag files here, click to choose files or select f…" at bounding box center [539, 211] width 313 height 183
drag, startPoint x: 417, startPoint y: 155, endPoint x: 496, endPoint y: 154, distance: 78.7
click at [496, 154] on input "Save Our School" at bounding box center [539, 156] width 291 height 16
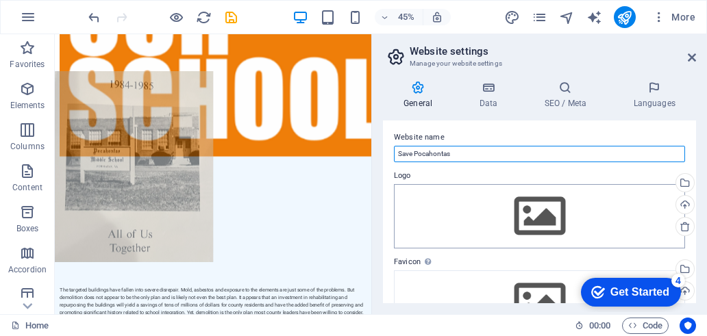
scroll to position [0, 0]
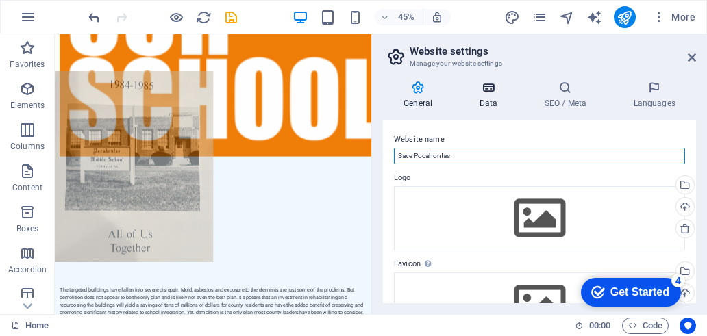
type input "Save Pocahontas"
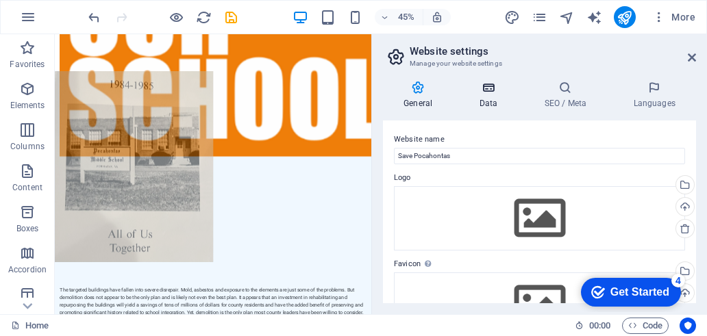
click at [491, 94] on icon at bounding box center [488, 88] width 60 height 14
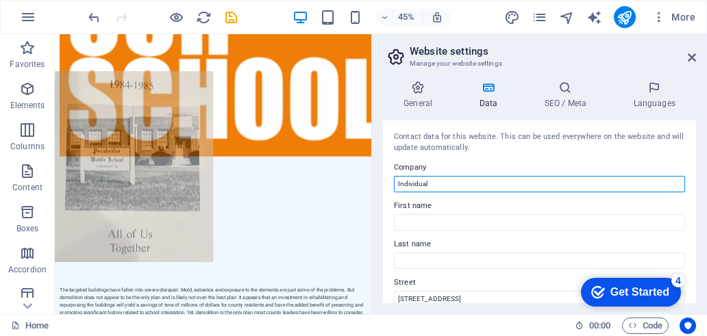
click at [461, 188] on input "Individual" at bounding box center [539, 184] width 291 height 16
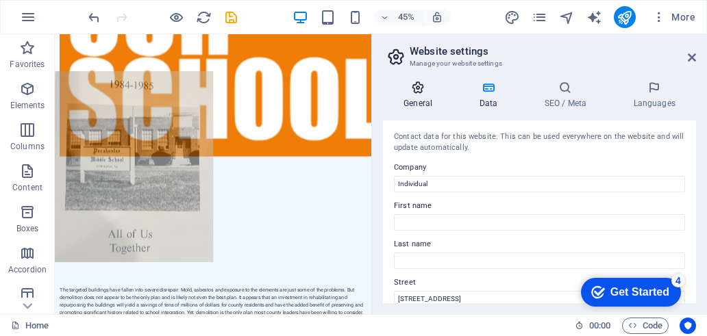
click at [420, 91] on icon at bounding box center [418, 88] width 70 height 14
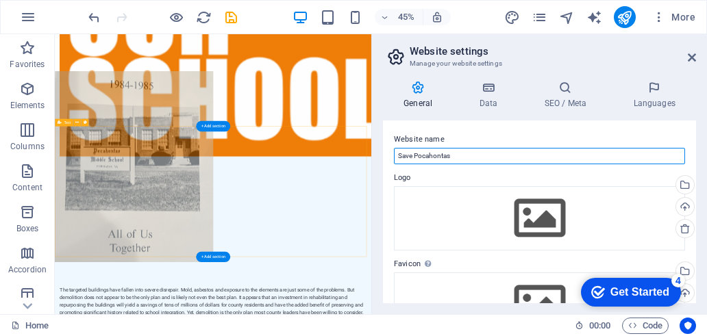
drag, startPoint x: 526, startPoint y: 189, endPoint x: 664, endPoint y: 265, distance: 157.8
drag, startPoint x: 481, startPoint y: 158, endPoint x: 388, endPoint y: 160, distance: 93.1
click at [389, 161] on div "Website name Save [PERSON_NAME] Logo Drag files here, click to choose files or …" at bounding box center [539, 211] width 313 height 183
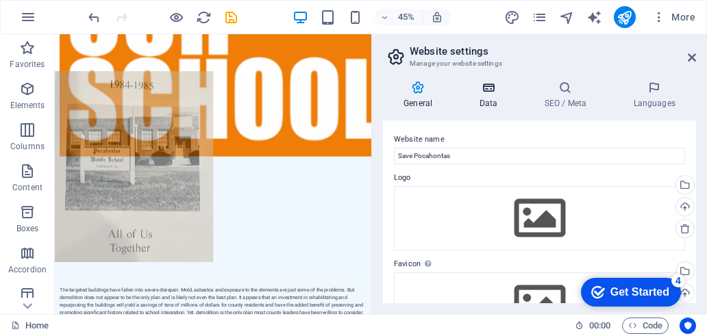
click at [483, 88] on icon at bounding box center [488, 88] width 60 height 14
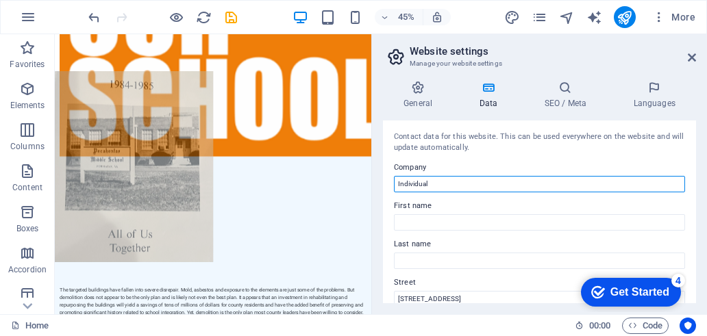
drag, startPoint x: 435, startPoint y: 185, endPoint x: 378, endPoint y: 179, distance: 57.8
click at [378, 179] on div "General Data SEO / Meta Languages Website name Save Pocahontas Logo Drag files …" at bounding box center [539, 192] width 335 height 244
paste input "Save Pocahontas"
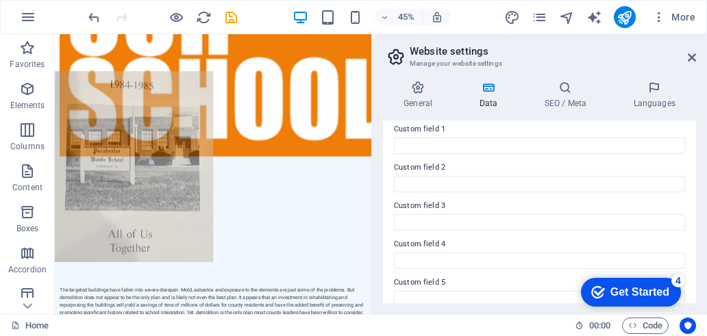
scroll to position [474, 0]
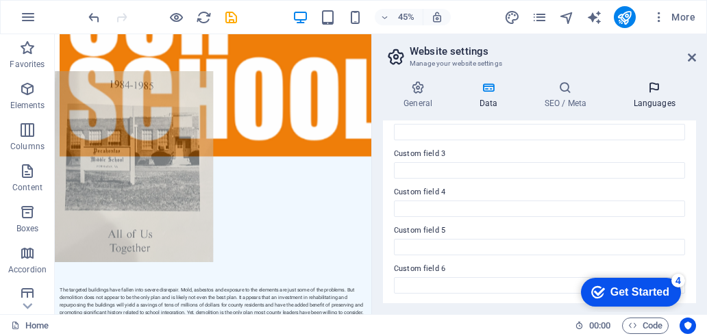
type input "Save Pocahontas"
click at [648, 92] on icon at bounding box center [654, 88] width 84 height 14
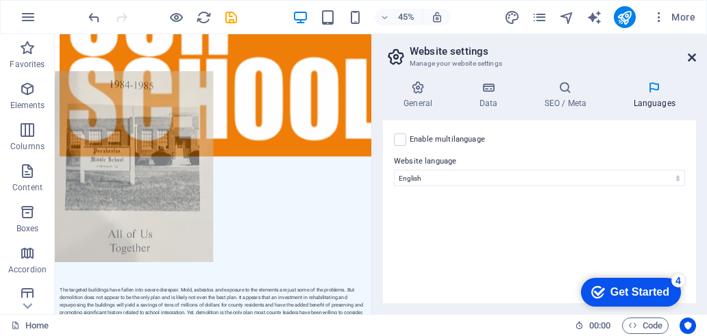
click at [692, 54] on icon at bounding box center [691, 57] width 8 height 11
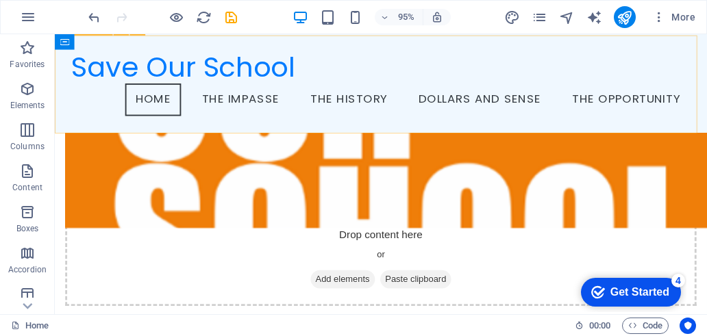
scroll to position [328, 0]
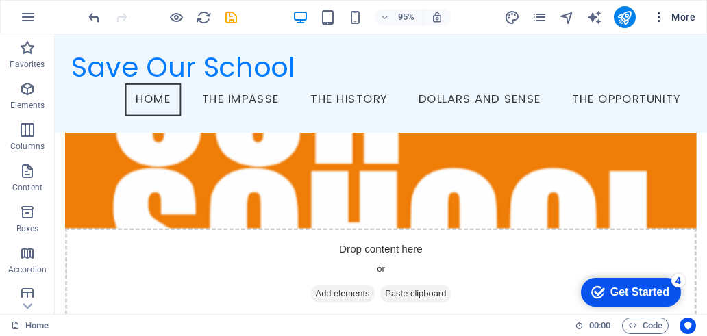
click at [682, 23] on span "More" at bounding box center [673, 17] width 43 height 14
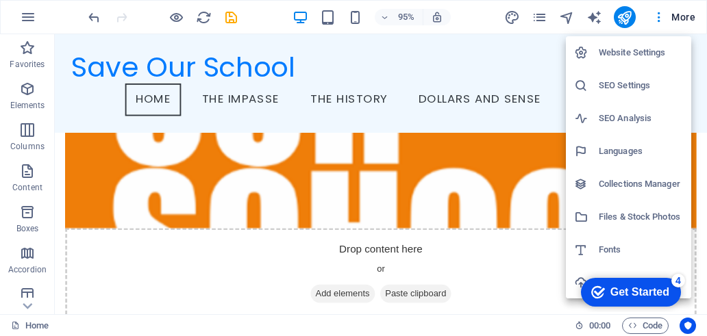
click at [663, 18] on div at bounding box center [353, 168] width 707 height 336
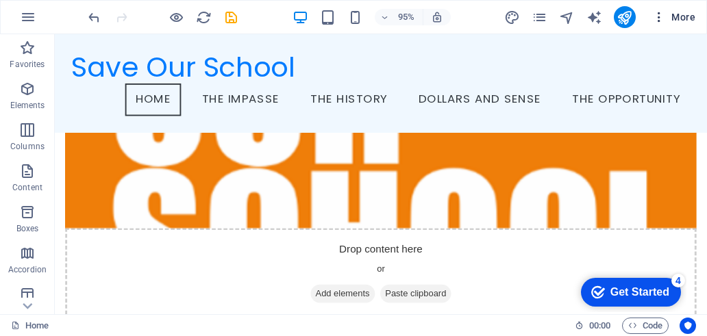
click at [657, 20] on icon "button" at bounding box center [659, 17] width 14 height 14
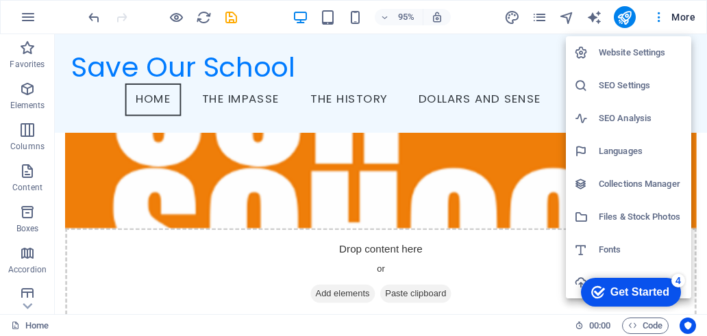
click at [684, 16] on div at bounding box center [353, 168] width 707 height 336
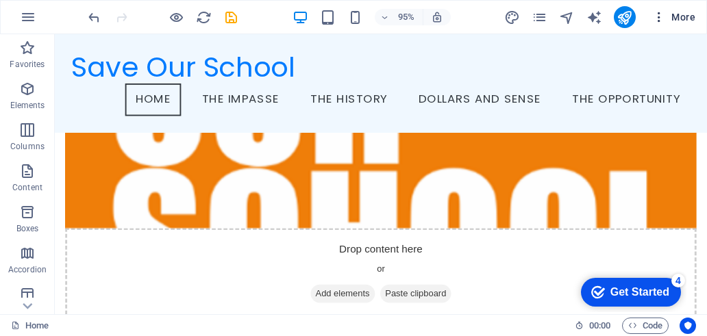
click at [682, 20] on span "More" at bounding box center [673, 17] width 43 height 14
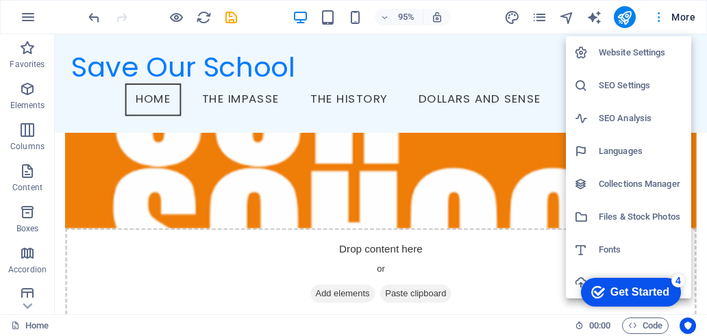
click at [682, 20] on div at bounding box center [353, 168] width 707 height 336
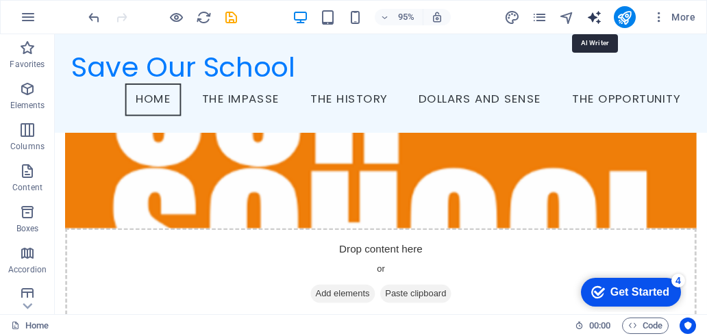
click at [593, 17] on icon "text_generator" at bounding box center [594, 18] width 16 height 16
select select "English"
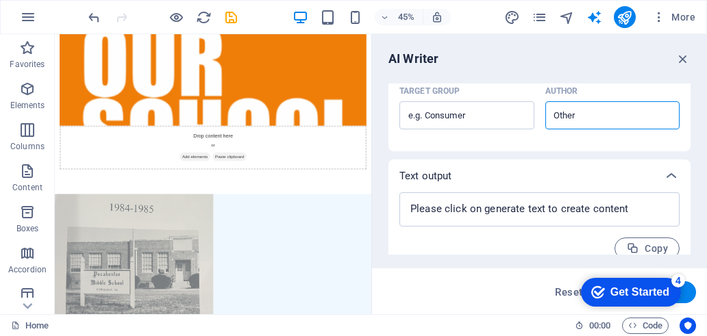
scroll to position [455, 0]
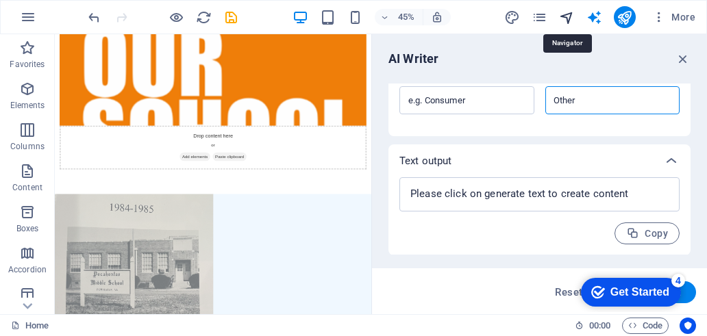
click at [571, 20] on icon "navigator" at bounding box center [567, 18] width 16 height 16
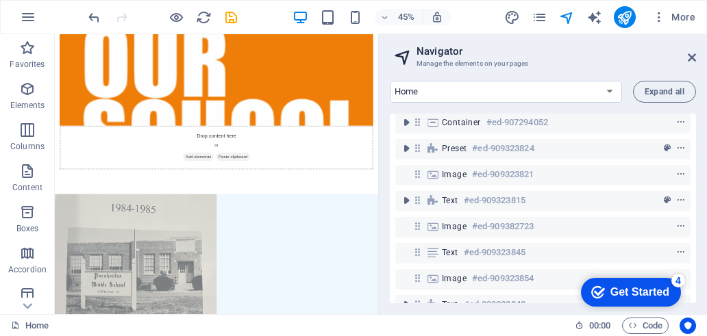
scroll to position [0, 0]
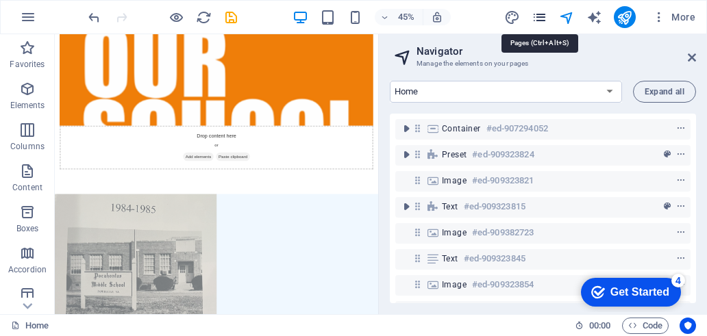
click at [537, 12] on icon "pages" at bounding box center [539, 18] width 16 height 16
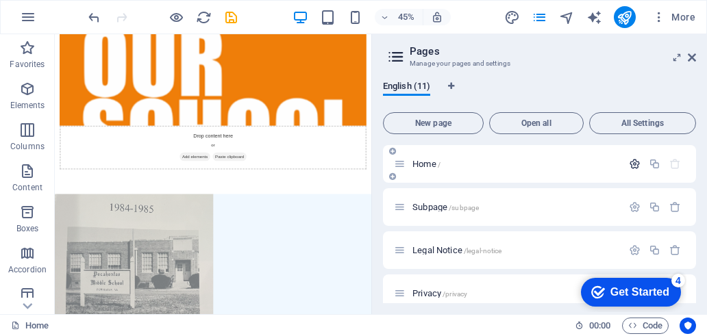
click at [634, 167] on icon "button" at bounding box center [634, 164] width 12 height 12
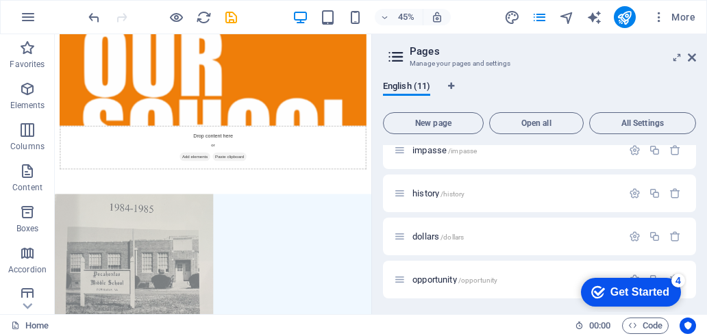
scroll to position [846, 0]
click at [631, 151] on icon "button" at bounding box center [634, 150] width 12 height 12
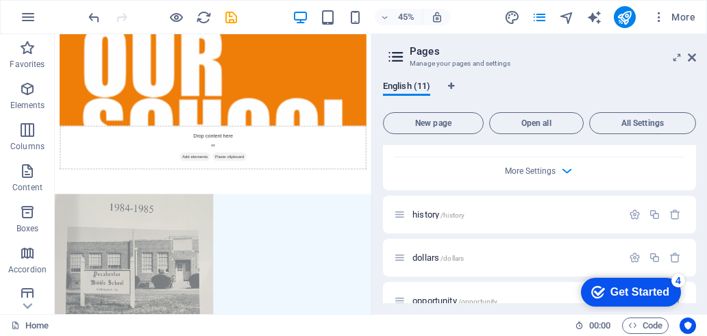
scroll to position [1375, 0]
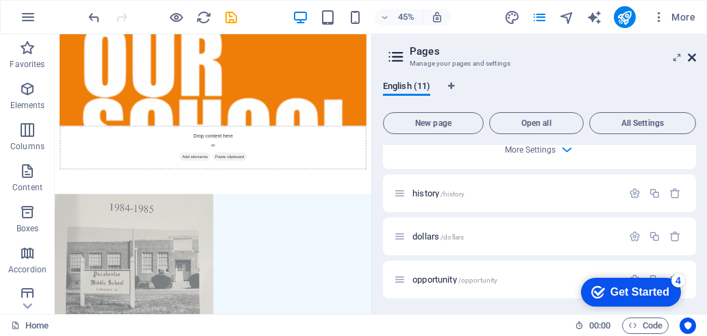
click at [693, 58] on icon at bounding box center [691, 57] width 8 height 11
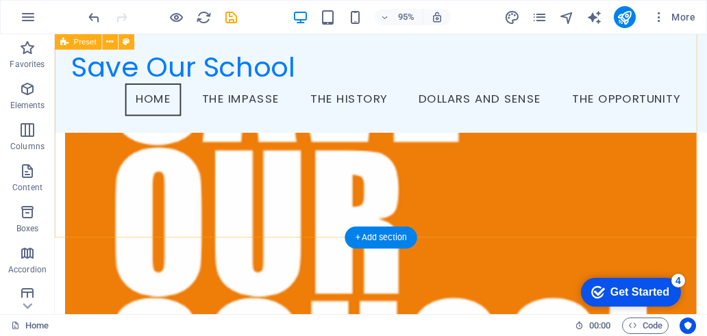
scroll to position [123, 0]
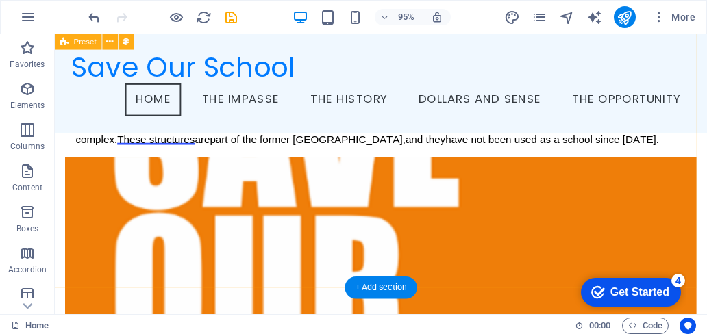
drag, startPoint x: 539, startPoint y: 197, endPoint x: 519, endPoint y: 219, distance: 30.0
click at [522, 217] on figure at bounding box center [398, 304] width 664 height 280
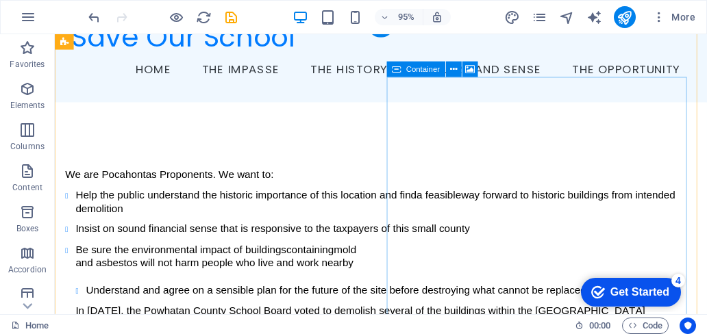
scroll to position [0, 0]
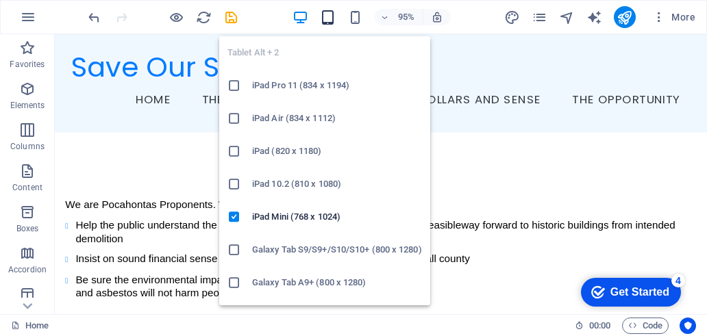
click at [331, 18] on icon "button" at bounding box center [328, 18] width 16 height 16
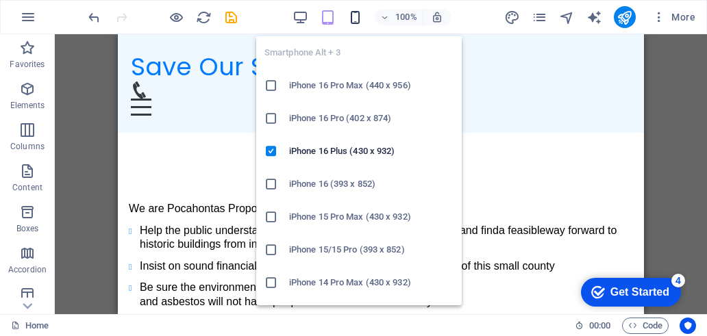
click at [353, 17] on icon "button" at bounding box center [355, 18] width 16 height 16
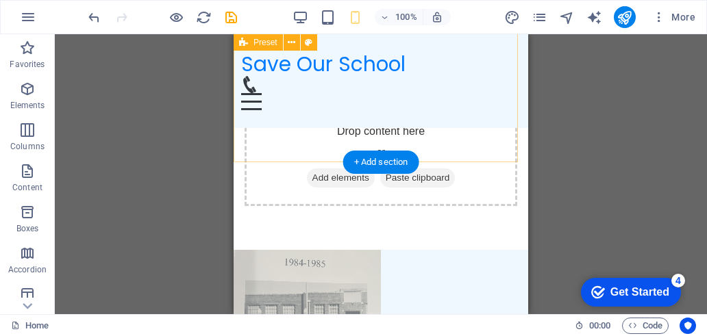
scroll to position [209, 0]
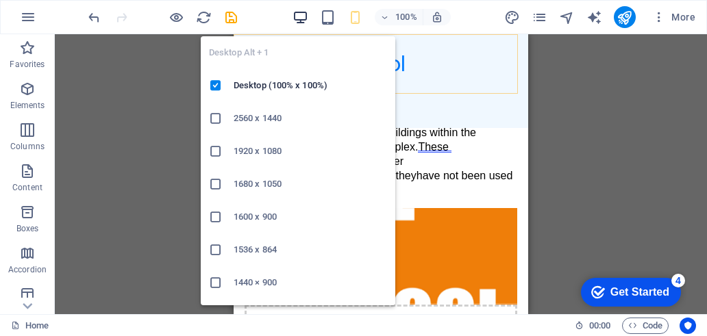
click at [298, 17] on icon "button" at bounding box center [300, 18] width 16 height 16
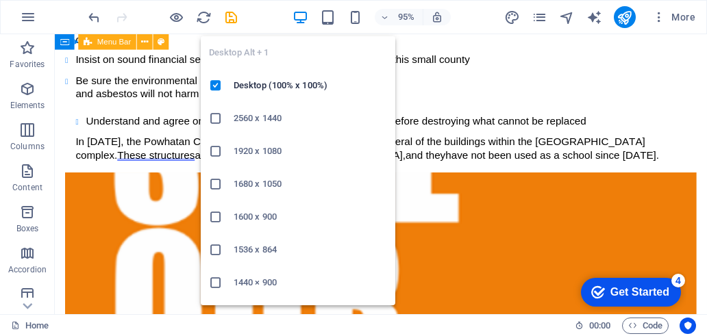
scroll to position [313, 0]
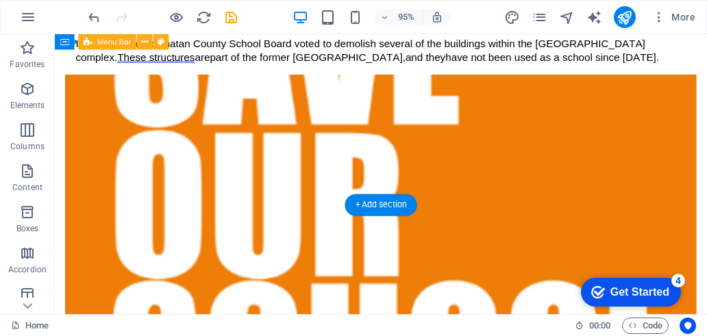
click at [516, 139] on figure at bounding box center [398, 217] width 664 height 280
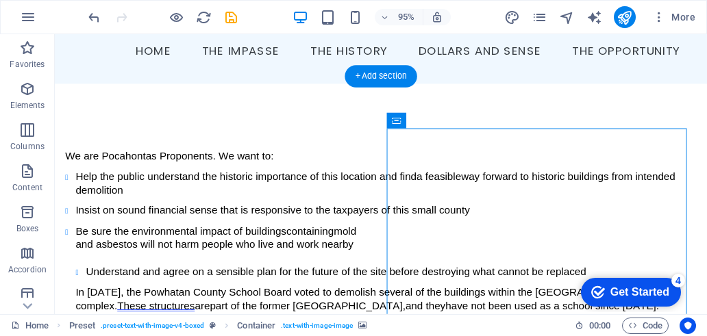
scroll to position [68, 0]
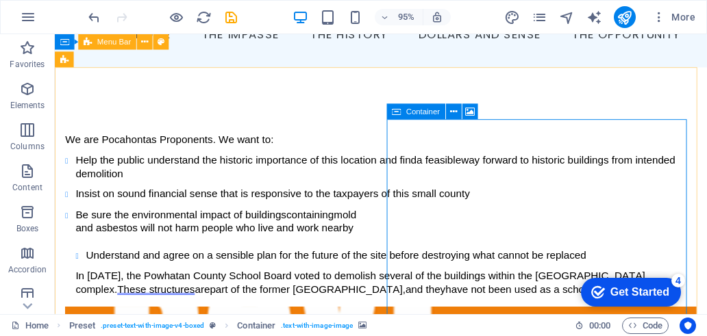
click at [395, 114] on icon at bounding box center [396, 112] width 9 height 16
click at [397, 110] on icon at bounding box center [396, 112] width 9 height 16
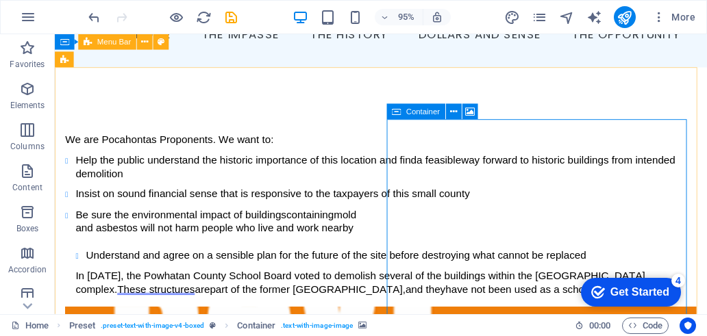
click at [397, 110] on icon at bounding box center [396, 112] width 9 height 16
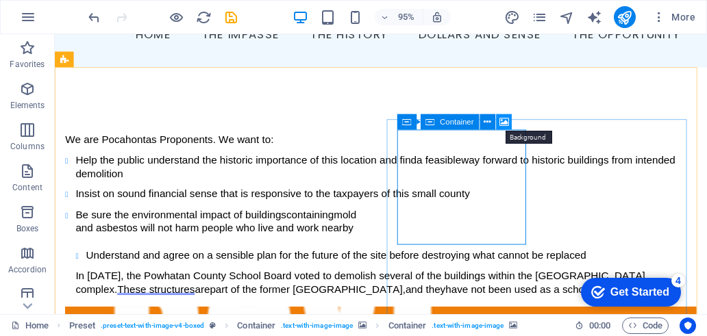
click at [500, 120] on icon at bounding box center [503, 123] width 10 height 14
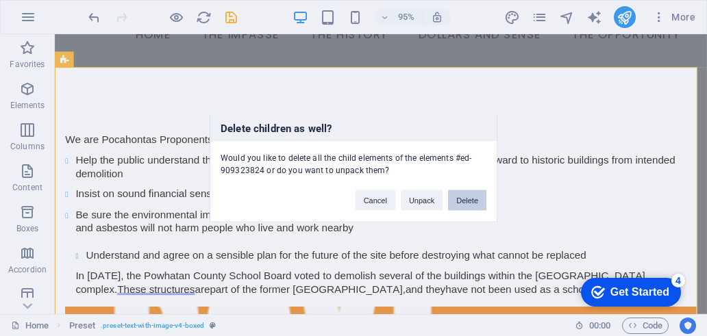
click at [466, 196] on button "Delete" at bounding box center [467, 200] width 38 height 21
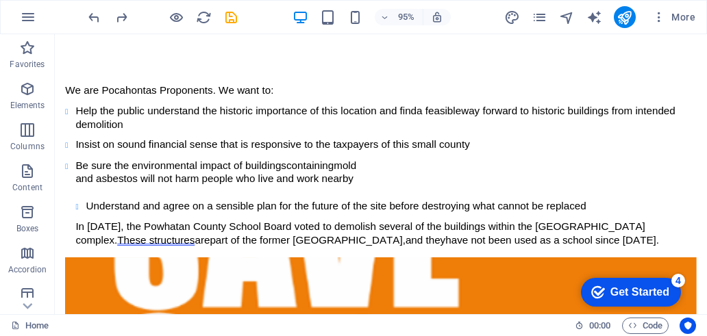
scroll to position [137, 0]
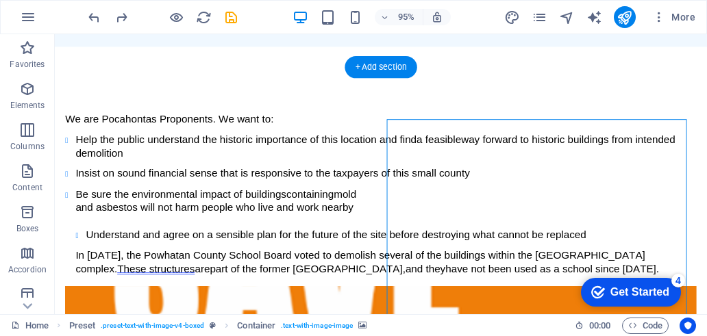
scroll to position [68, 0]
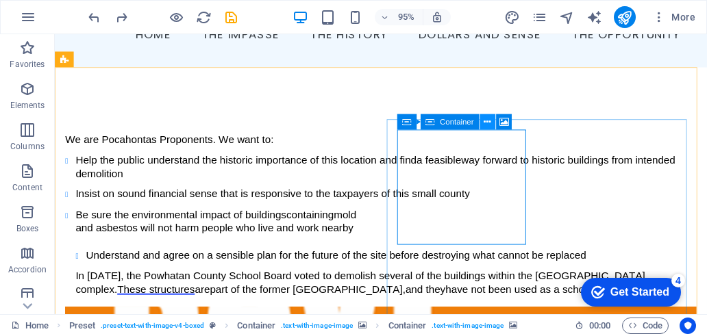
click at [490, 121] on icon at bounding box center [486, 123] width 7 height 14
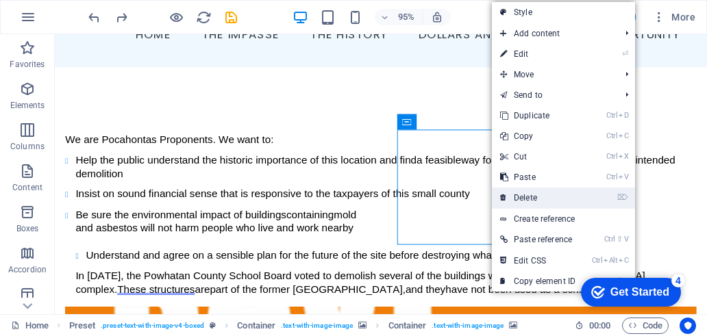
click at [529, 198] on link "⌦ Delete" at bounding box center [538, 198] width 92 height 21
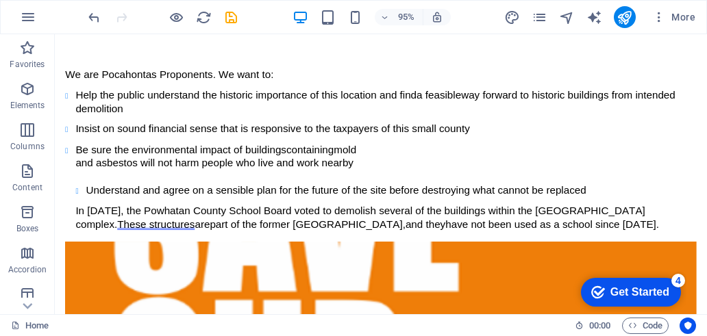
scroll to position [0, 0]
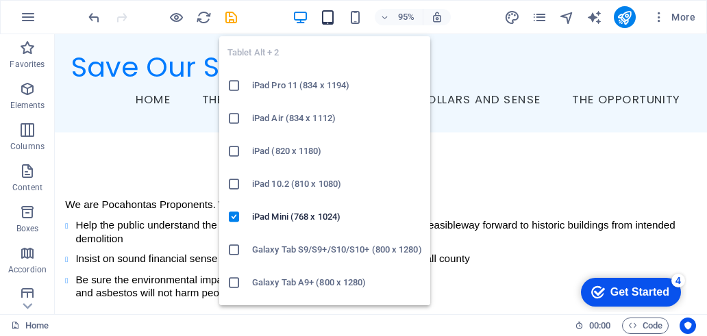
click at [331, 17] on icon "button" at bounding box center [328, 18] width 16 height 16
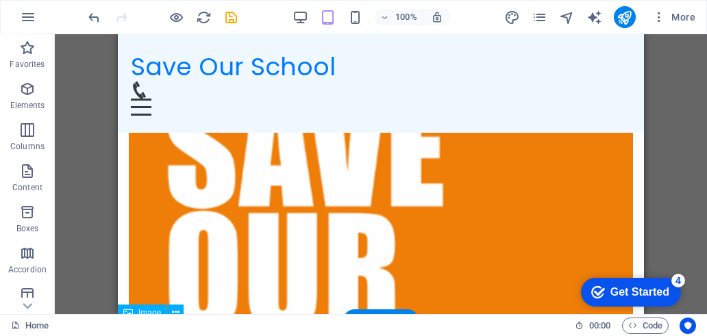
scroll to position [208, 0]
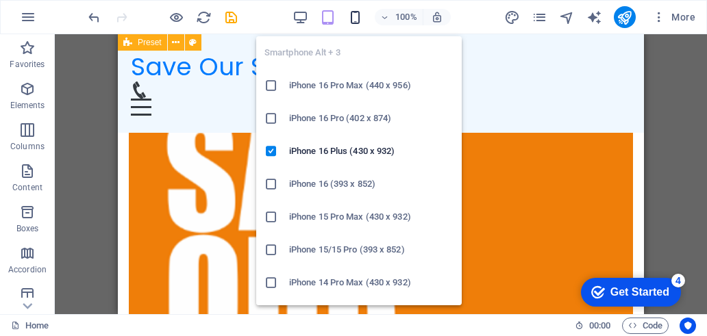
click at [359, 18] on icon "button" at bounding box center [355, 18] width 16 height 16
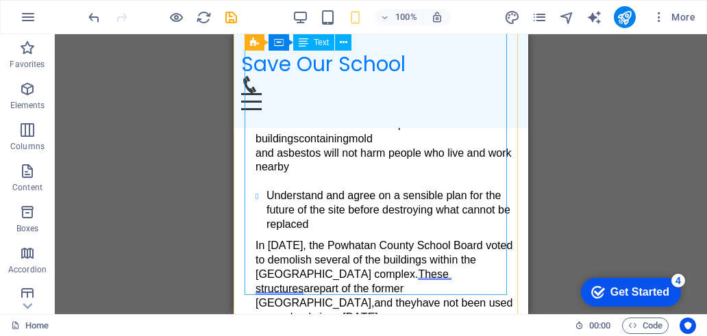
scroll to position [62, 0]
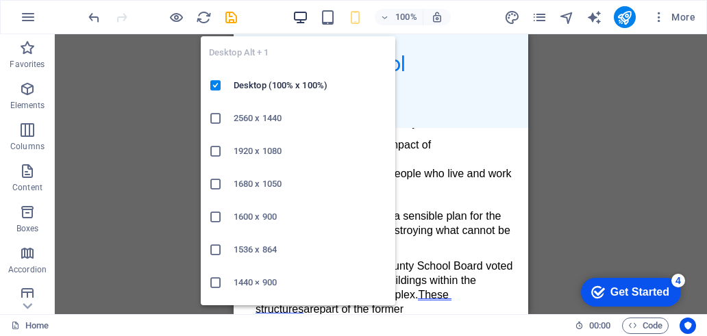
click at [303, 10] on icon "button" at bounding box center [300, 18] width 16 height 16
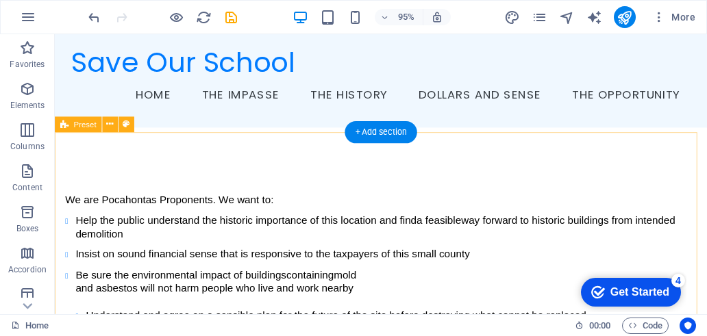
scroll to position [0, 0]
